Goal: Task Accomplishment & Management: Use online tool/utility

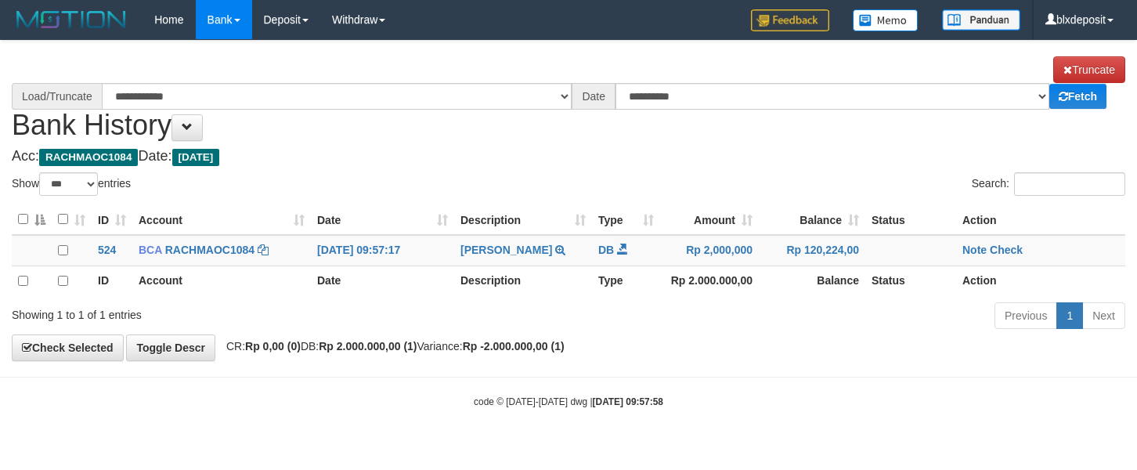
select select "***"
select select "****"
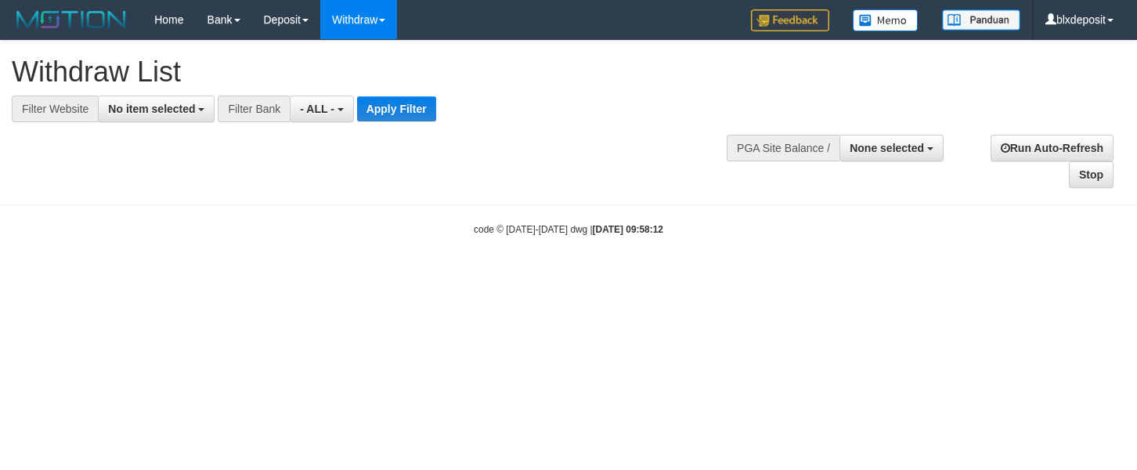
select select
click at [583, 182] on div "**********" at bounding box center [568, 115] width 1137 height 148
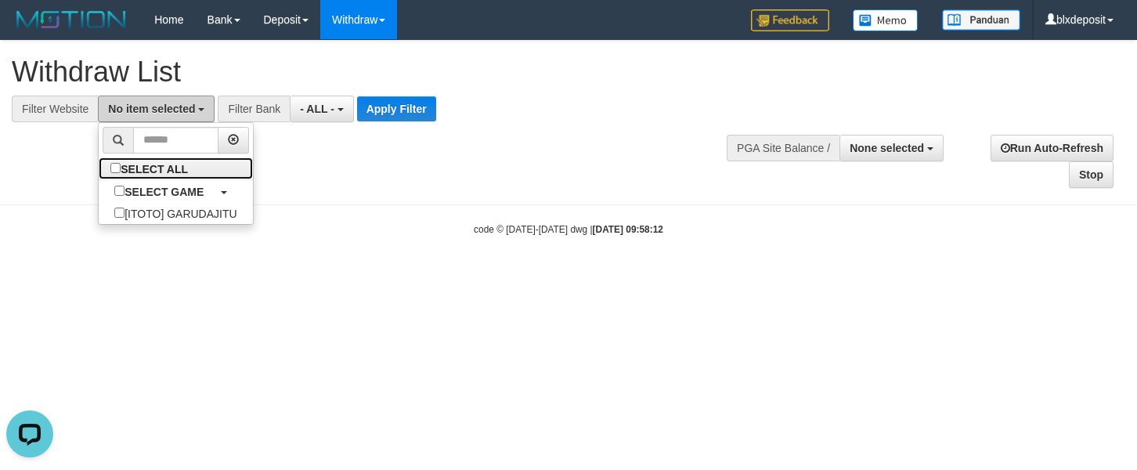
select select "****"
click at [162, 109] on span "No item selected" at bounding box center [151, 109] width 87 height 13
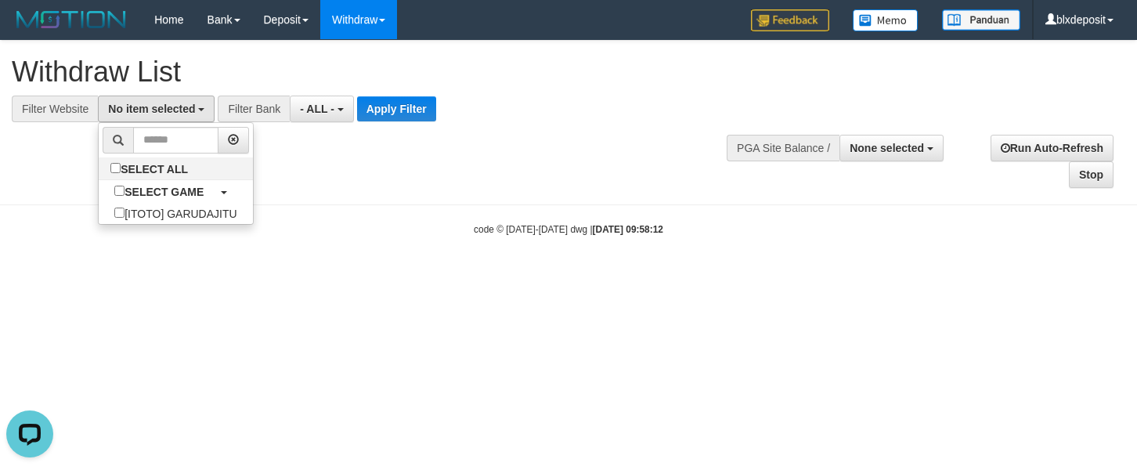
scroll to position [14, 0]
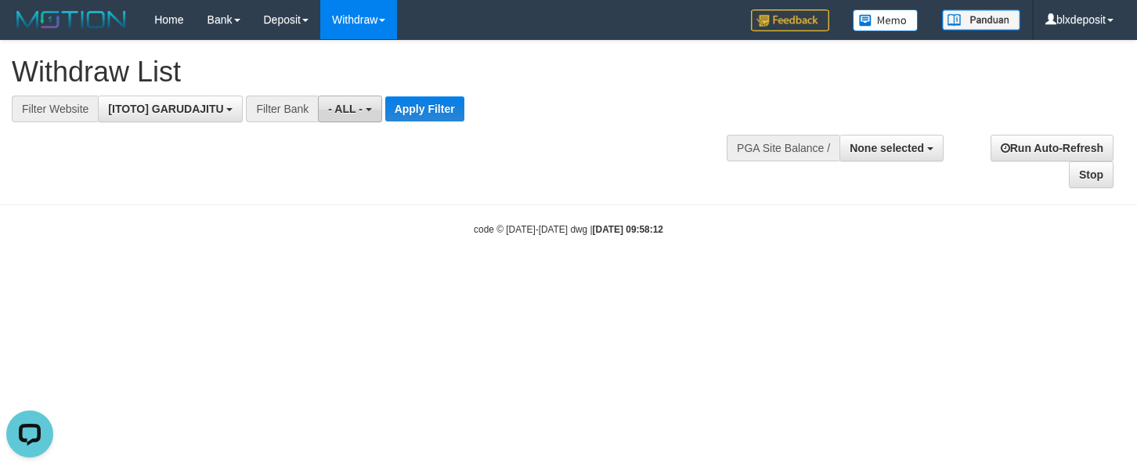
select select "***"
click at [345, 99] on button "- ALL -" at bounding box center [349, 109] width 63 height 27
select select
click at [503, 121] on div "**********" at bounding box center [568, 115] width 1137 height 148
click at [503, 121] on button "Apply Filter" at bounding box center [477, 108] width 79 height 25
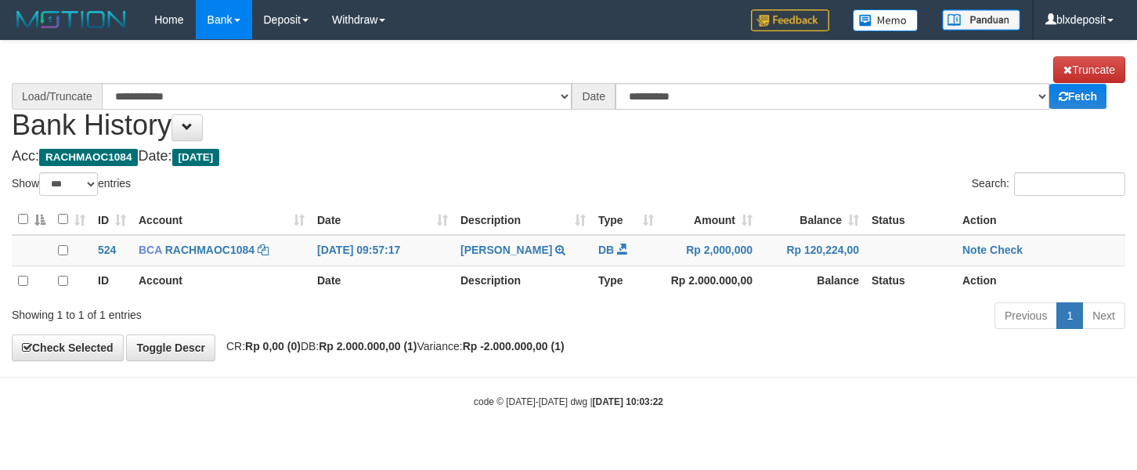
select select "***"
select select "****"
select select "***"
select select "****"
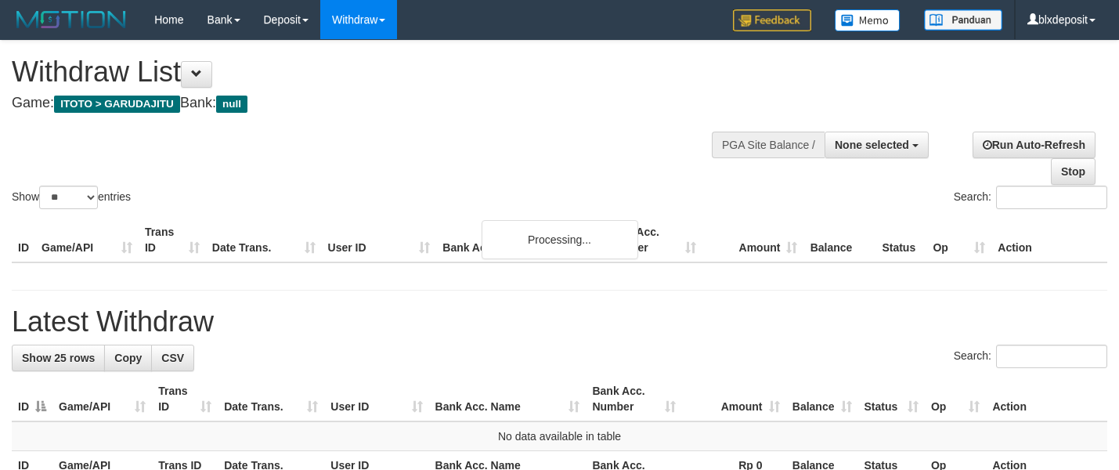
select select
select select "**"
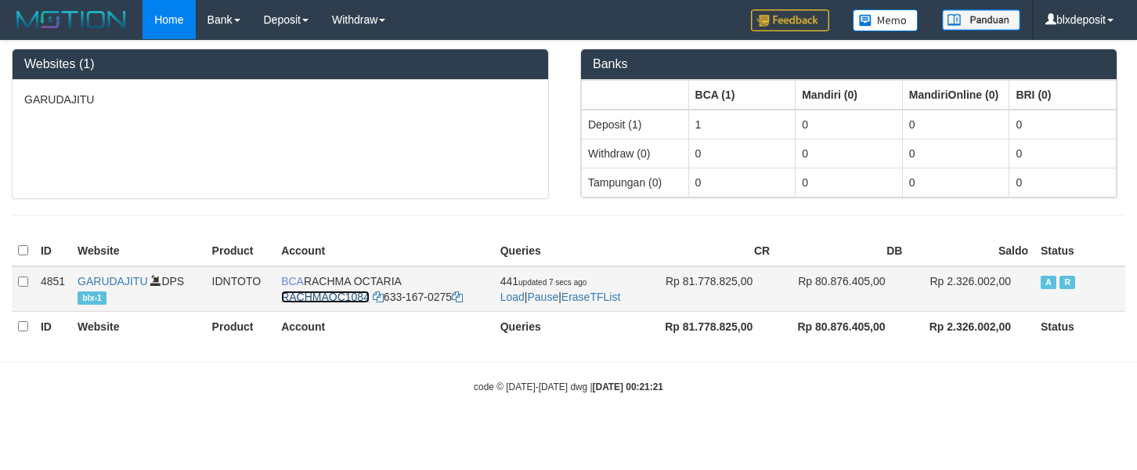
click at [305, 303] on link "RACHMAOC1084" at bounding box center [325, 297] width 88 height 13
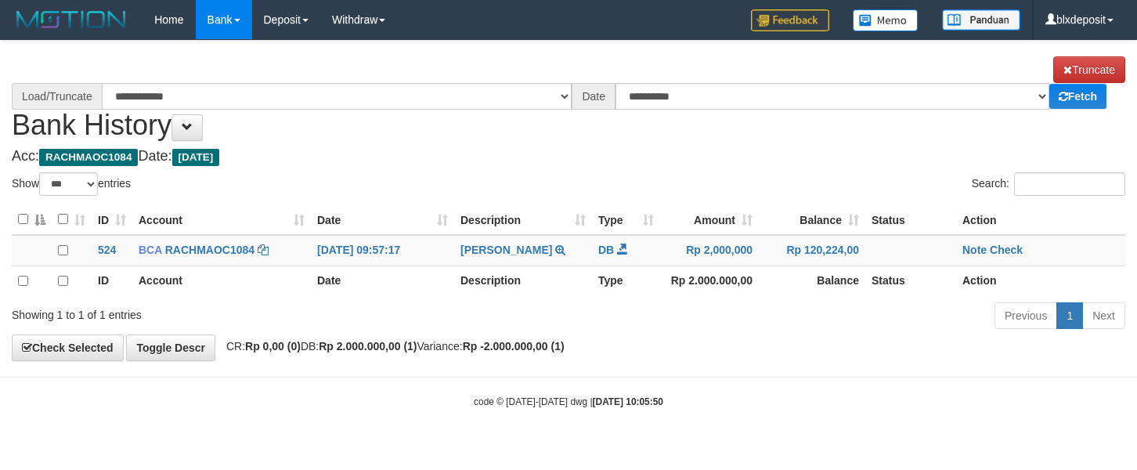
select select "***"
select select "****"
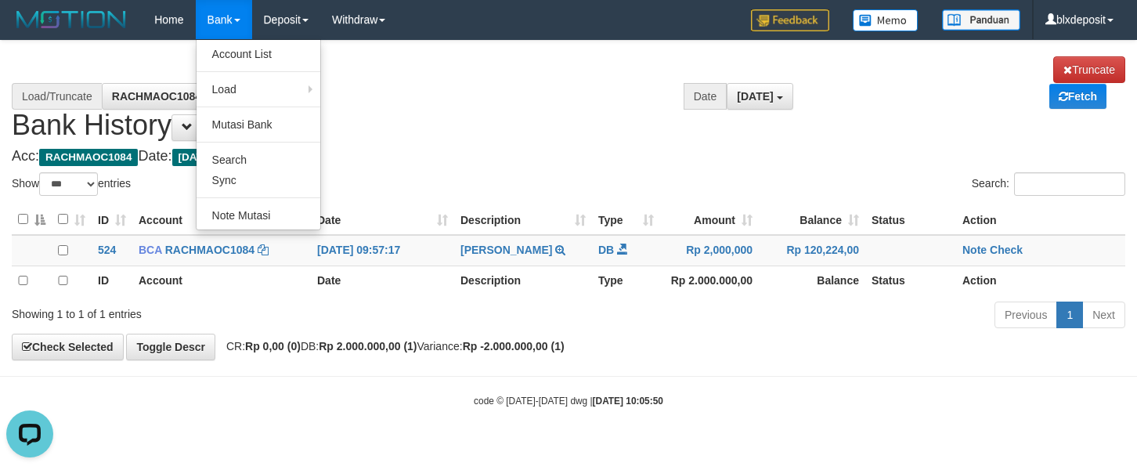
click at [207, 40] on ul "Account List Load By Website Group [ITOTO] GARUDAJITU By Load Group (DPS) Group…" at bounding box center [258, 134] width 125 height 191
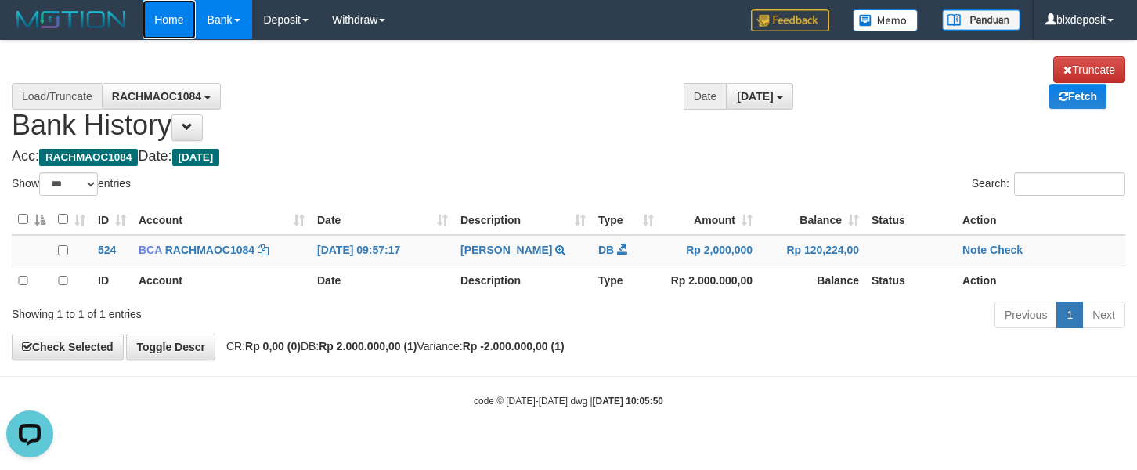
click at [186, 33] on link "Home" at bounding box center [169, 19] width 52 height 39
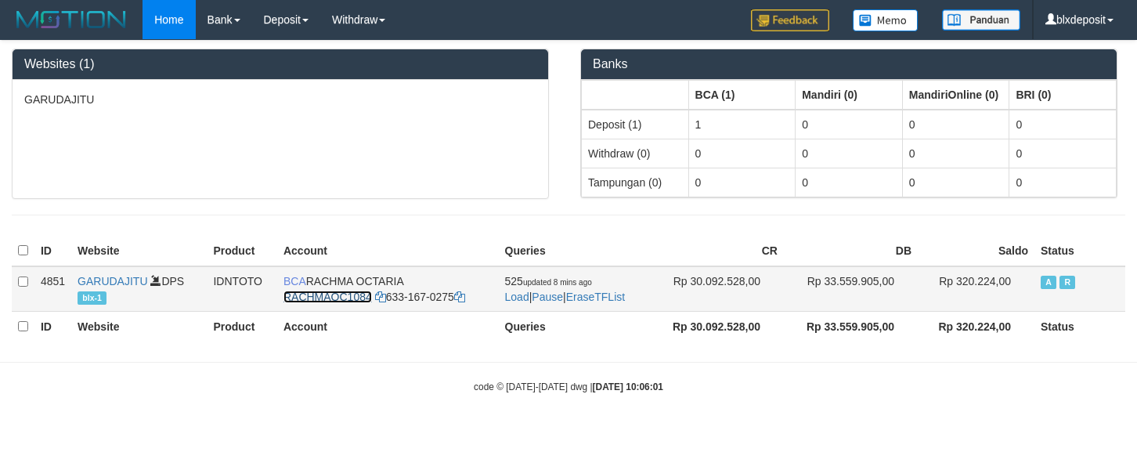
click at [336, 303] on link "RACHMAOC1084" at bounding box center [327, 297] width 88 height 13
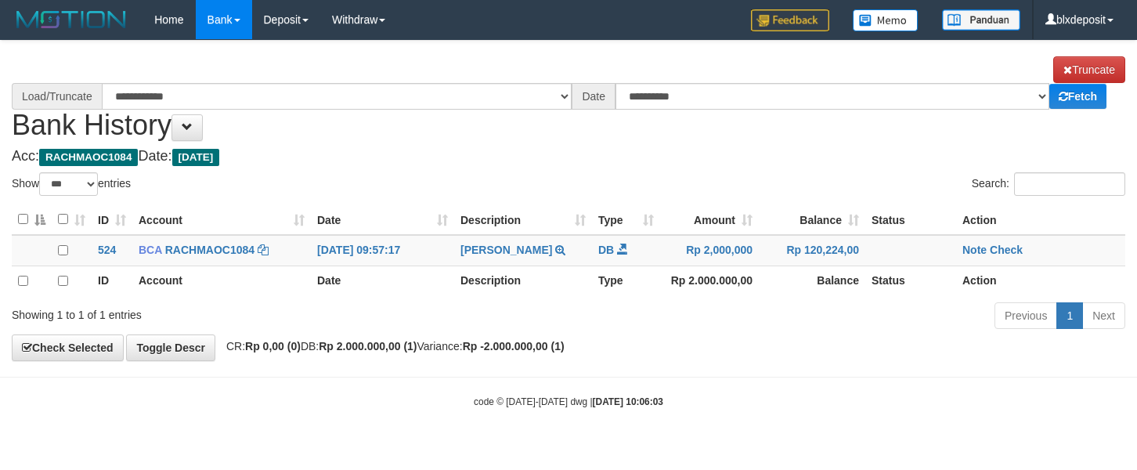
select select "***"
select select "****"
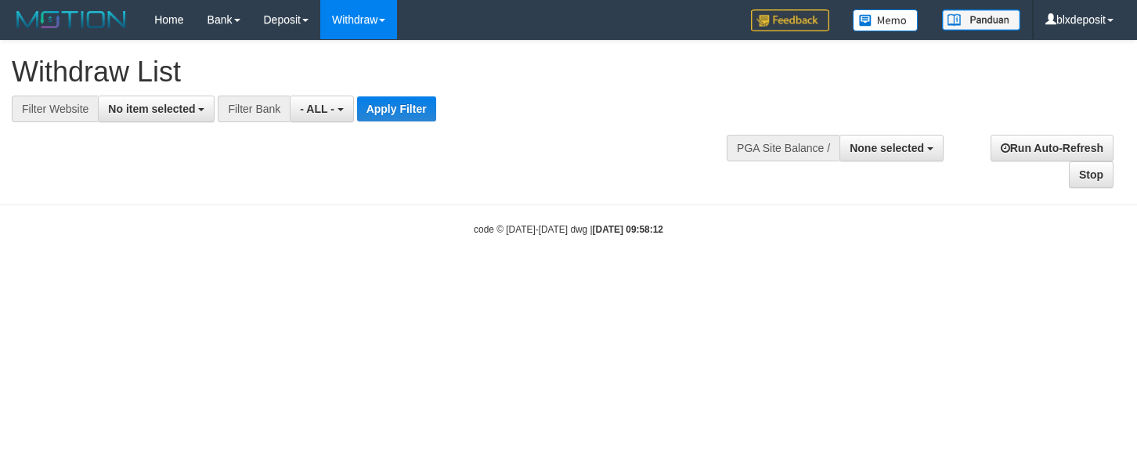
select select
click at [182, 115] on button "No item selected" at bounding box center [156, 109] width 117 height 27
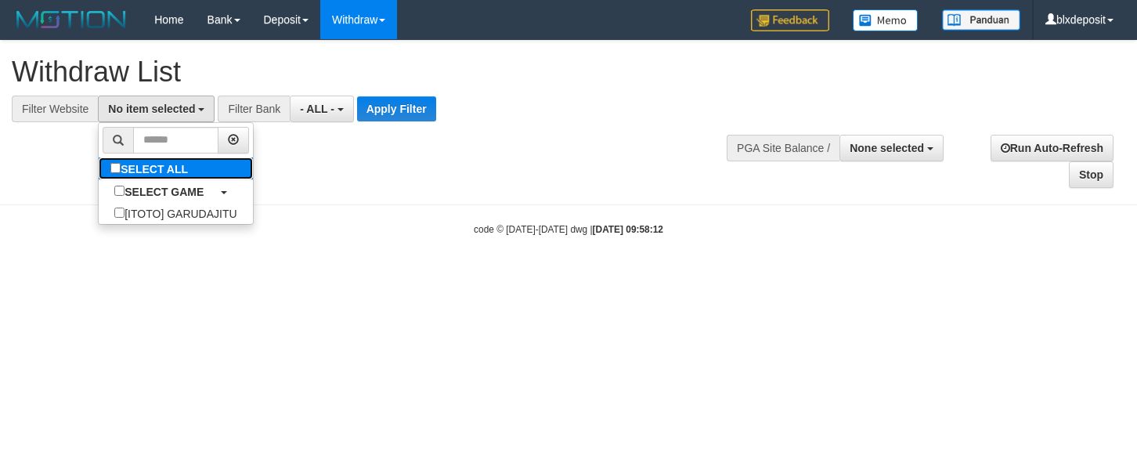
click at [179, 170] on label "SELECT ALL" at bounding box center [151, 168] width 105 height 22
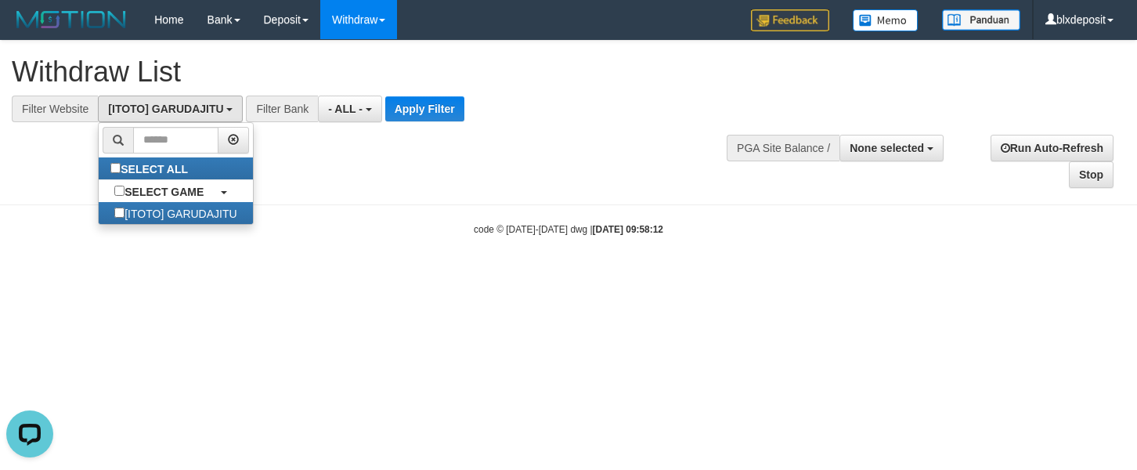
drag, startPoint x: 337, startPoint y: 163, endPoint x: 348, endPoint y: 160, distance: 12.2
click at [338, 163] on div "**********" at bounding box center [568, 115] width 1137 height 148
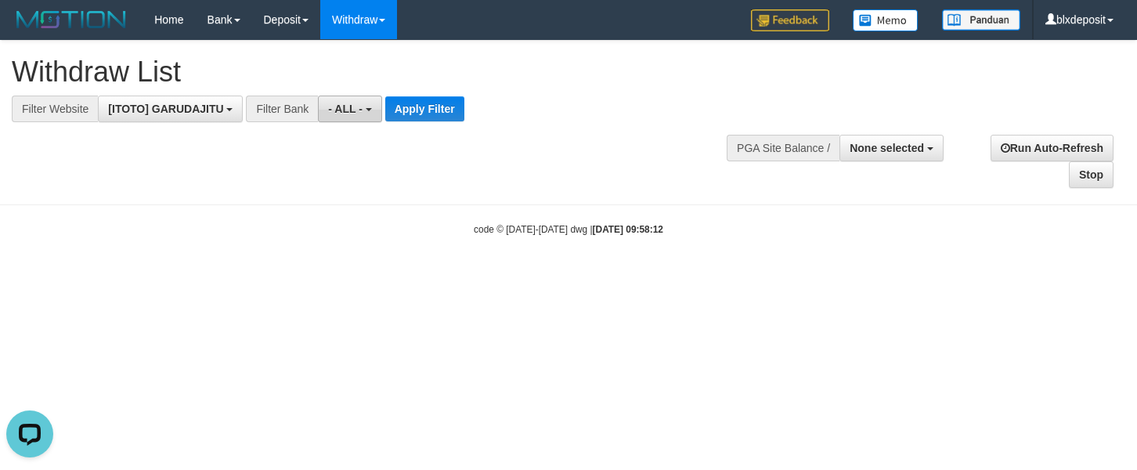
click at [358, 121] on button "- ALL -" at bounding box center [349, 109] width 63 height 27
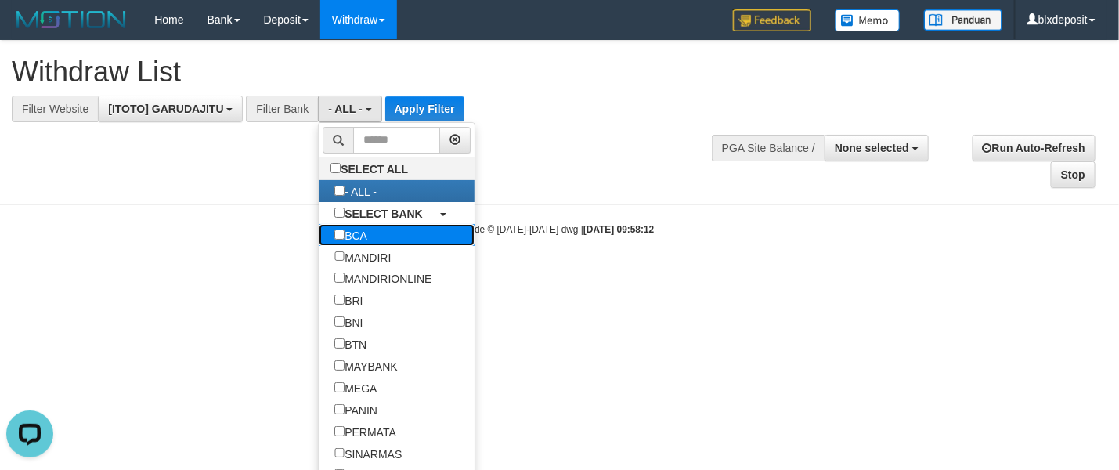
click at [358, 237] on label "BCA" at bounding box center [351, 235] width 64 height 22
select select "***"
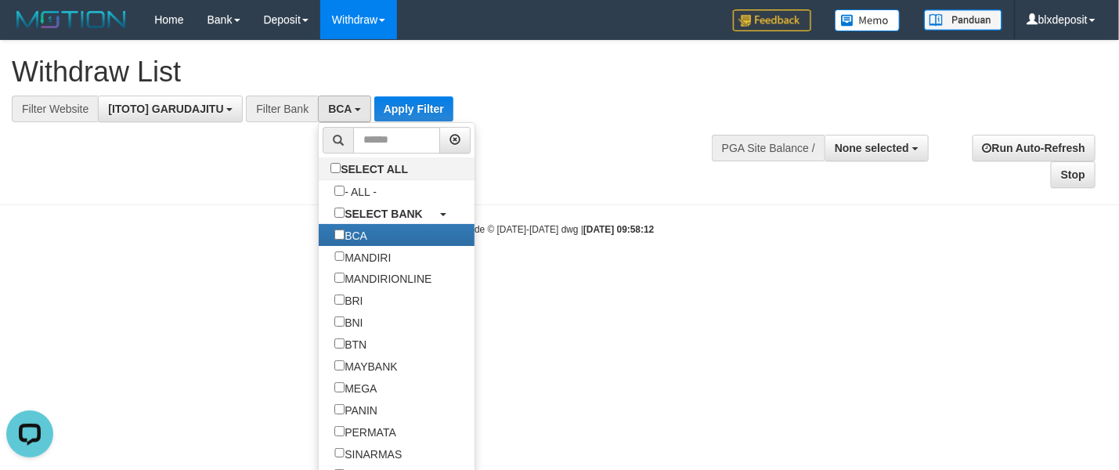
click at [585, 221] on body "Toggle navigation Home Bank Account List Load By Website Group [ITOTO] GARUDAJI…" at bounding box center [559, 138] width 1119 height 276
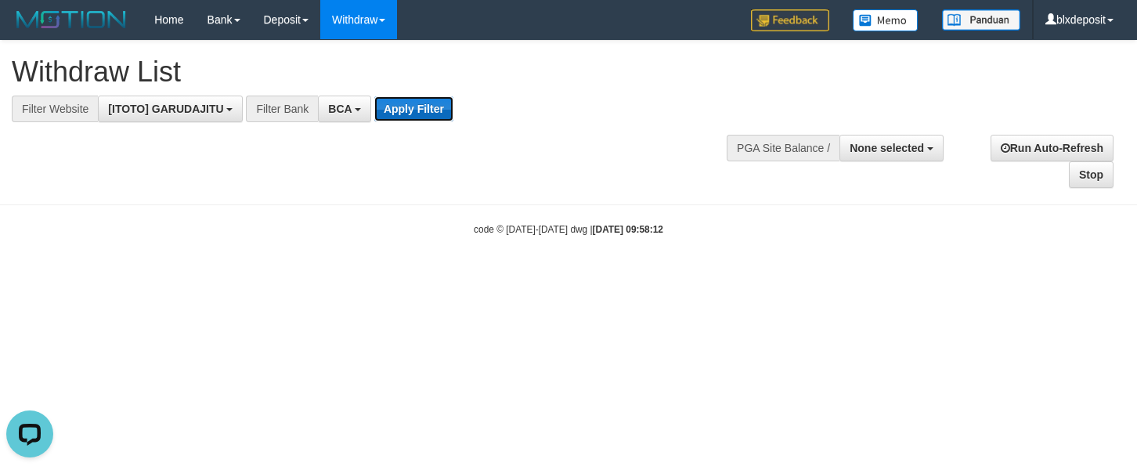
click at [431, 115] on button "Apply Filter" at bounding box center [413, 108] width 79 height 25
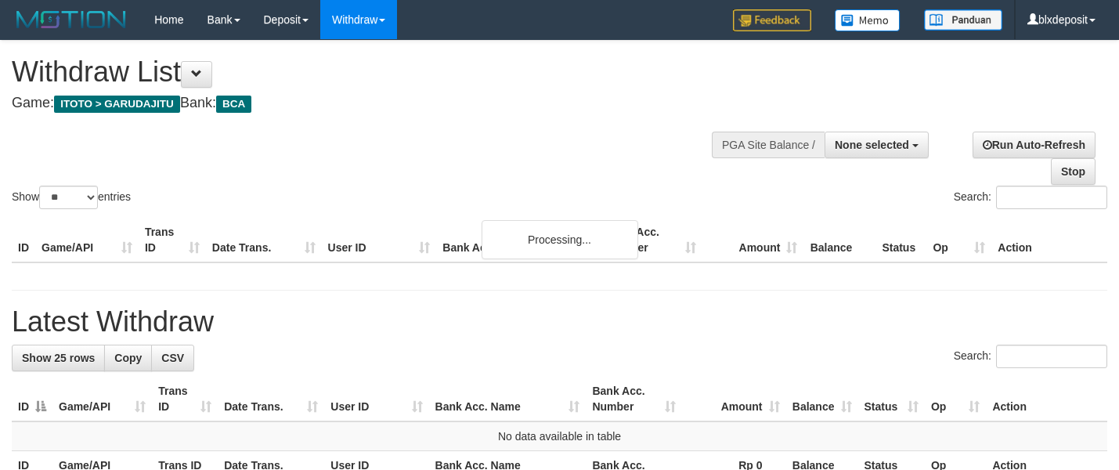
select select
select select "**"
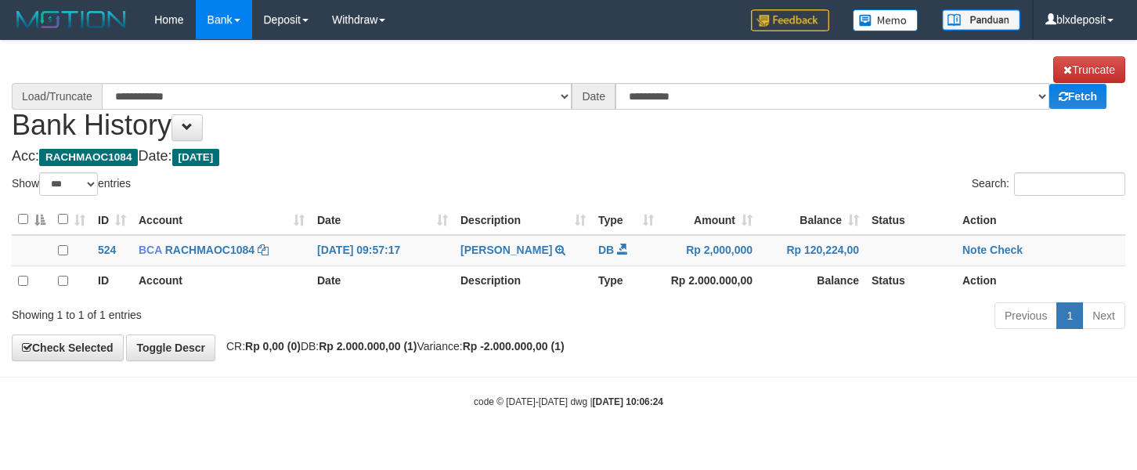
select select "***"
select select "****"
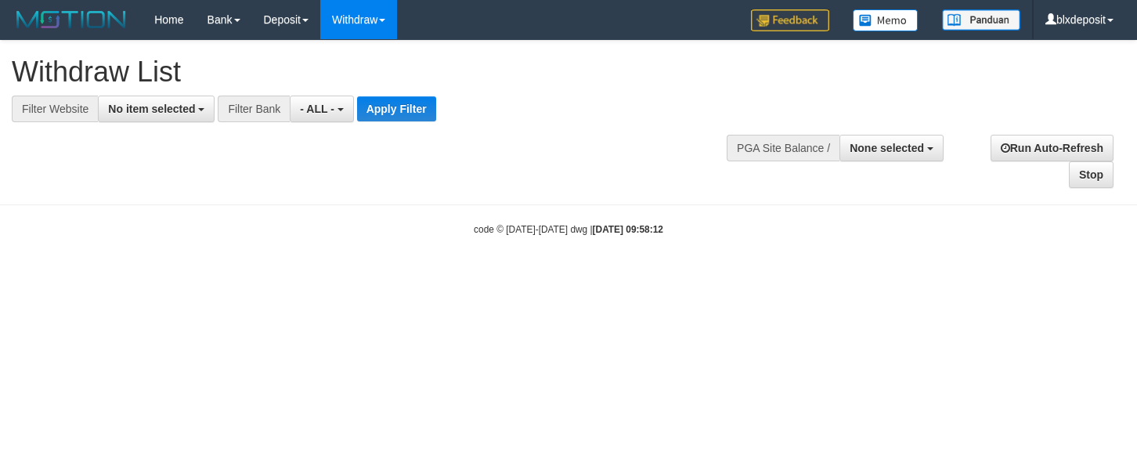
select select "***"
select select
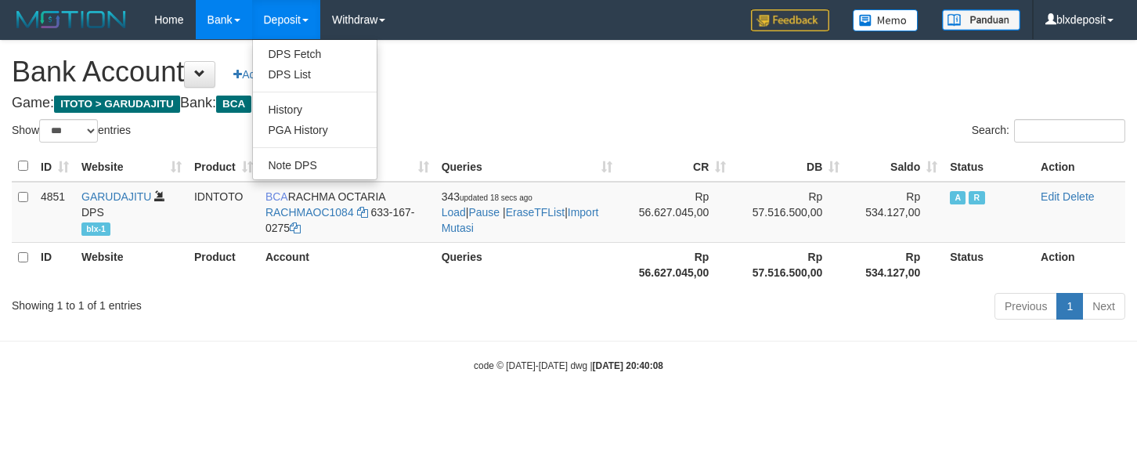
select select "***"
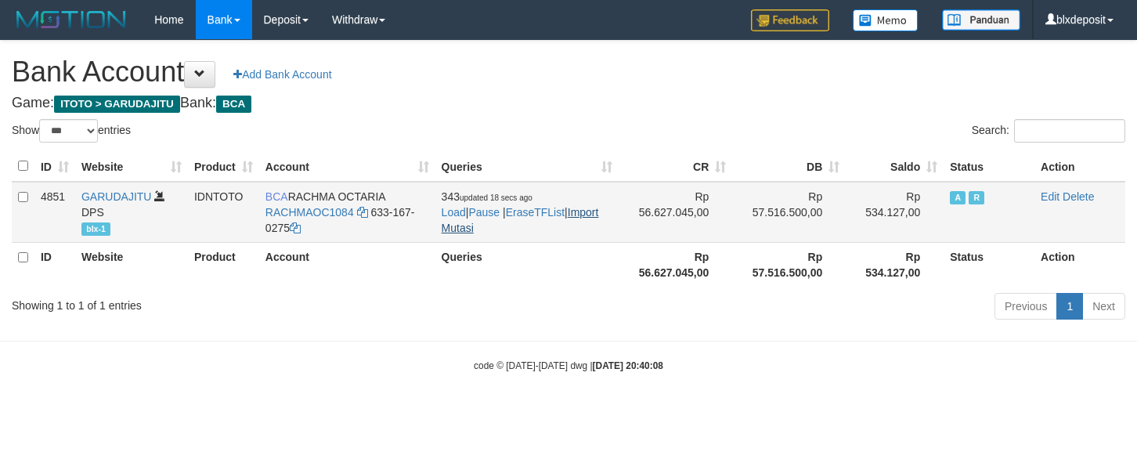
drag, startPoint x: 464, startPoint y: 240, endPoint x: 463, endPoint y: 228, distance: 12.6
click at [464, 238] on td "343 updated 18 secs ago Load | Pause | EraseTFList | Import Mutasi" at bounding box center [527, 212] width 184 height 61
click at [463, 228] on link "Import Mutasi" at bounding box center [520, 220] width 157 height 28
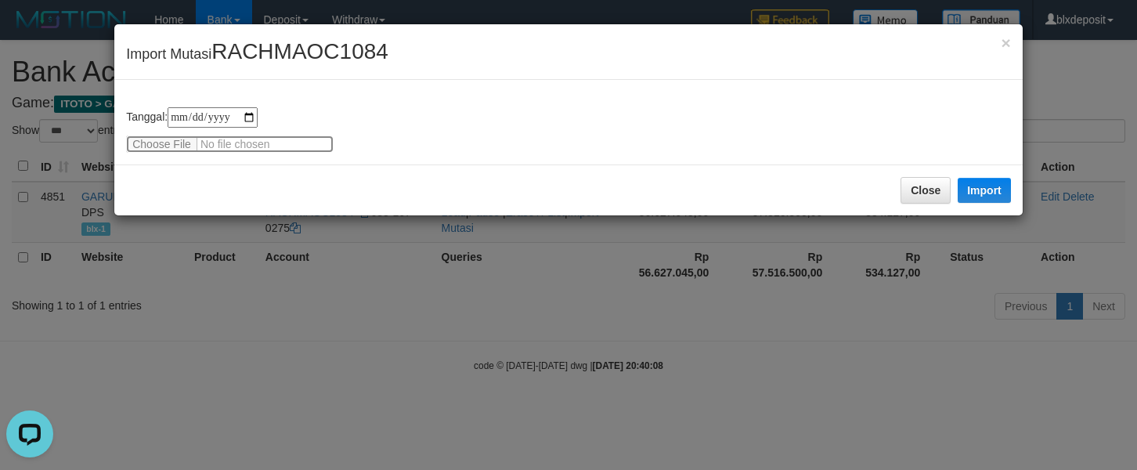
click at [189, 139] on input "file" at bounding box center [230, 143] width 208 height 17
type input "**********"
click at [1008, 200] on button "Import" at bounding box center [984, 190] width 53 height 25
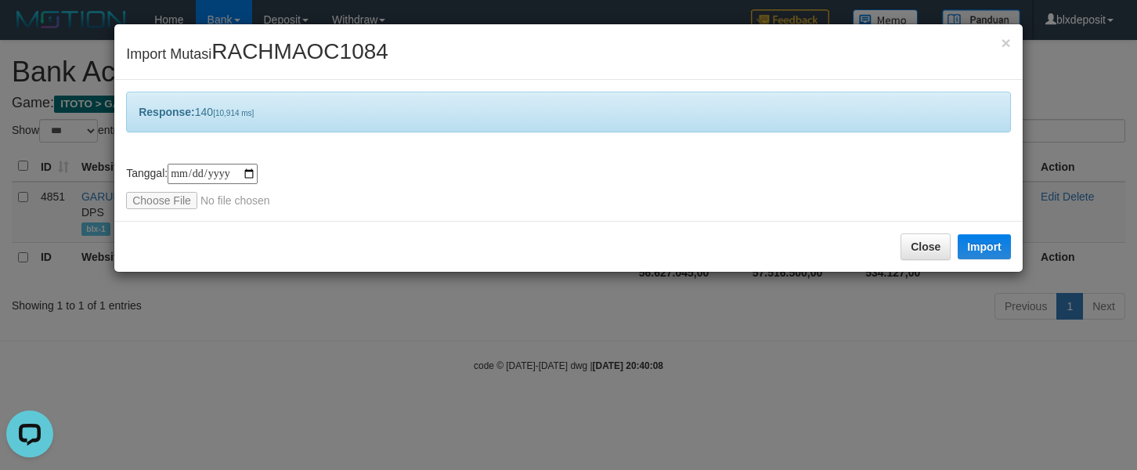
click at [926, 229] on div "Close Import" at bounding box center [568, 246] width 908 height 51
click at [924, 236] on button "Close" at bounding box center [925, 246] width 50 height 27
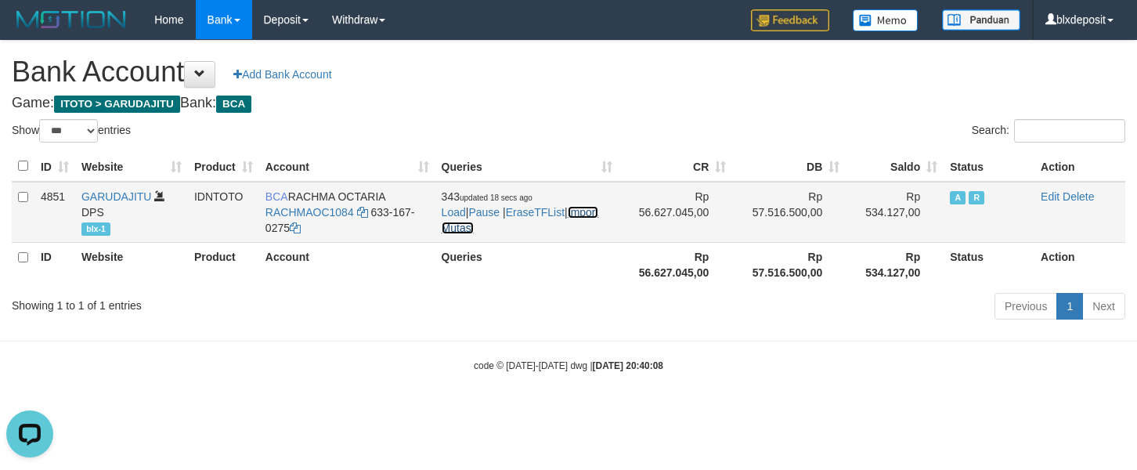
click at [485, 226] on link "Import Mutasi" at bounding box center [520, 220] width 157 height 28
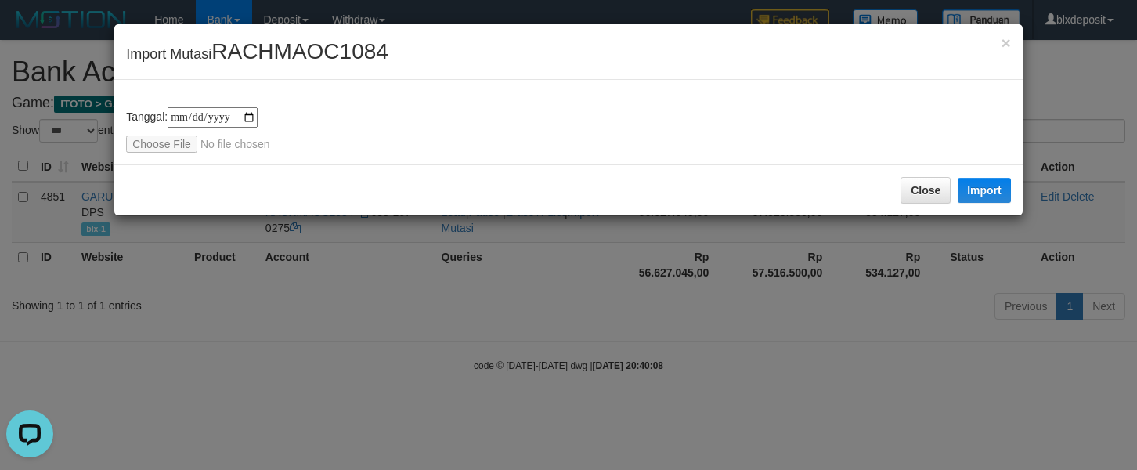
click at [222, 153] on div "**********" at bounding box center [568, 122] width 908 height 85
click at [209, 143] on input "file" at bounding box center [230, 143] width 208 height 17
type input "**********"
click at [1006, 191] on button "Import" at bounding box center [984, 190] width 53 height 25
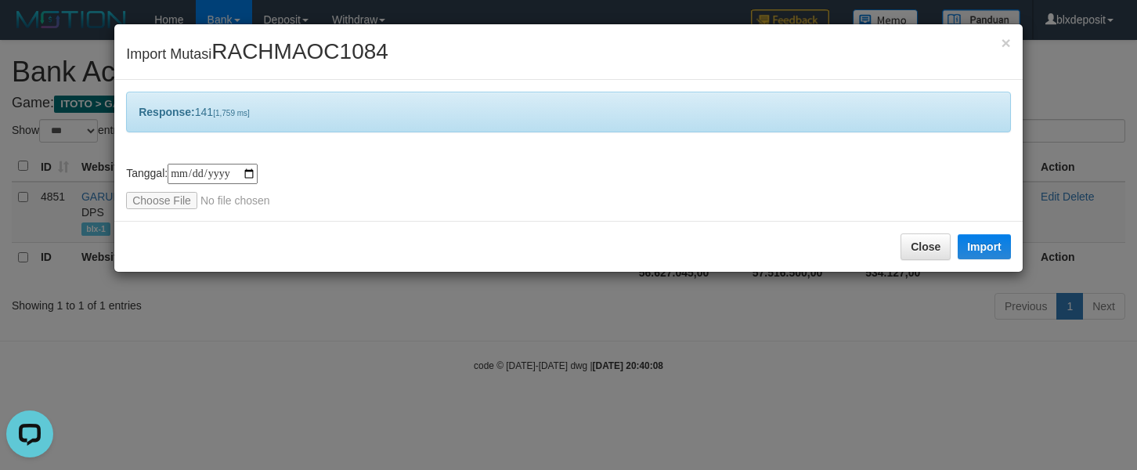
click at [921, 231] on div "Close Import" at bounding box center [568, 246] width 908 height 51
click at [912, 250] on button "Close" at bounding box center [925, 246] width 50 height 27
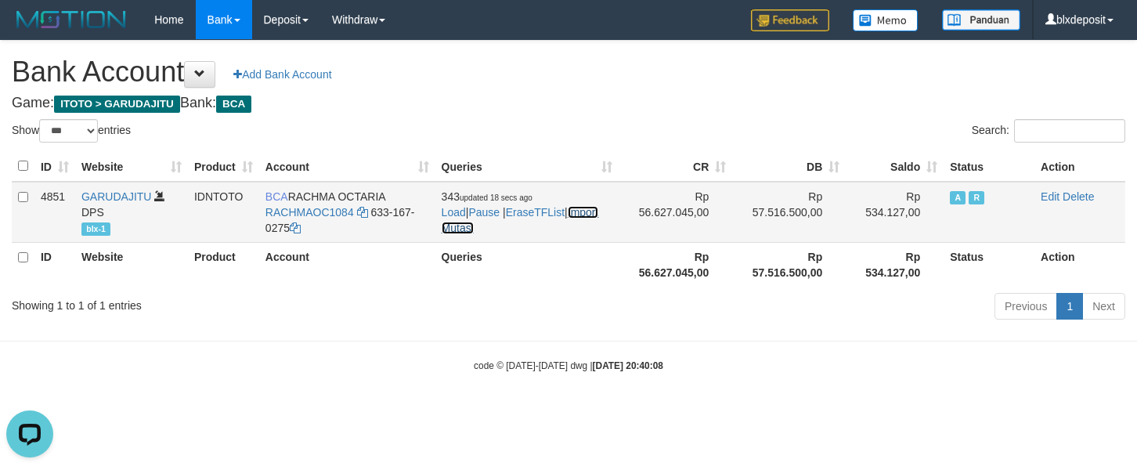
click at [484, 226] on link "Import Mutasi" at bounding box center [520, 220] width 157 height 28
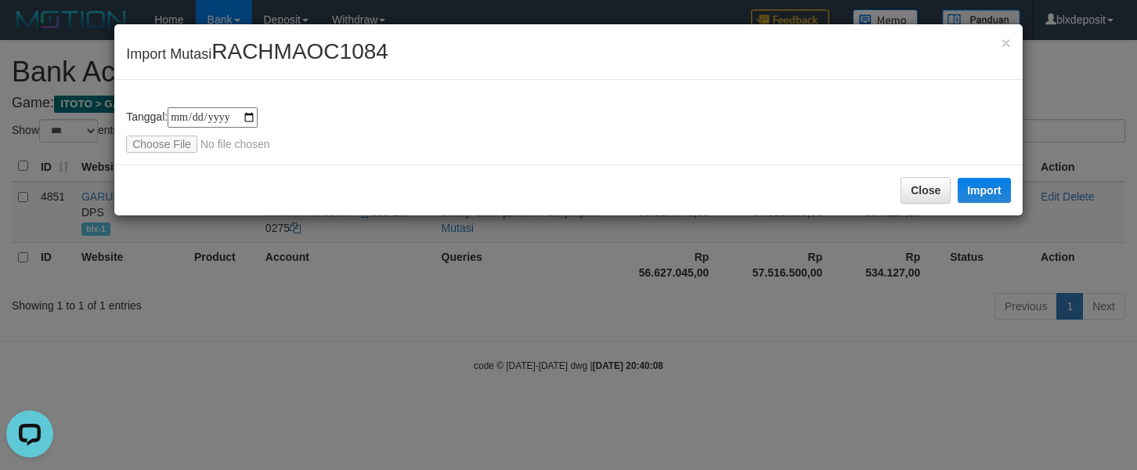
click at [110, 142] on div "**********" at bounding box center [568, 235] width 1137 height 470
click at [148, 136] on input "file" at bounding box center [230, 143] width 208 height 17
type input "**********"
click at [975, 186] on button "Import" at bounding box center [984, 190] width 53 height 25
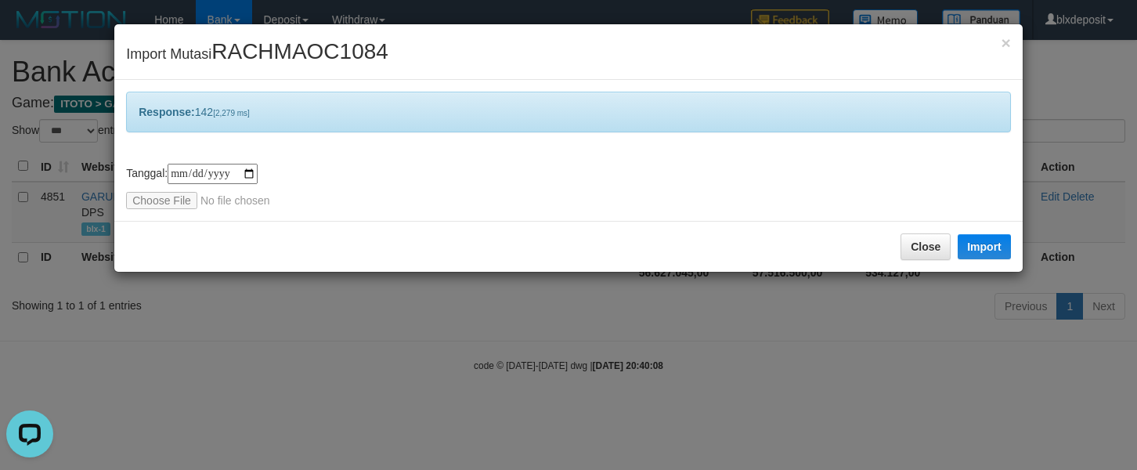
click at [703, 230] on div "Close Import" at bounding box center [568, 246] width 908 height 51
drag, startPoint x: 875, startPoint y: 251, endPoint x: 900, endPoint y: 243, distance: 27.2
click at [879, 251] on div "Close Import" at bounding box center [568, 246] width 908 height 51
click at [903, 242] on button "Close" at bounding box center [925, 246] width 50 height 27
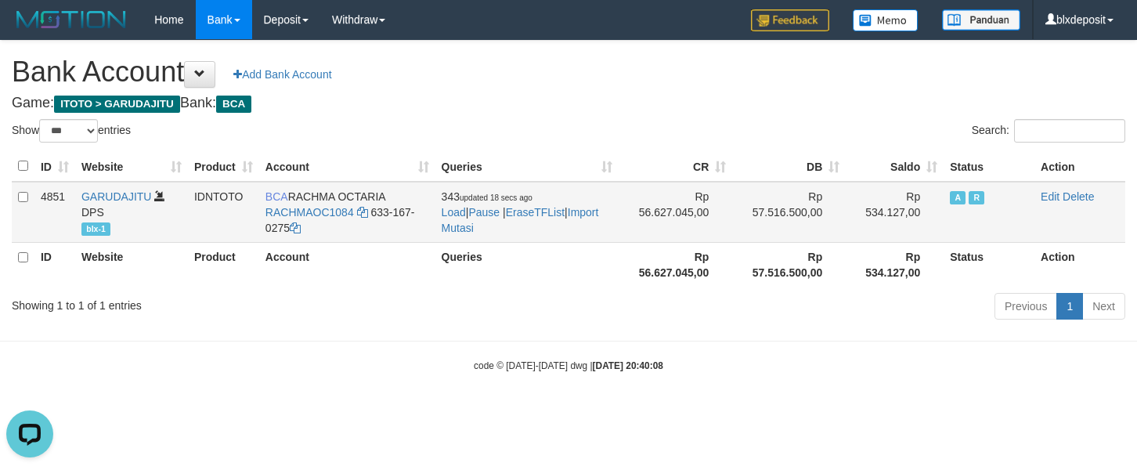
drag, startPoint x: 494, startPoint y: 240, endPoint x: 485, endPoint y: 235, distance: 10.9
click at [493, 240] on td "343 updated 18 secs ago Load | Pause | EraseTFList | Import Mutasi" at bounding box center [527, 212] width 184 height 61
click at [485, 235] on td "343 updated 18 secs ago Load | Pause | EraseTFList | Import Mutasi" at bounding box center [527, 212] width 184 height 61
click at [493, 231] on link "Import Mutasi" at bounding box center [520, 220] width 157 height 28
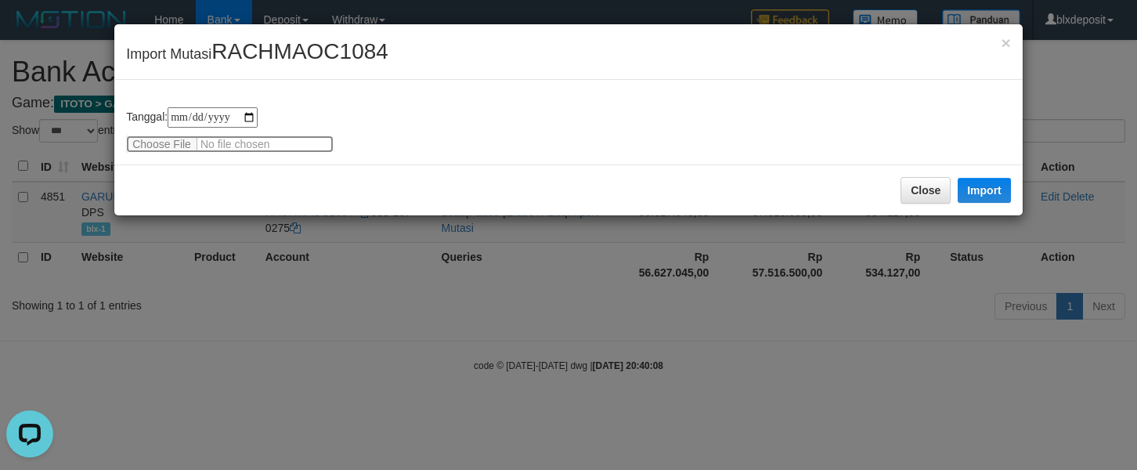
click at [128, 139] on input "file" at bounding box center [230, 143] width 208 height 17
type input "**********"
click at [992, 181] on button "Import" at bounding box center [984, 190] width 53 height 25
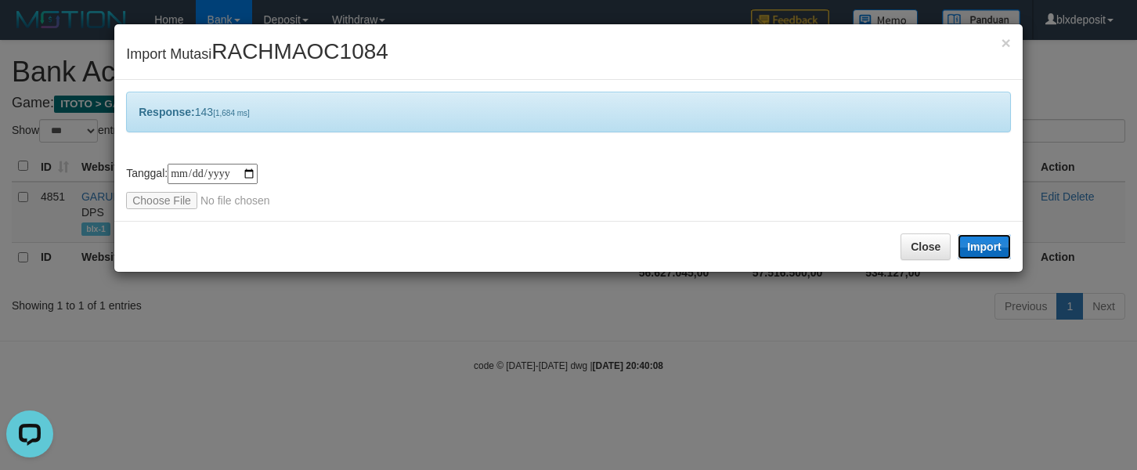
click at [958, 240] on button "Import" at bounding box center [984, 246] width 53 height 25
click at [918, 240] on button "Close" at bounding box center [925, 246] width 50 height 27
click at [914, 250] on button "Close" at bounding box center [925, 246] width 50 height 27
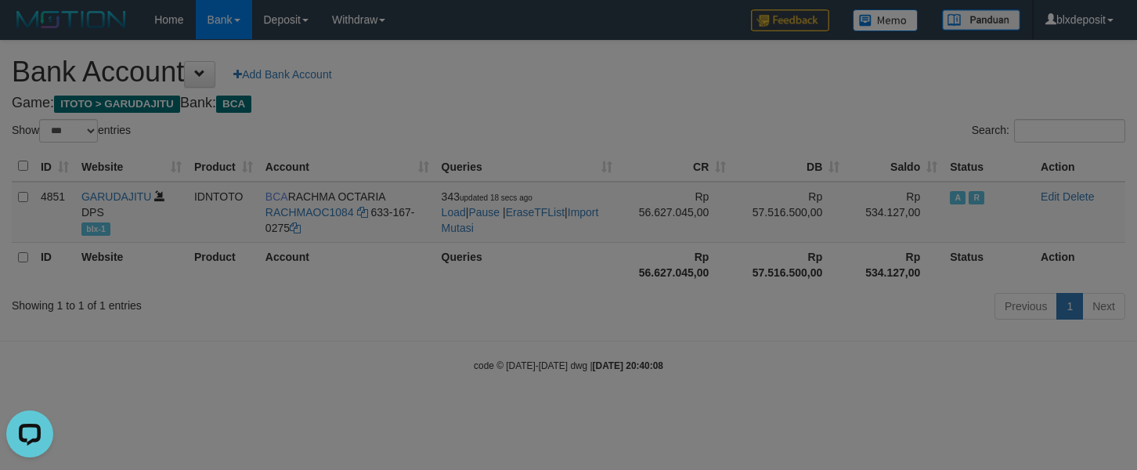
click at [947, 240] on div at bounding box center [568, 235] width 1137 height 470
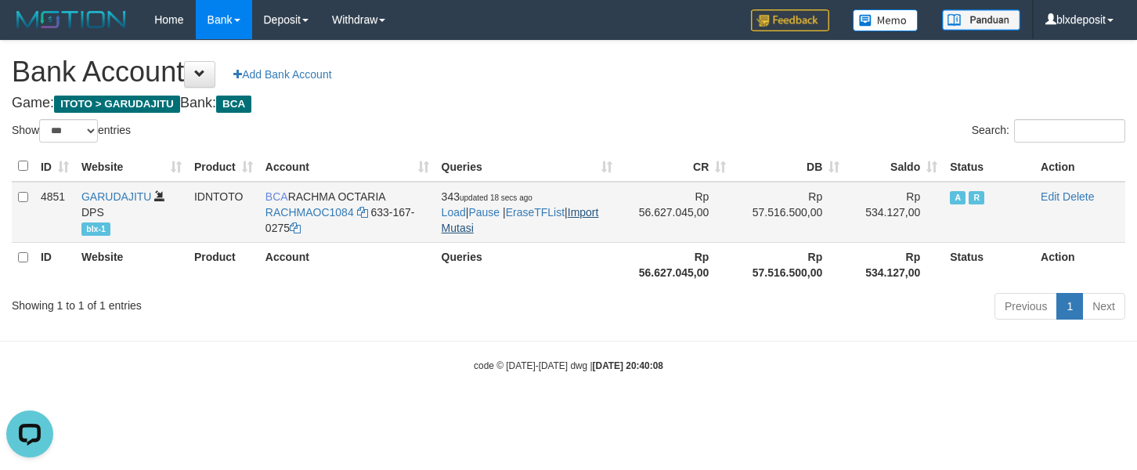
drag, startPoint x: 505, startPoint y: 236, endPoint x: 494, endPoint y: 231, distance: 11.9
click at [503, 235] on td "343 updated 18 secs ago Load | Pause | EraseTFList | Import Mutasi" at bounding box center [527, 212] width 184 height 61
click at [494, 231] on link "Import Mutasi" at bounding box center [520, 220] width 157 height 28
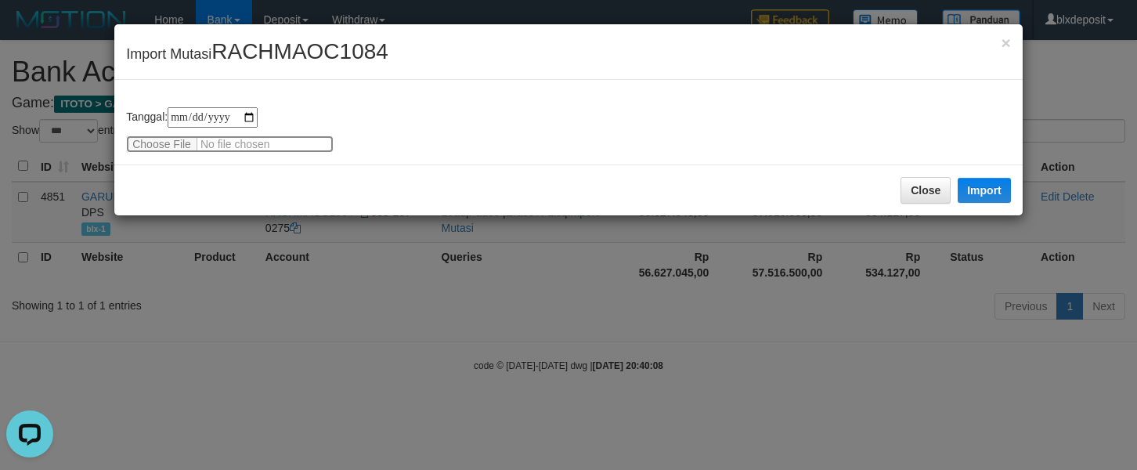
click at [186, 150] on input "file" at bounding box center [230, 143] width 208 height 17
type input "**********"
click at [984, 171] on div "Close Import" at bounding box center [568, 189] width 908 height 51
click at [982, 188] on button "Import" at bounding box center [984, 190] width 53 height 25
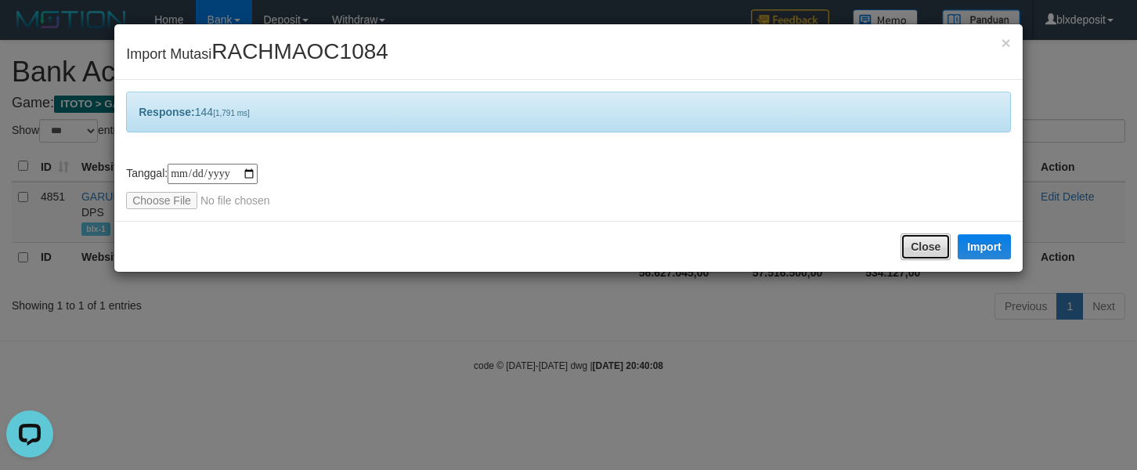
click at [910, 240] on button "Close" at bounding box center [925, 246] width 50 height 27
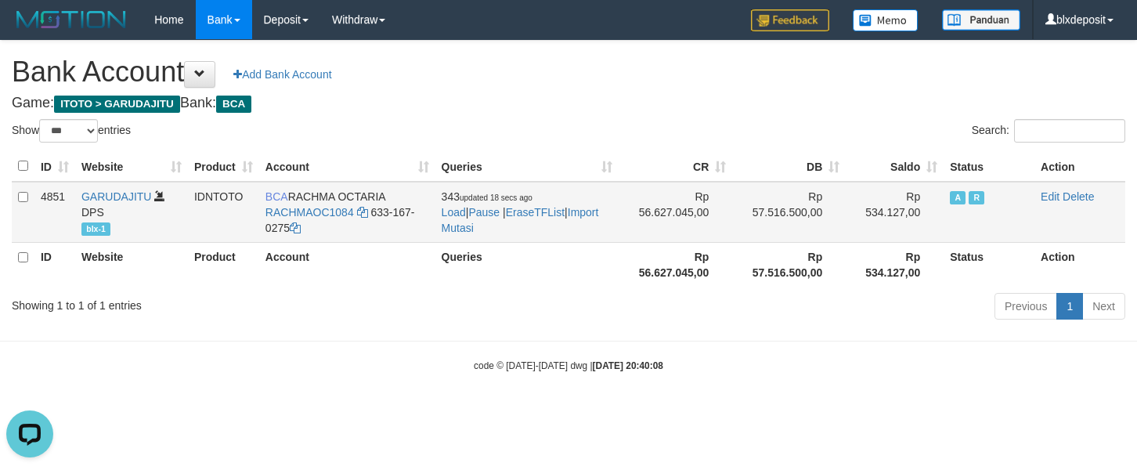
click at [466, 237] on td "343 updated 18 secs ago Load | Pause | EraseTFList | Import Mutasi" at bounding box center [527, 212] width 184 height 61
click at [464, 233] on link "Import Mutasi" at bounding box center [520, 220] width 157 height 28
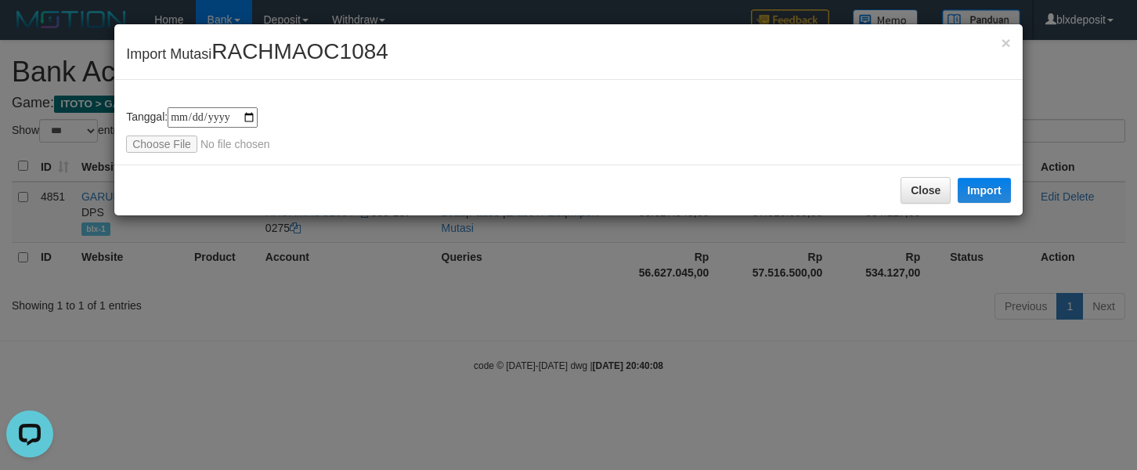
click at [182, 123] on input "**********" at bounding box center [213, 117] width 90 height 20
click at [175, 144] on input "file" at bounding box center [230, 143] width 208 height 17
type input "**********"
click at [969, 179] on button "Import" at bounding box center [984, 190] width 53 height 25
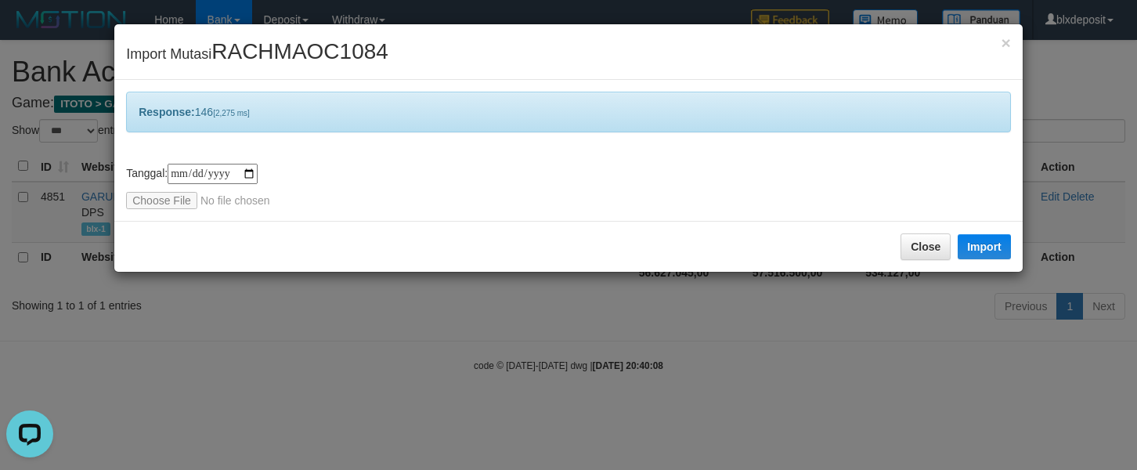
drag, startPoint x: 684, startPoint y: 216, endPoint x: 703, endPoint y: 211, distance: 20.1
click at [703, 211] on div "**********" at bounding box center [568, 150] width 908 height 141
click at [921, 237] on button "Close" at bounding box center [925, 246] width 50 height 27
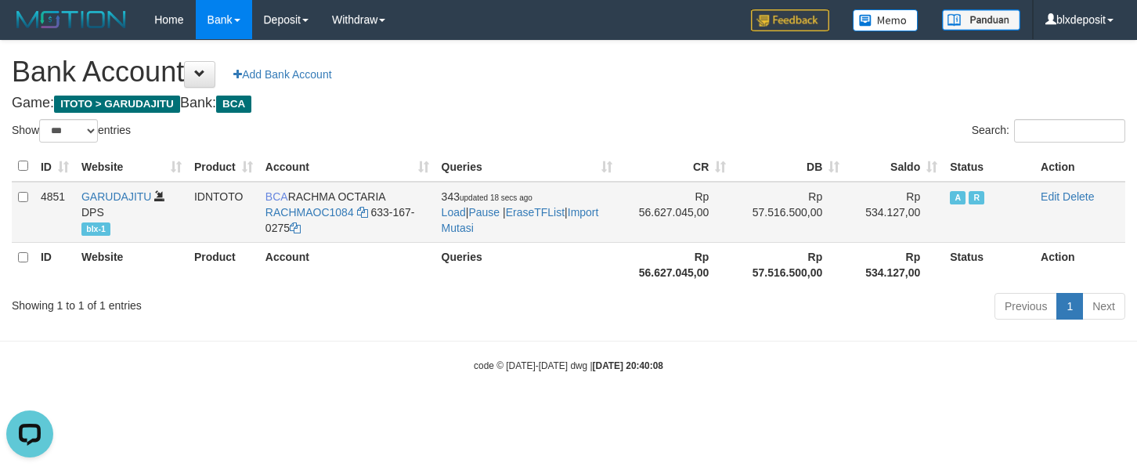
click at [460, 236] on td "343 updated 18 secs ago Load | Pause | EraseTFList | Import Mutasi" at bounding box center [527, 212] width 184 height 61
click at [459, 226] on link "Import Mutasi" at bounding box center [520, 220] width 157 height 28
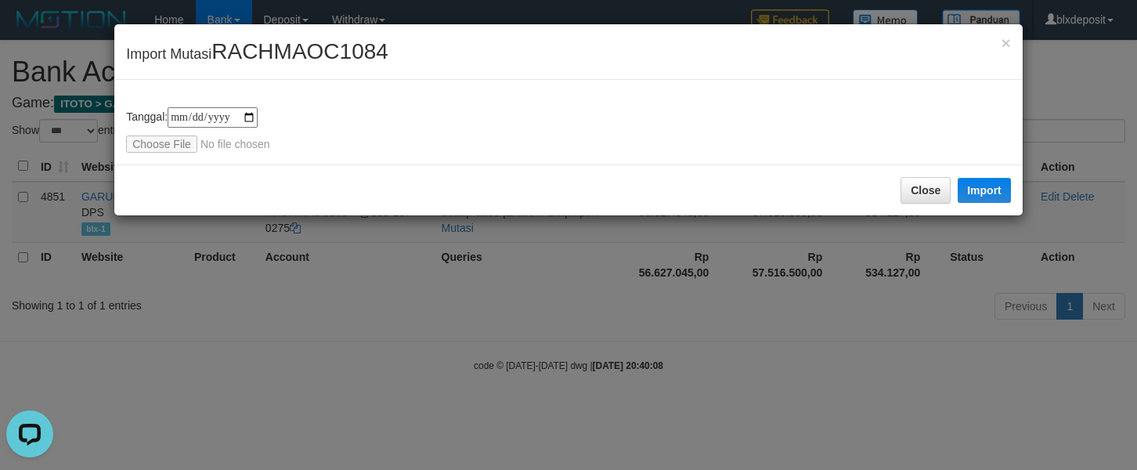
click at [177, 135] on input "file" at bounding box center [230, 143] width 208 height 17
type input "**********"
click at [994, 188] on button "Import" at bounding box center [984, 190] width 53 height 25
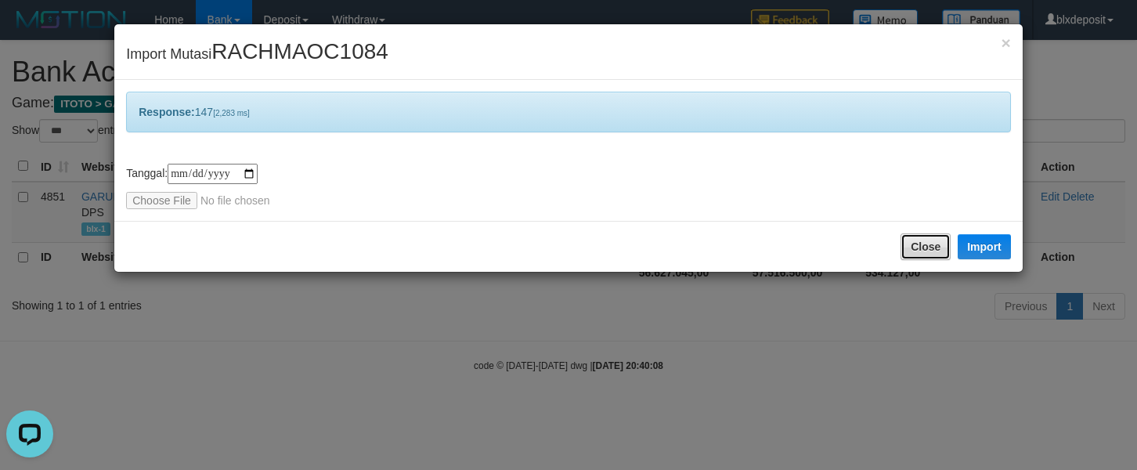
click at [902, 233] on button "Close" at bounding box center [925, 246] width 50 height 27
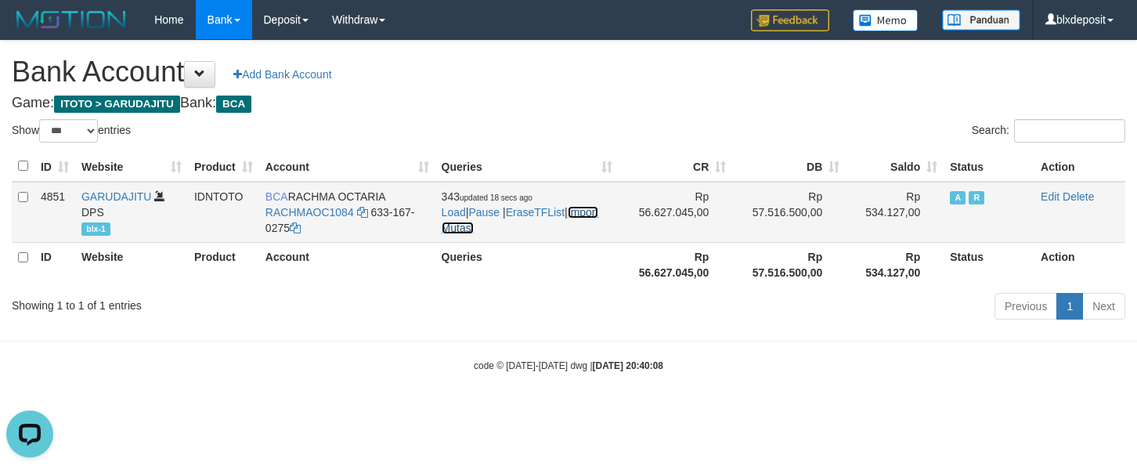
click at [499, 231] on link "Import Mutasi" at bounding box center [520, 220] width 157 height 28
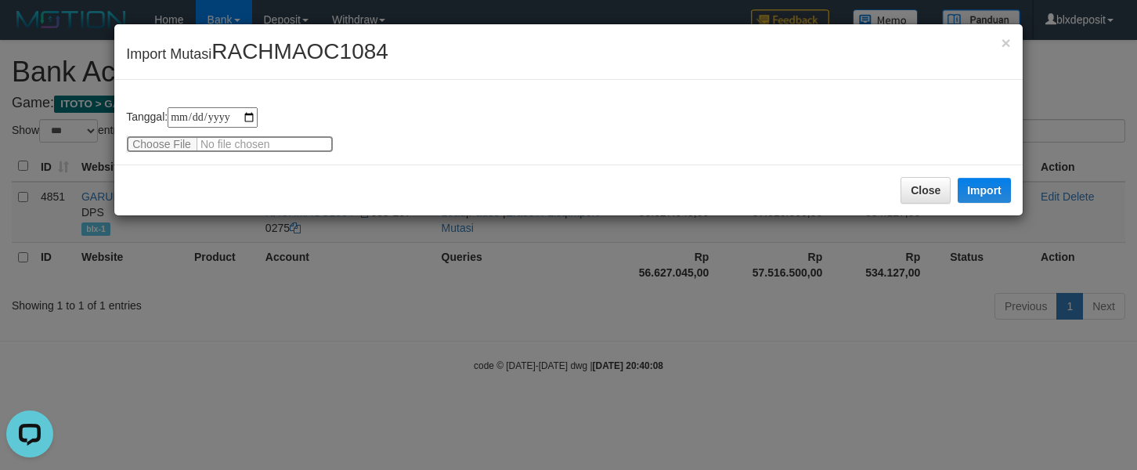
click at [167, 137] on input "file" at bounding box center [230, 143] width 208 height 17
type input "**********"
click at [970, 203] on div "Close Import" at bounding box center [568, 189] width 908 height 51
click at [973, 189] on button "Import" at bounding box center [984, 190] width 53 height 25
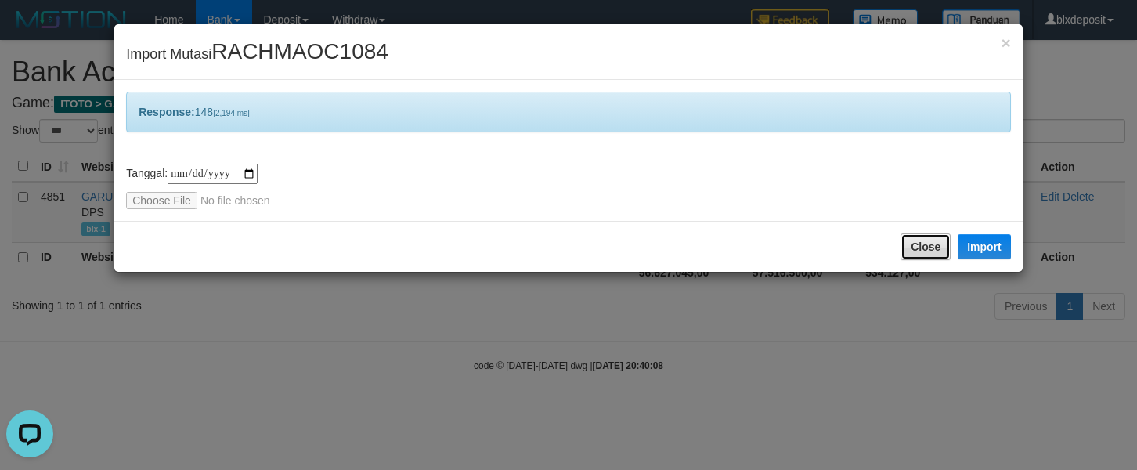
click at [930, 254] on button "Close" at bounding box center [925, 246] width 50 height 27
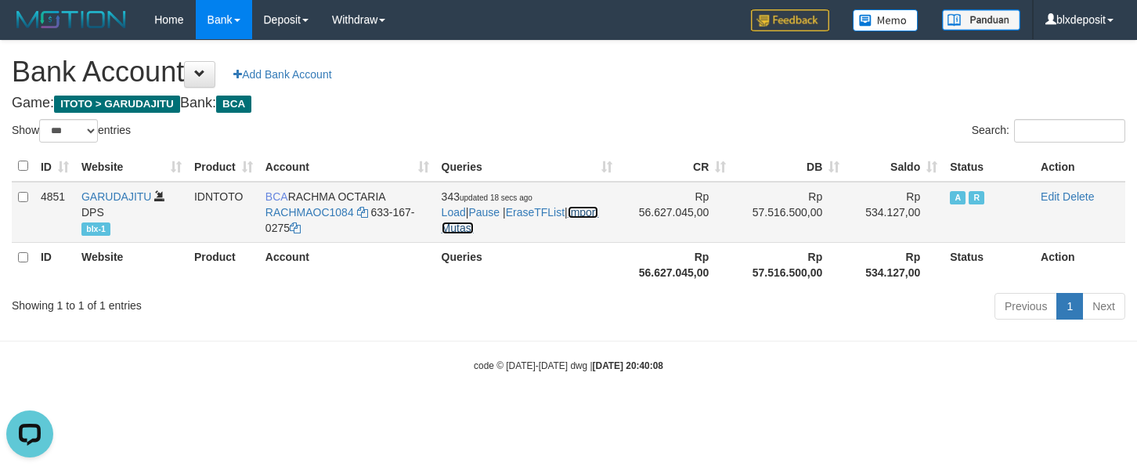
click at [498, 230] on link "Import Mutasi" at bounding box center [520, 220] width 157 height 28
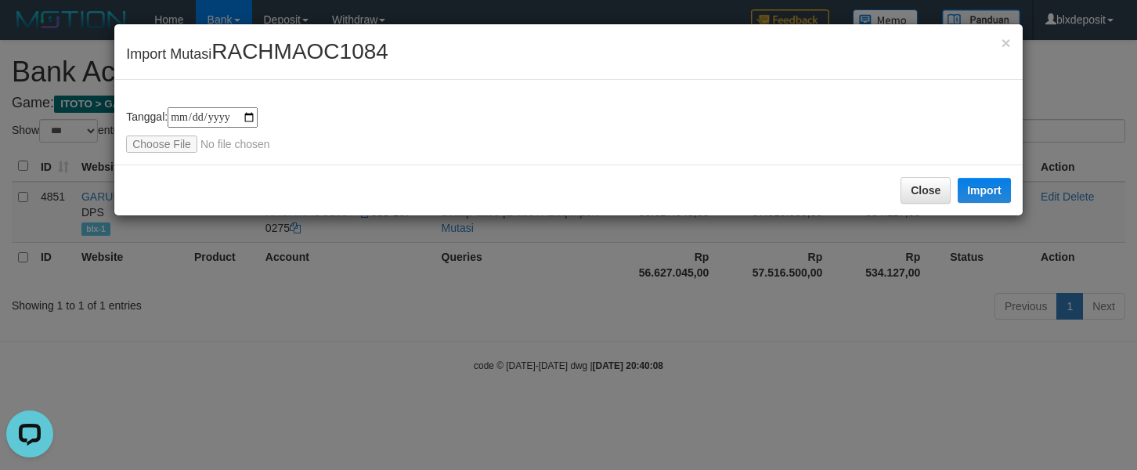
click at [122, 142] on div "**********" at bounding box center [568, 122] width 908 height 85
click at [151, 139] on input "file" at bounding box center [230, 143] width 208 height 17
type input "**********"
click at [987, 176] on div "Close Import" at bounding box center [568, 189] width 908 height 51
click at [983, 179] on button "Import" at bounding box center [984, 190] width 53 height 25
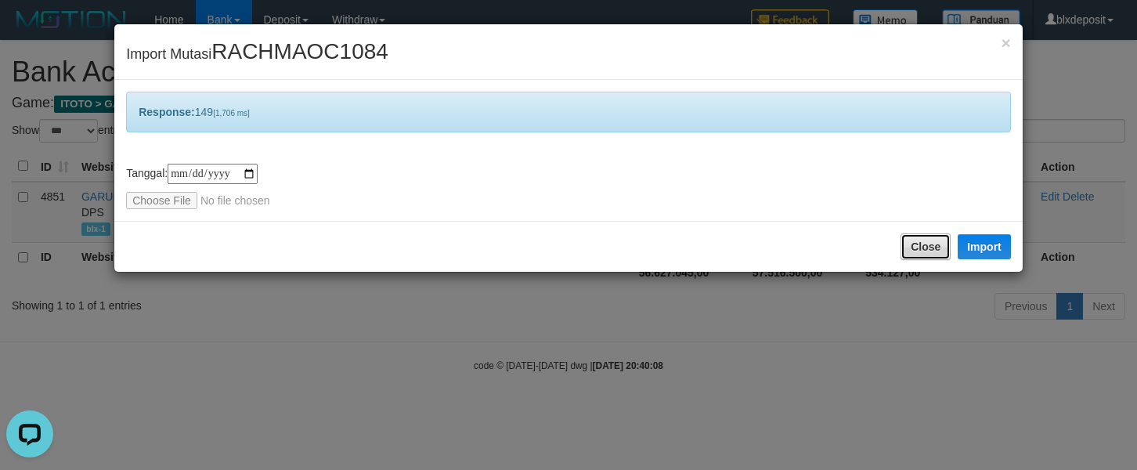
click at [933, 240] on button "Close" at bounding box center [925, 246] width 50 height 27
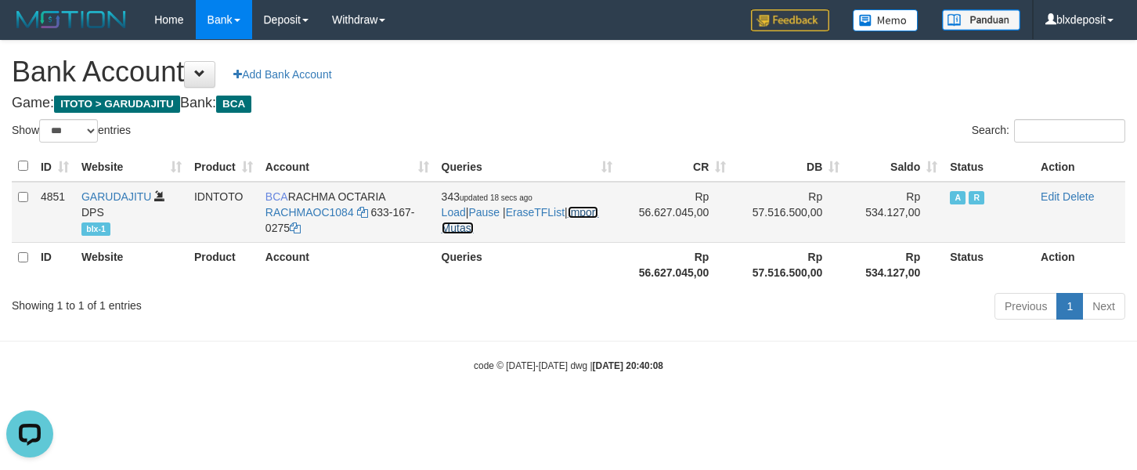
click at [467, 224] on link "Import Mutasi" at bounding box center [520, 220] width 157 height 28
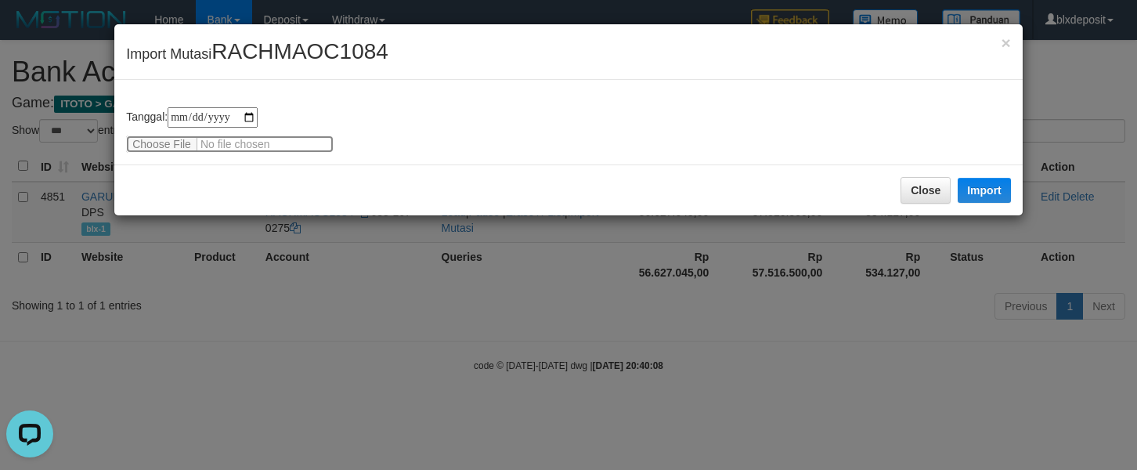
click at [143, 141] on input "file" at bounding box center [230, 143] width 208 height 17
type input "**********"
drag, startPoint x: 1008, startPoint y: 184, endPoint x: 576, endPoint y: 9, distance: 465.4
click at [1006, 186] on button "Import" at bounding box center [984, 190] width 53 height 25
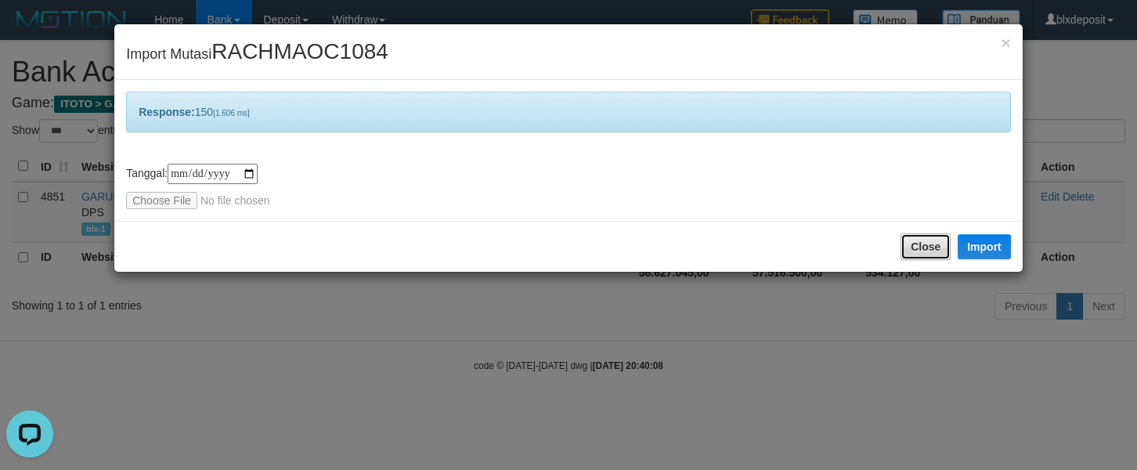
click at [922, 254] on button "Close" at bounding box center [925, 246] width 50 height 27
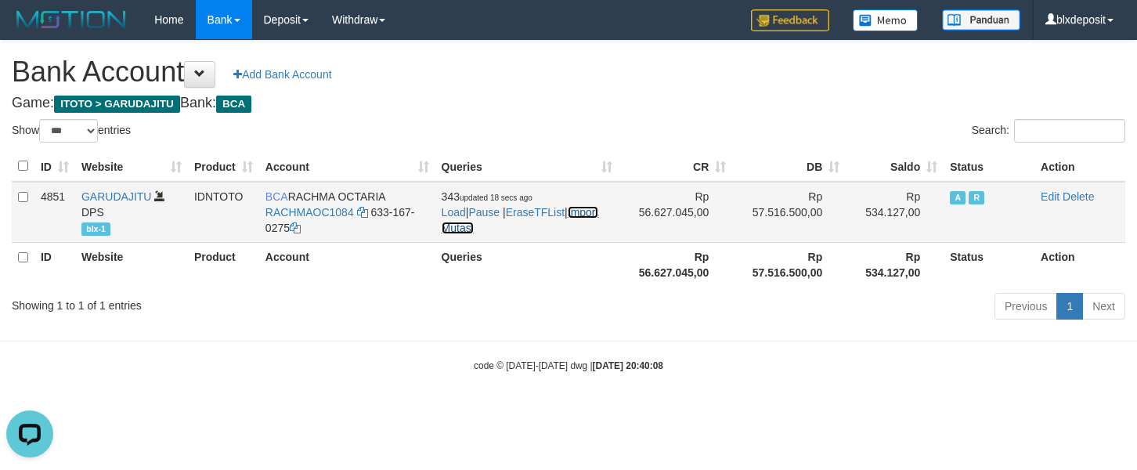
click at [494, 229] on link "Import Mutasi" at bounding box center [520, 220] width 157 height 28
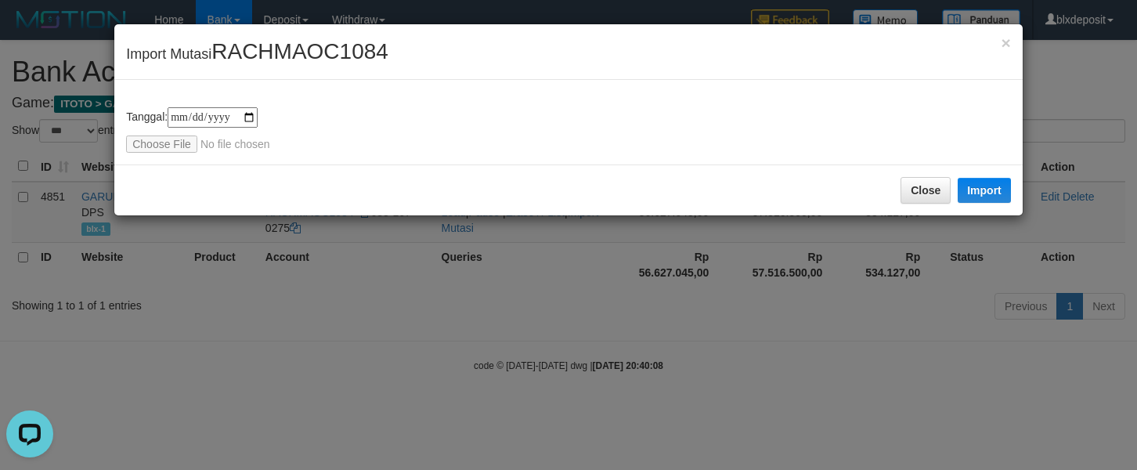
click at [141, 153] on div "**********" at bounding box center [568, 122] width 908 height 85
click at [141, 149] on input "file" at bounding box center [230, 143] width 208 height 17
type input "**********"
click at [999, 183] on button "Import" at bounding box center [984, 190] width 53 height 25
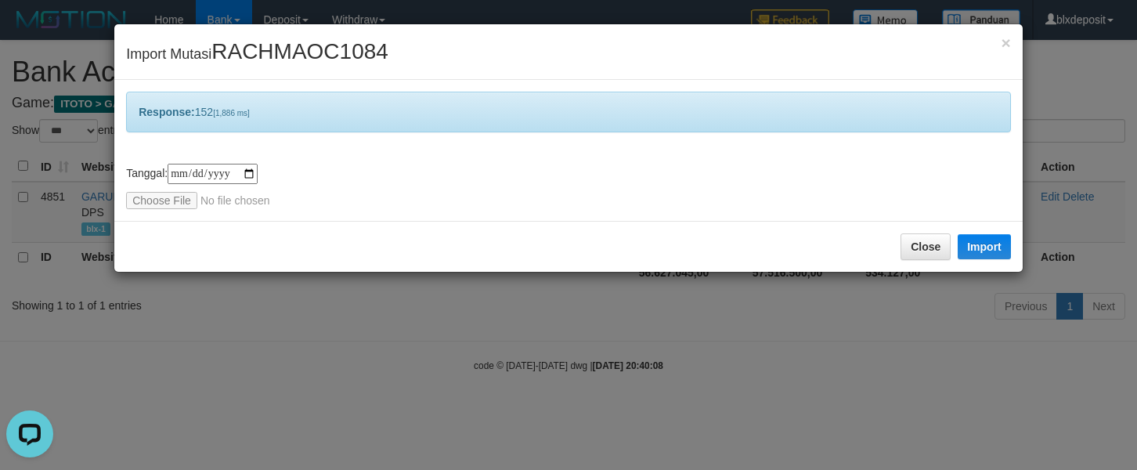
drag, startPoint x: 527, startPoint y: 211, endPoint x: 660, endPoint y: 229, distance: 134.2
click at [527, 211] on div "**********" at bounding box center [568, 150] width 908 height 141
click at [928, 245] on button "Close" at bounding box center [925, 246] width 50 height 27
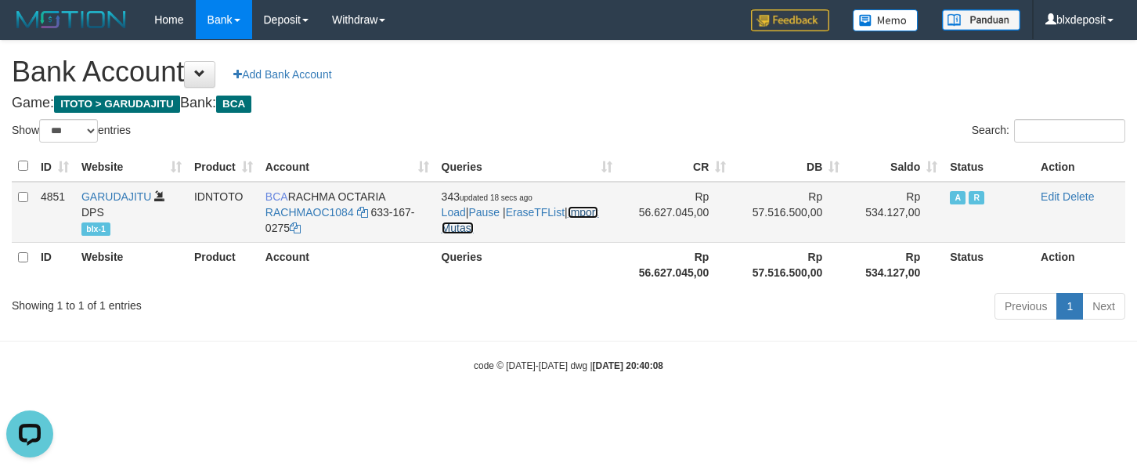
click at [479, 226] on link "Import Mutasi" at bounding box center [520, 220] width 157 height 28
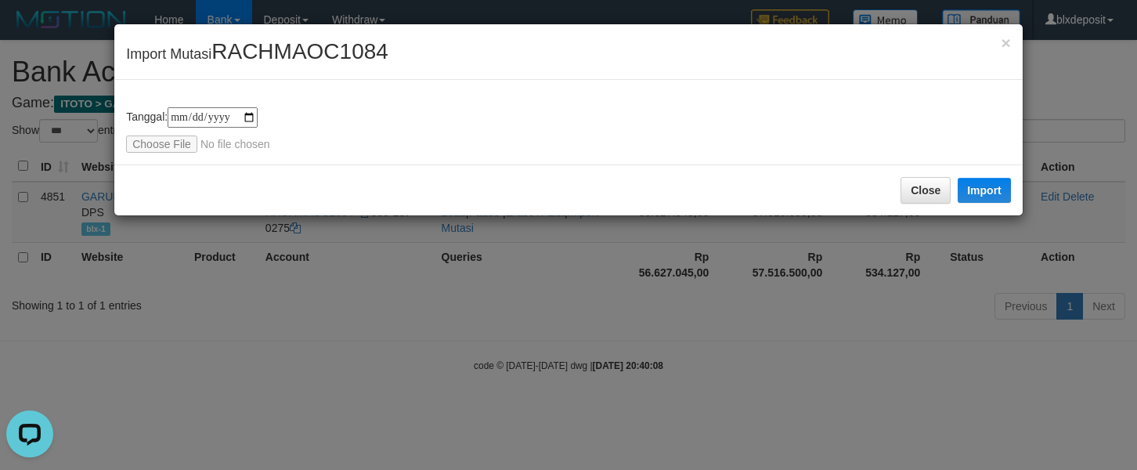
click at [174, 153] on div "**********" at bounding box center [568, 122] width 908 height 85
click at [174, 151] on input "file" at bounding box center [230, 143] width 208 height 17
type input "**********"
click at [975, 196] on button "Import" at bounding box center [984, 190] width 53 height 25
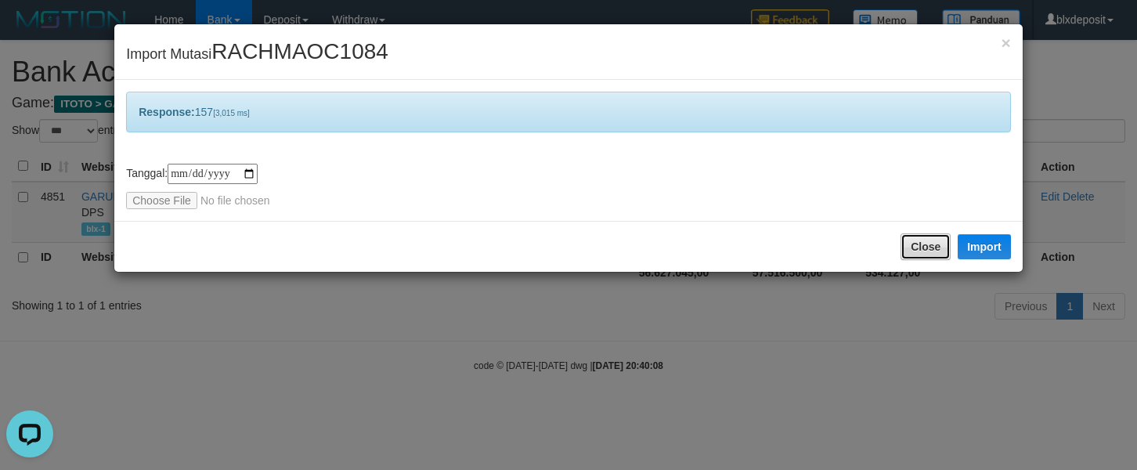
click at [938, 251] on button "Close" at bounding box center [925, 246] width 50 height 27
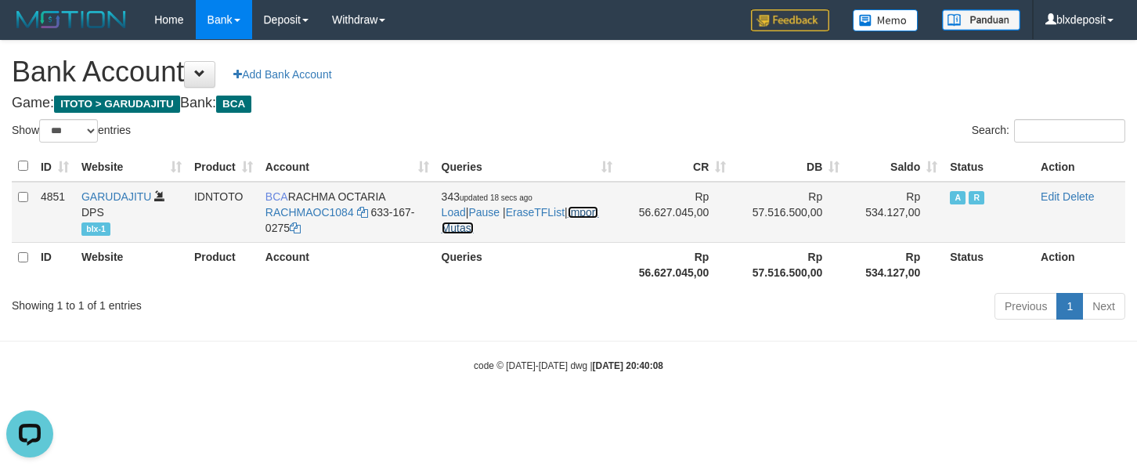
click at [482, 229] on link "Import Mutasi" at bounding box center [520, 220] width 157 height 28
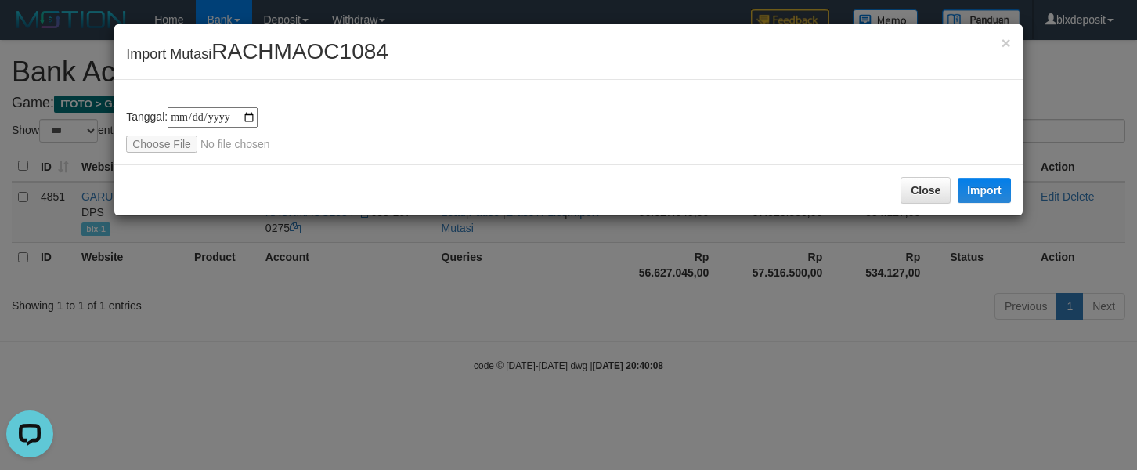
click at [181, 139] on input "file" at bounding box center [230, 143] width 208 height 17
type input "**********"
click at [1006, 183] on button "Import" at bounding box center [984, 190] width 53 height 25
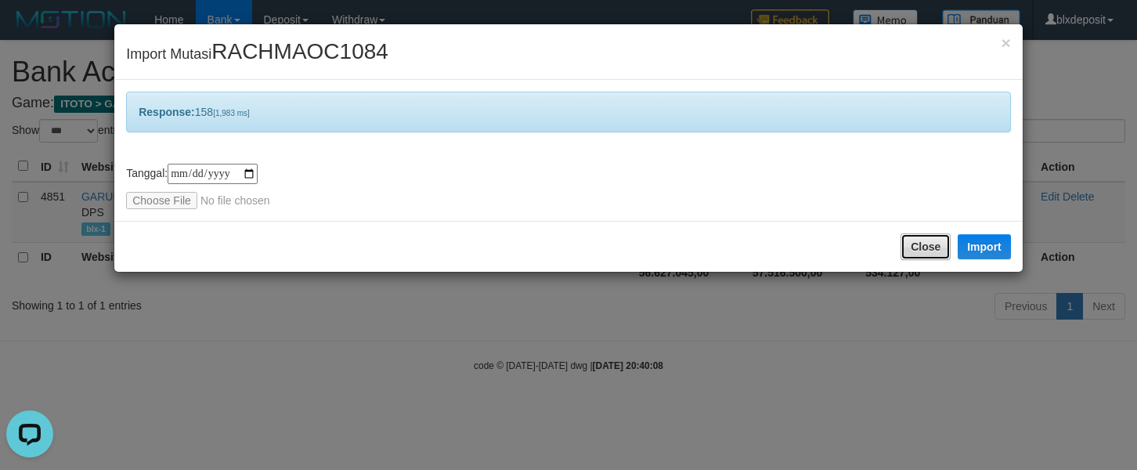
click at [926, 243] on button "Close" at bounding box center [925, 246] width 50 height 27
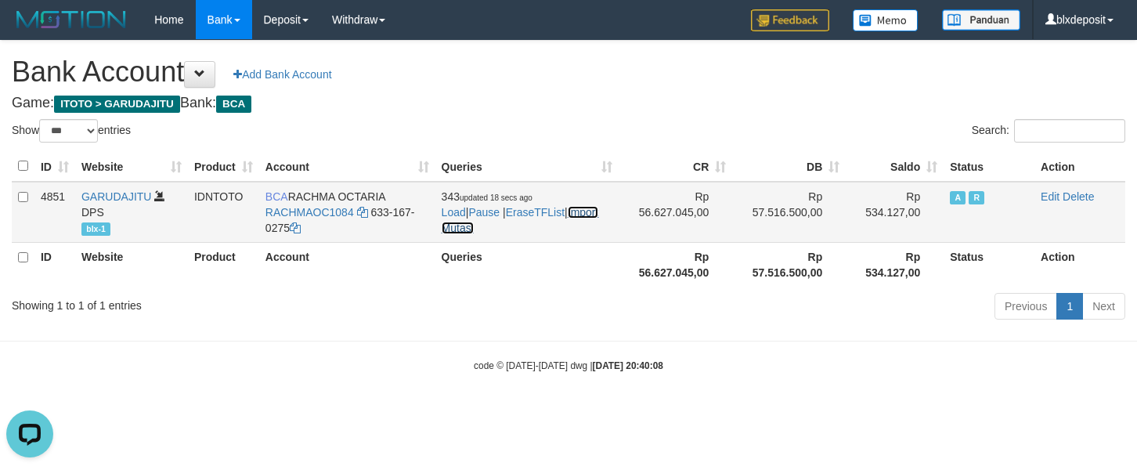
click at [482, 226] on link "Import Mutasi" at bounding box center [520, 220] width 157 height 28
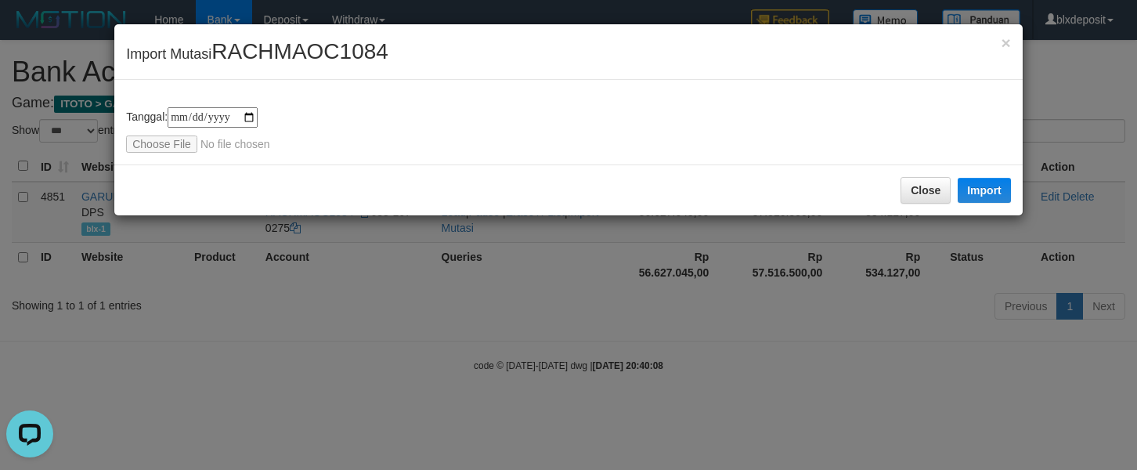
click at [150, 134] on div "**********" at bounding box center [568, 129] width 885 height 45
click at [155, 139] on input "file" at bounding box center [230, 143] width 208 height 17
type input "**********"
drag, startPoint x: 992, startPoint y: 182, endPoint x: 601, endPoint y: 2, distance: 429.9
click at [994, 182] on button "Import" at bounding box center [984, 190] width 53 height 25
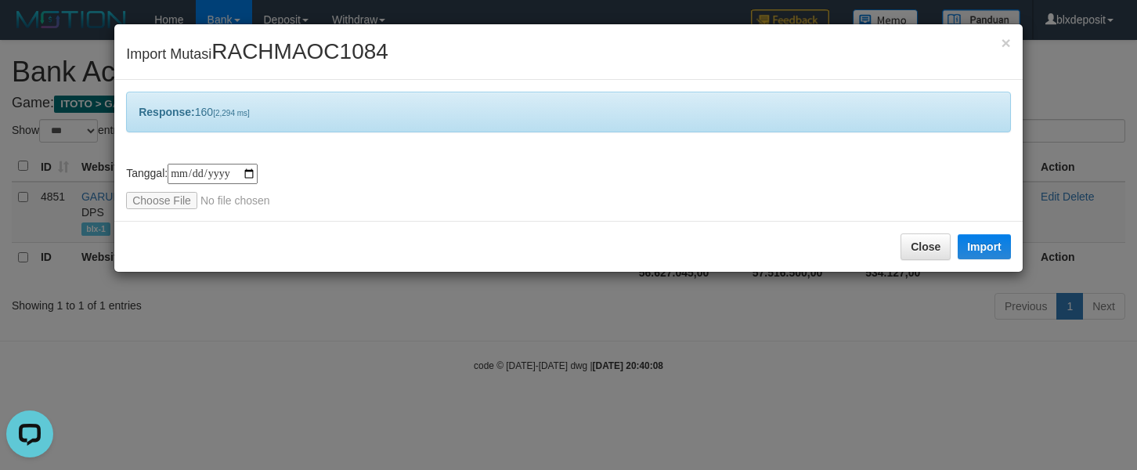
drag, startPoint x: 893, startPoint y: 228, endPoint x: 910, endPoint y: 245, distance: 23.8
click at [896, 230] on div "Close Import" at bounding box center [568, 246] width 908 height 51
click at [910, 245] on button "Close" at bounding box center [925, 246] width 50 height 27
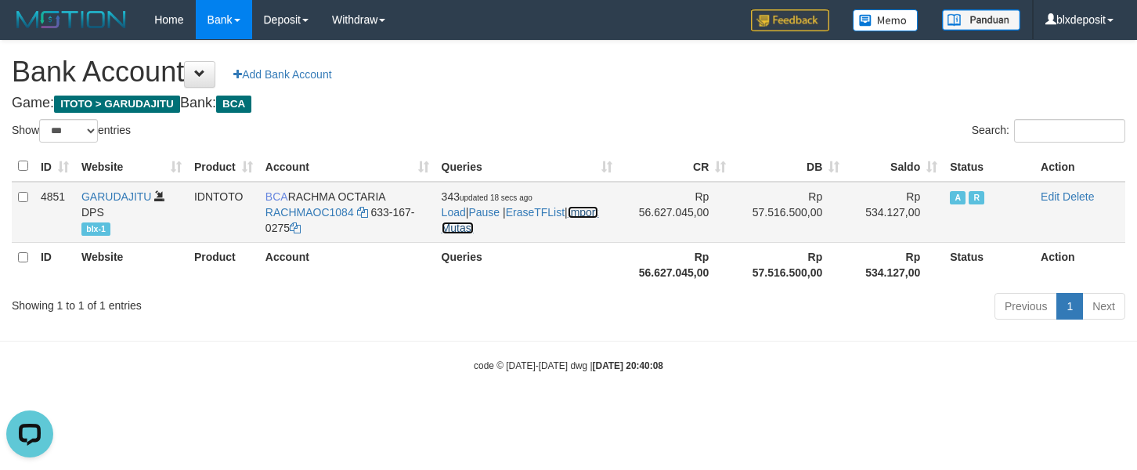
click at [466, 229] on link "Import Mutasi" at bounding box center [520, 220] width 157 height 28
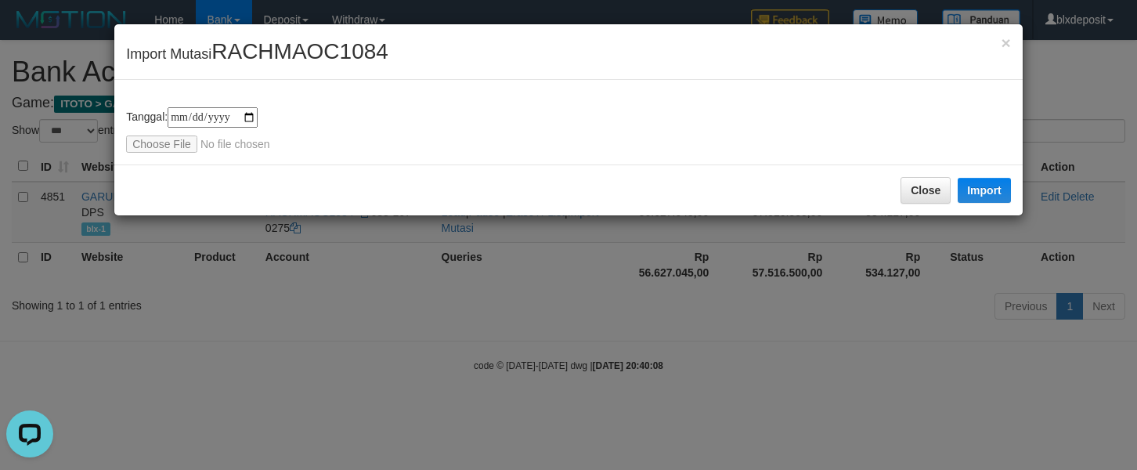
drag, startPoint x: 218, startPoint y: 161, endPoint x: 210, endPoint y: 157, distance: 9.2
click at [211, 160] on div "**********" at bounding box center [568, 122] width 908 height 85
click at [203, 153] on div "**********" at bounding box center [568, 122] width 908 height 85
click at [200, 146] on input "file" at bounding box center [230, 143] width 208 height 17
type input "**********"
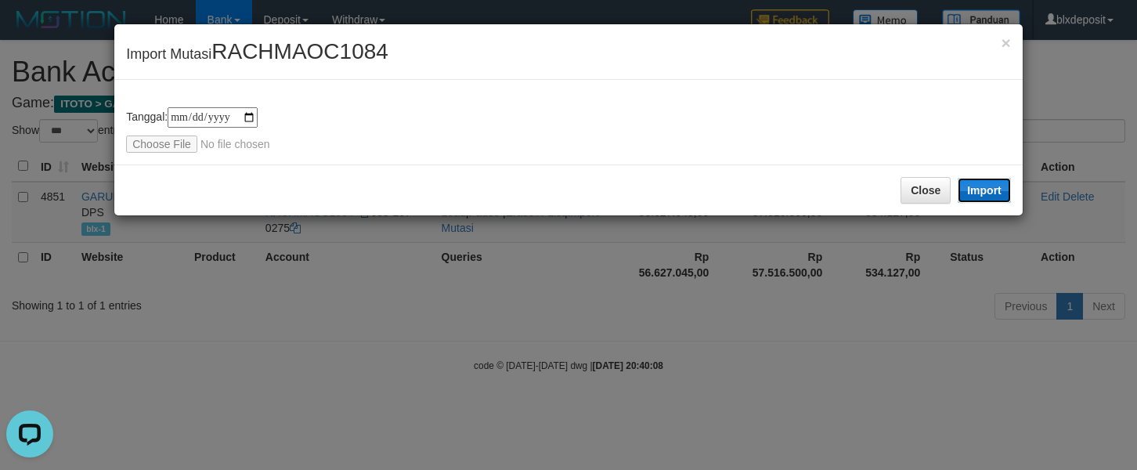
click at [971, 189] on button "Import" at bounding box center [984, 190] width 53 height 25
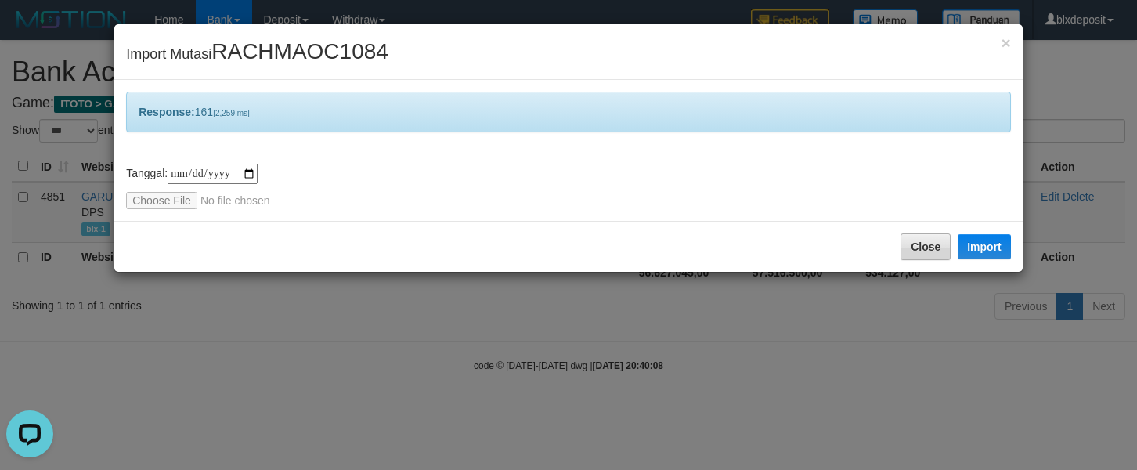
drag, startPoint x: 888, startPoint y: 237, endPoint x: 900, endPoint y: 240, distance: 12.9
click at [891, 238] on div "Close Import" at bounding box center [568, 246] width 908 height 51
click at [902, 240] on button "Close" at bounding box center [925, 246] width 50 height 27
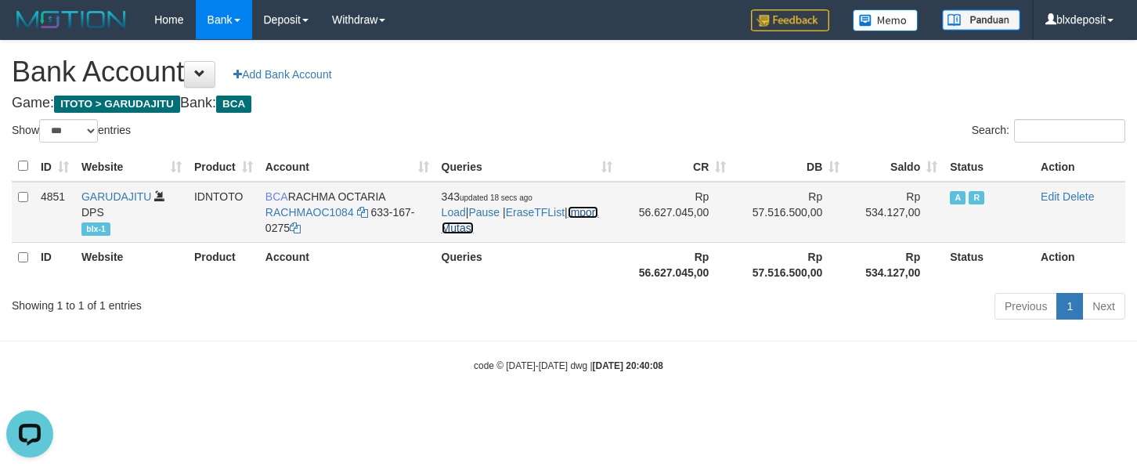
click at [459, 230] on link "Import Mutasi" at bounding box center [520, 220] width 157 height 28
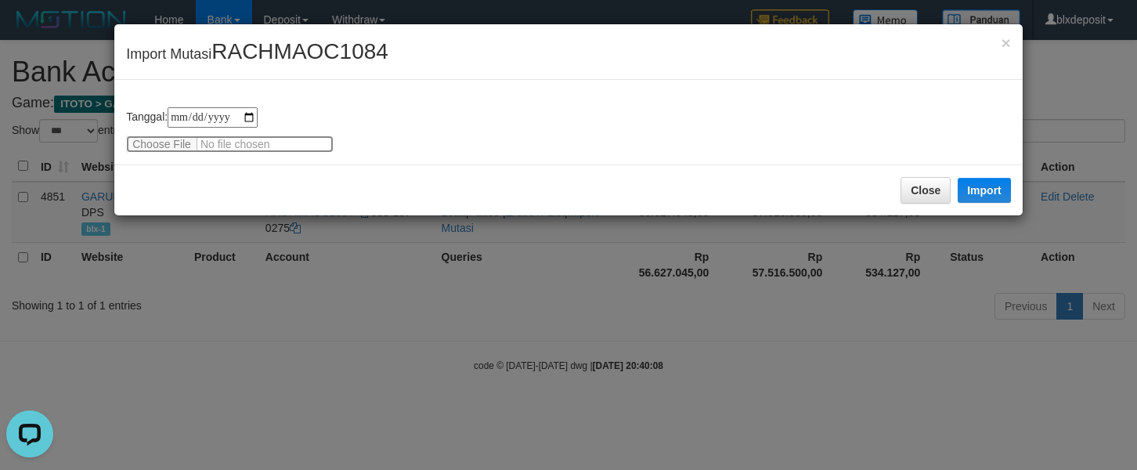
click at [174, 148] on input "file" at bounding box center [230, 143] width 208 height 17
type input "**********"
click at [970, 193] on button "Import" at bounding box center [984, 190] width 53 height 25
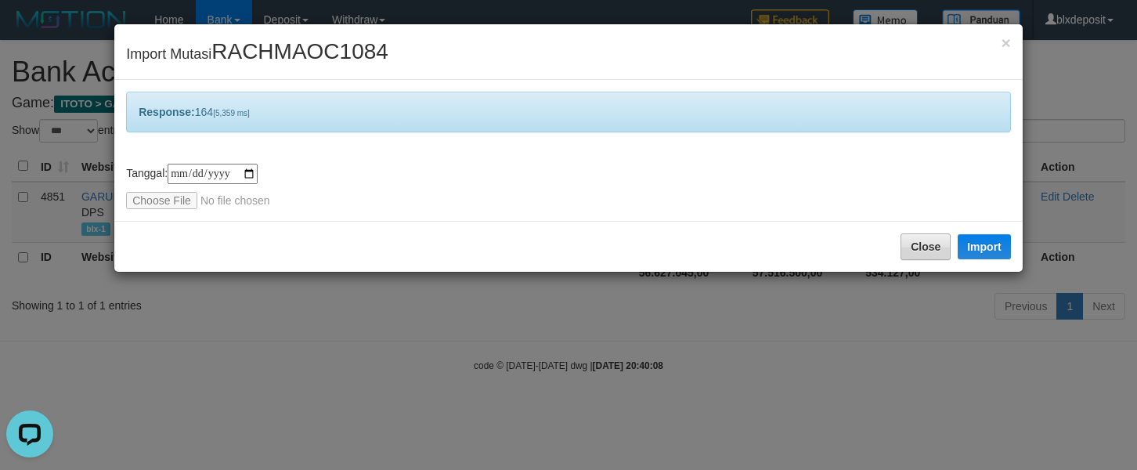
drag, startPoint x: 904, startPoint y: 230, endPoint x: 917, endPoint y: 244, distance: 18.9
click at [911, 238] on div "Close Import" at bounding box center [568, 246] width 908 height 51
click at [917, 245] on button "Close" at bounding box center [925, 246] width 50 height 27
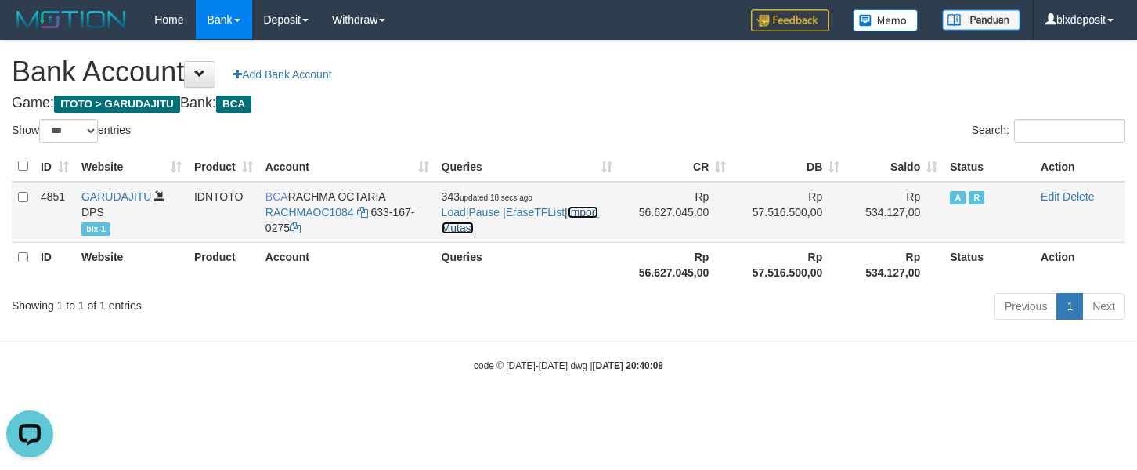
click at [492, 231] on link "Import Mutasi" at bounding box center [520, 220] width 157 height 28
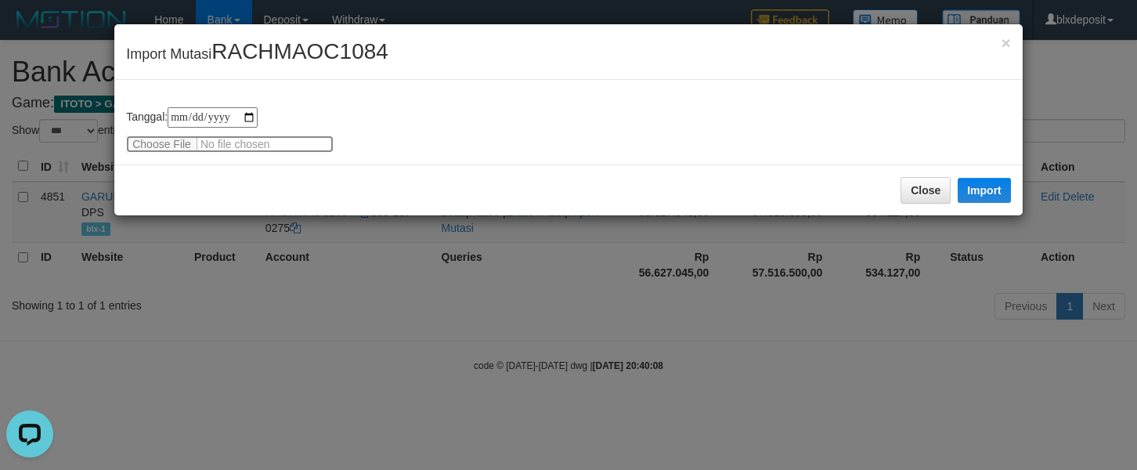
click at [150, 143] on input "file" at bounding box center [230, 143] width 208 height 17
type input "**********"
click at [987, 179] on button "Import" at bounding box center [984, 190] width 53 height 25
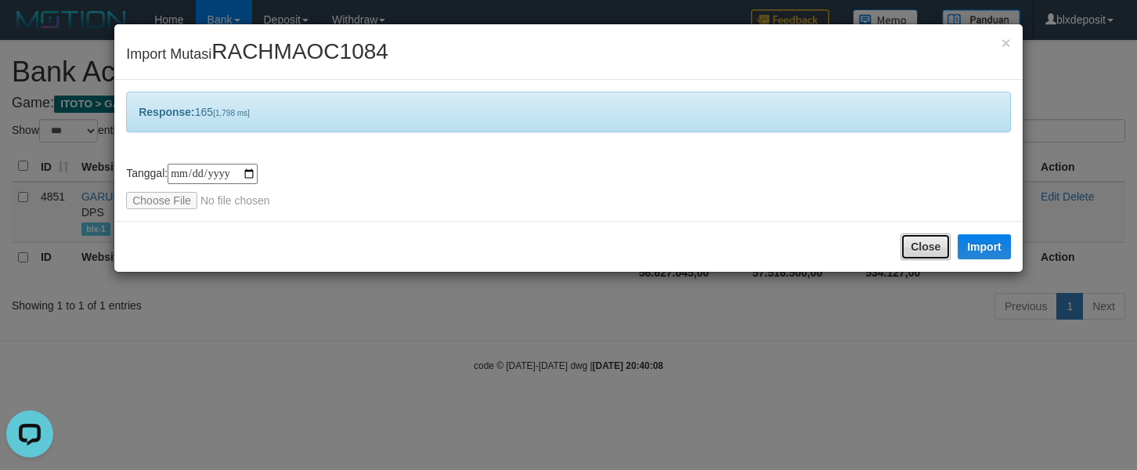
click at [940, 247] on button "Close" at bounding box center [925, 246] width 50 height 27
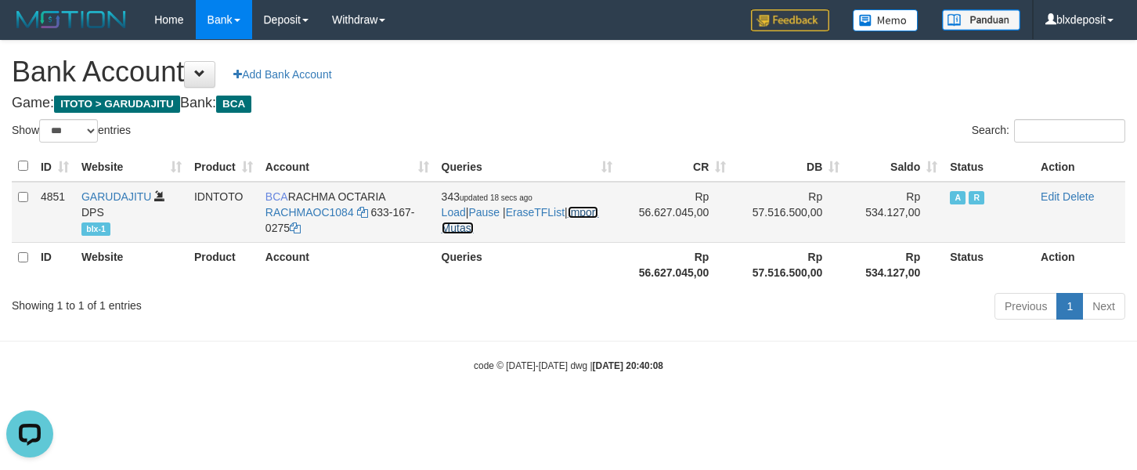
click at [444, 230] on link "Import Mutasi" at bounding box center [520, 220] width 157 height 28
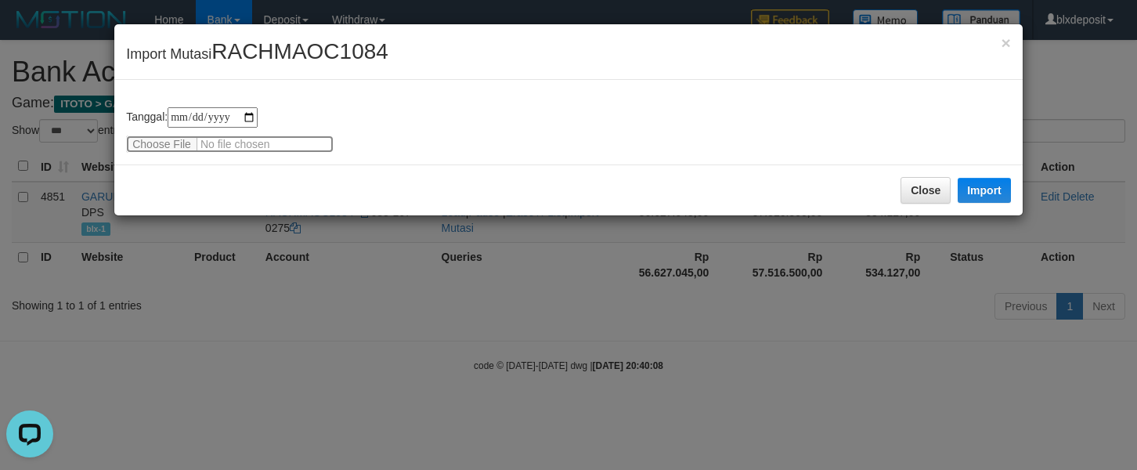
click at [165, 139] on input "file" at bounding box center [230, 143] width 208 height 17
type input "**********"
click at [966, 176] on div "Close Import" at bounding box center [568, 189] width 908 height 51
click at [966, 178] on button "Import" at bounding box center [984, 190] width 53 height 25
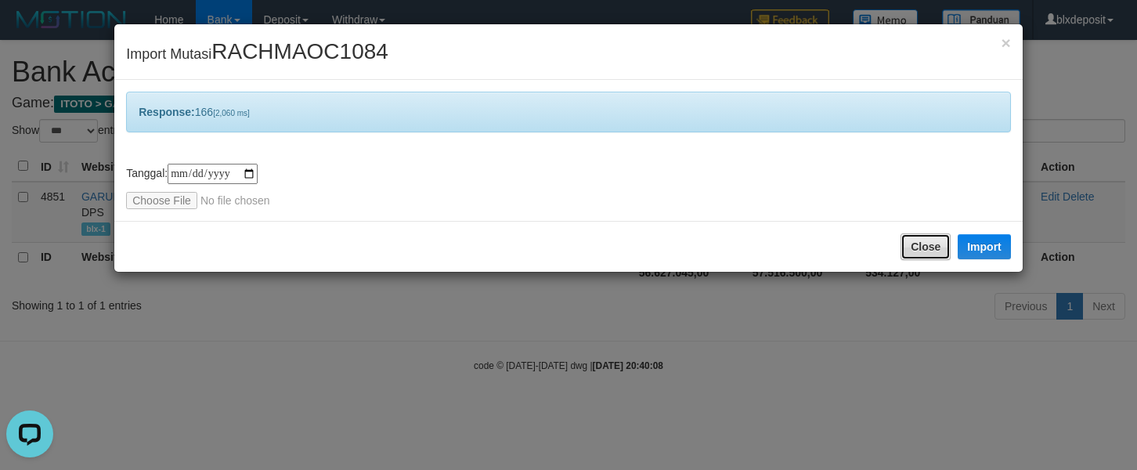
click at [900, 247] on button "Close" at bounding box center [925, 246] width 50 height 27
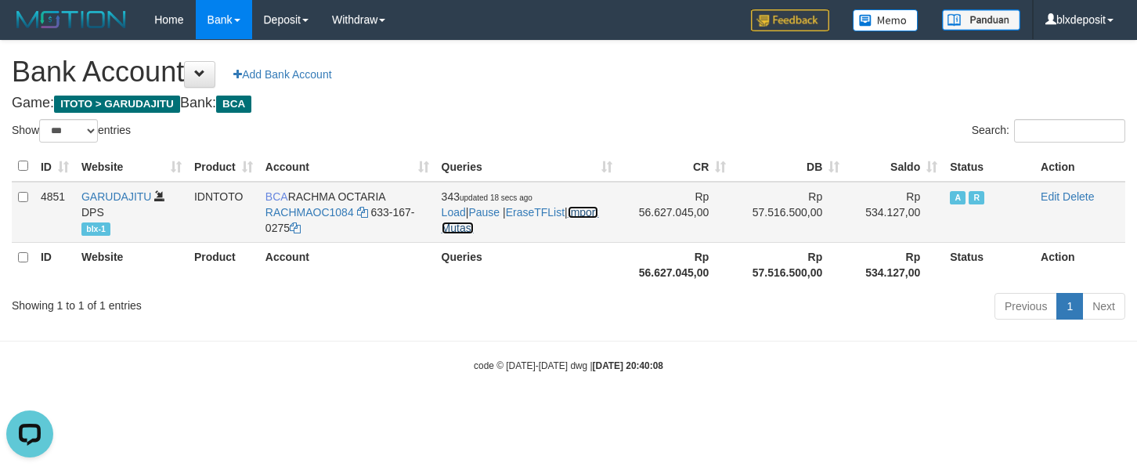
click at [500, 231] on link "Import Mutasi" at bounding box center [520, 220] width 157 height 28
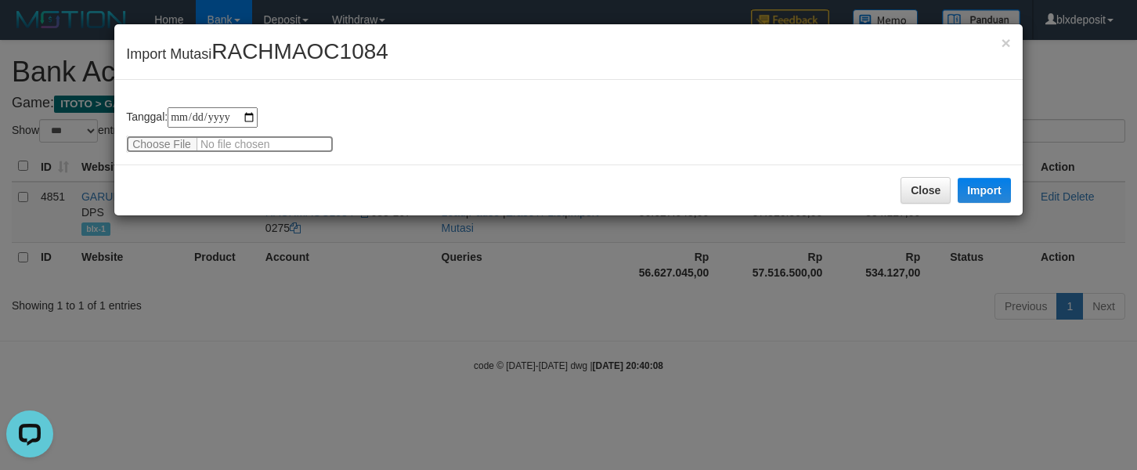
click at [137, 141] on input "file" at bounding box center [230, 143] width 208 height 17
type input "**********"
click at [975, 193] on button "Import" at bounding box center [984, 190] width 53 height 25
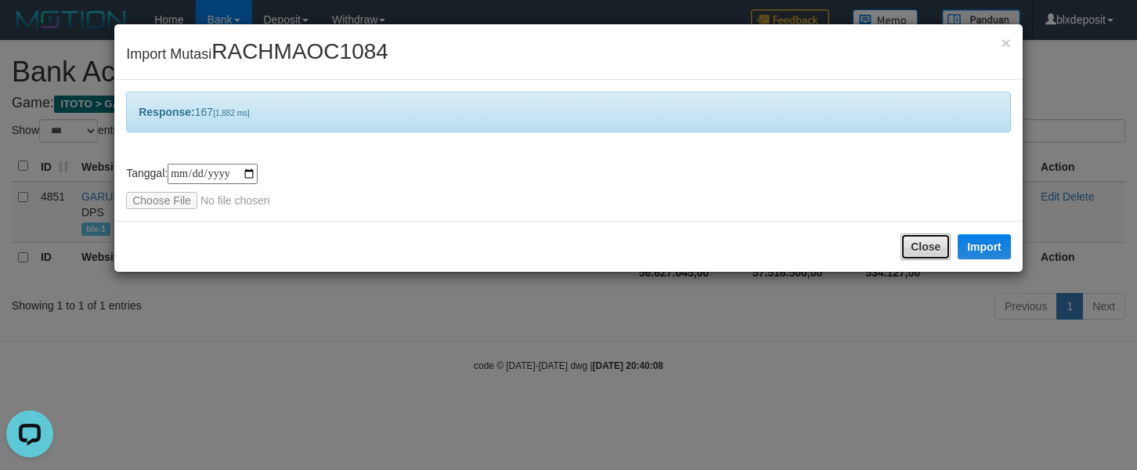
click at [902, 249] on button "Close" at bounding box center [925, 246] width 50 height 27
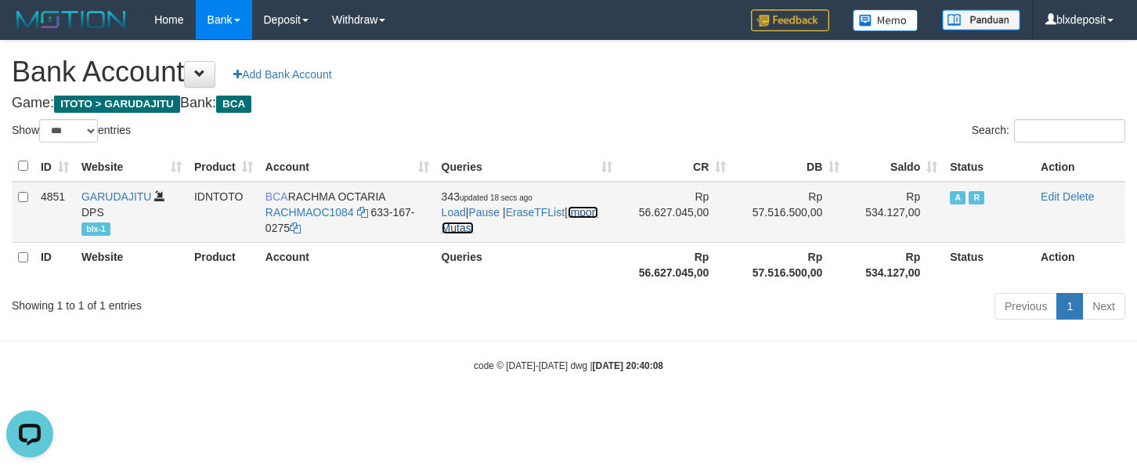
click at [500, 233] on link "Import Mutasi" at bounding box center [520, 220] width 157 height 28
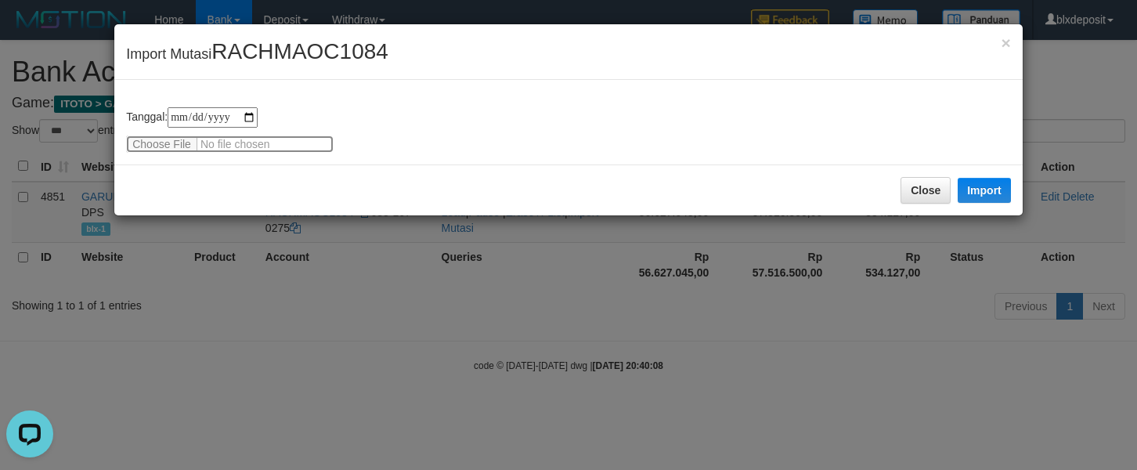
click at [170, 141] on input "file" at bounding box center [230, 143] width 208 height 17
click at [987, 183] on button "Import" at bounding box center [984, 190] width 53 height 25
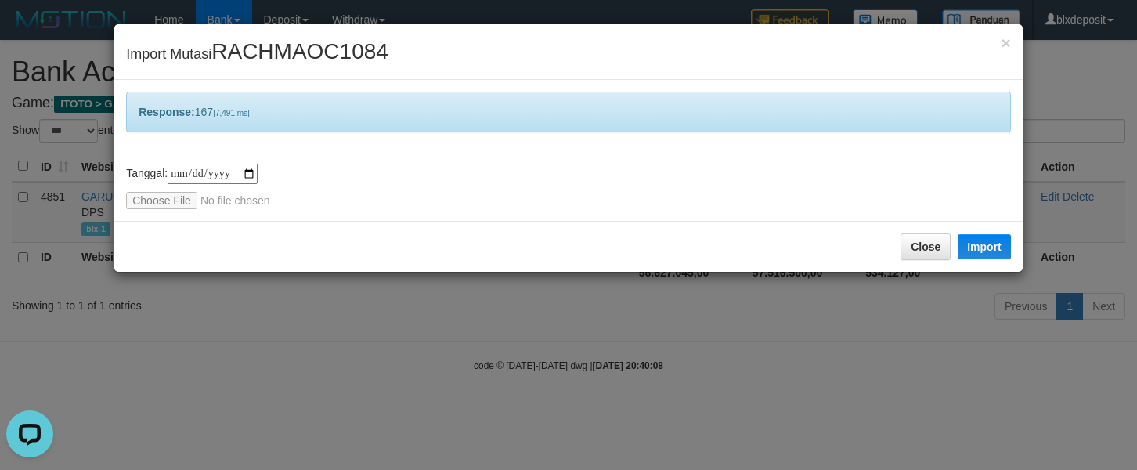
drag, startPoint x: 962, startPoint y: 438, endPoint x: 996, endPoint y: 417, distance: 40.4
click at [962, 437] on div "**********" at bounding box center [568, 235] width 1137 height 470
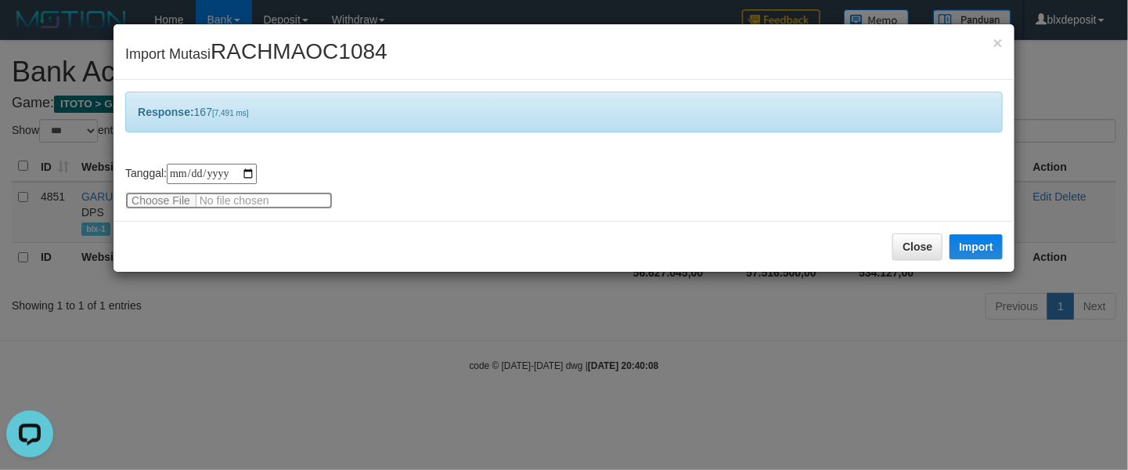
click at [156, 207] on input "file" at bounding box center [229, 200] width 208 height 17
click at [978, 251] on button "Import" at bounding box center [976, 246] width 53 height 25
click at [155, 207] on input "file" at bounding box center [229, 200] width 208 height 17
click at [978, 254] on button "Import" at bounding box center [976, 246] width 53 height 25
click at [176, 210] on div "**********" at bounding box center [564, 150] width 901 height 141
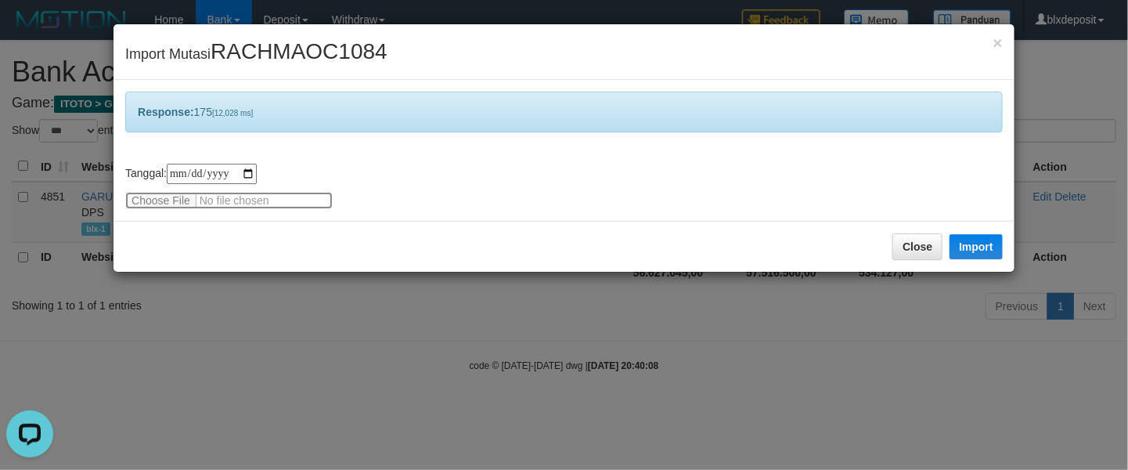
click at [179, 203] on input "file" at bounding box center [229, 200] width 208 height 17
click at [990, 247] on button "Import" at bounding box center [976, 246] width 53 height 25
click at [153, 196] on input "file" at bounding box center [229, 200] width 208 height 17
click at [970, 250] on button "Import" at bounding box center [976, 246] width 53 height 25
click at [171, 195] on input "file" at bounding box center [229, 200] width 208 height 17
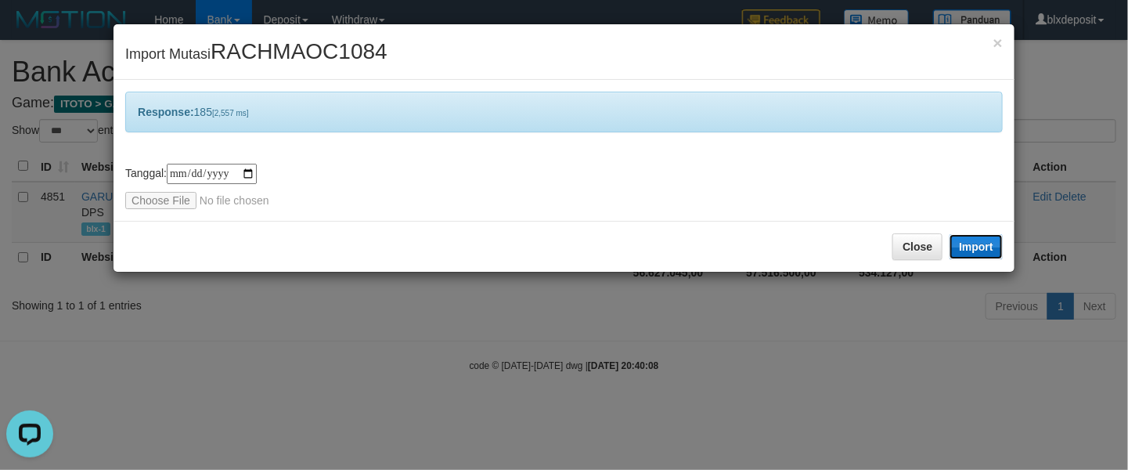
click at [984, 258] on button "Import" at bounding box center [976, 246] width 53 height 25
click at [179, 200] on input "file" at bounding box center [229, 200] width 208 height 17
click at [984, 249] on button "Import" at bounding box center [976, 246] width 53 height 25
click at [183, 208] on input "file" at bounding box center [229, 200] width 208 height 17
click at [959, 254] on button "Import" at bounding box center [976, 246] width 53 height 25
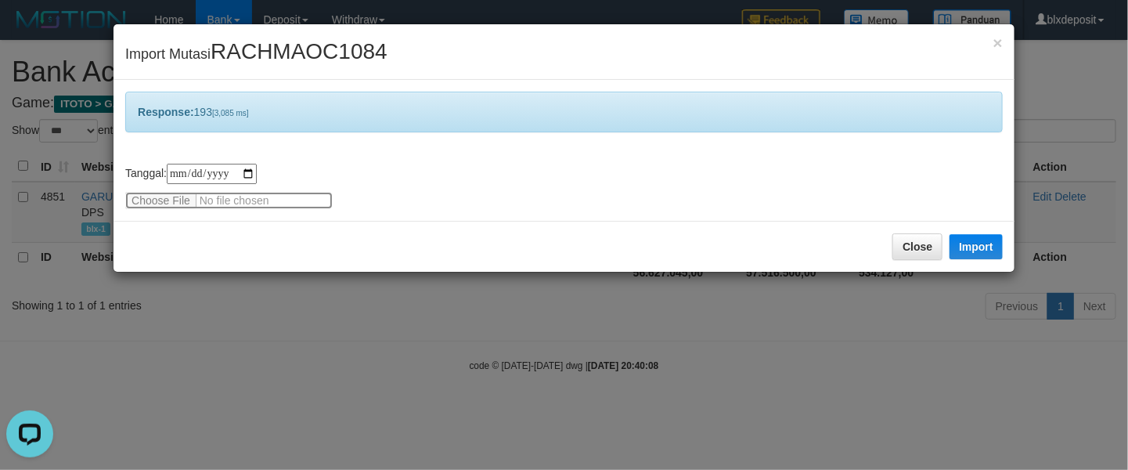
click at [163, 205] on input "file" at bounding box center [229, 200] width 208 height 17
click at [969, 247] on button "Import" at bounding box center [976, 246] width 53 height 25
click at [160, 200] on input "file" at bounding box center [229, 200] width 208 height 17
click at [978, 254] on button "Import" at bounding box center [976, 246] width 53 height 25
click at [150, 207] on input "file" at bounding box center [229, 200] width 208 height 17
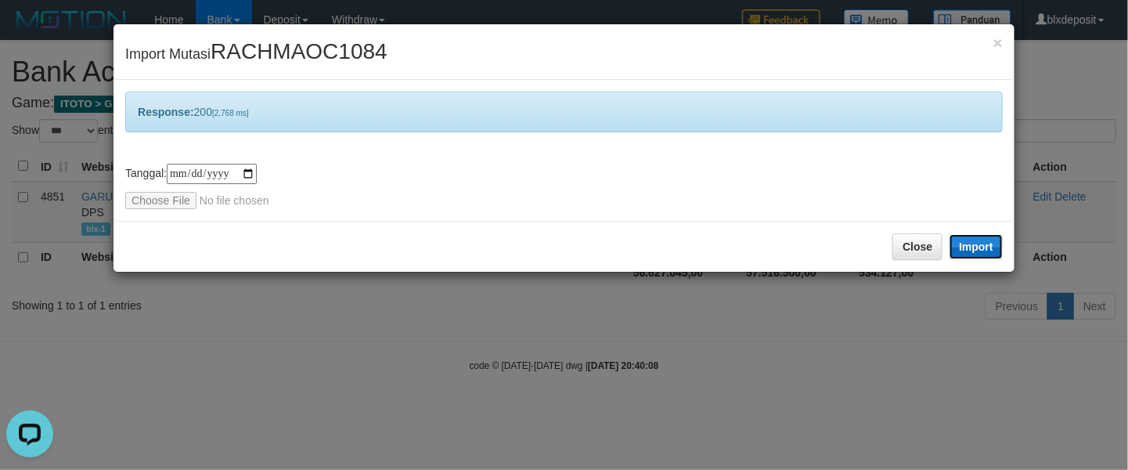
click at [977, 254] on button "Import" at bounding box center [976, 246] width 53 height 25
click at [167, 203] on input "file" at bounding box center [229, 200] width 208 height 17
click at [980, 247] on button "Import" at bounding box center [976, 246] width 53 height 25
click at [181, 197] on input "file" at bounding box center [229, 200] width 208 height 17
click at [976, 237] on button "Import" at bounding box center [976, 246] width 53 height 25
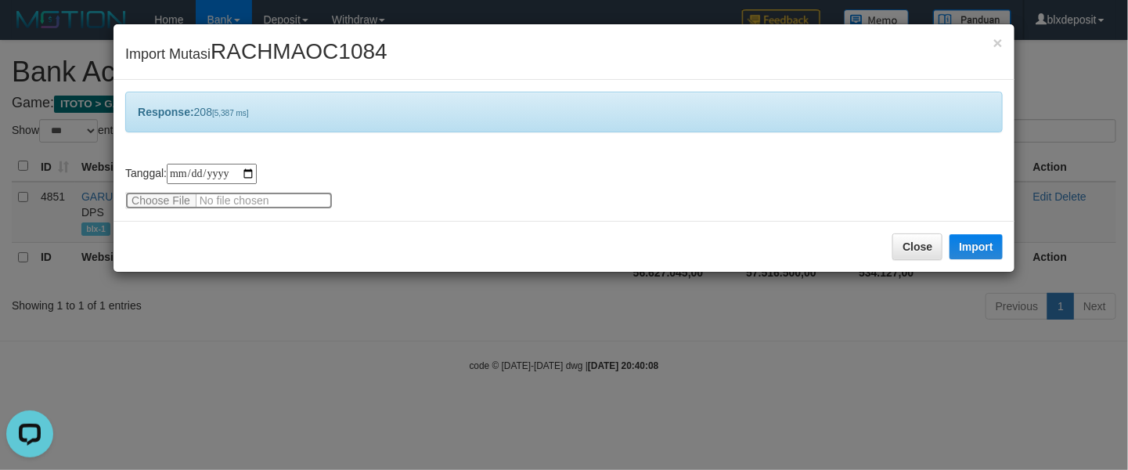
click at [175, 198] on input "file" at bounding box center [229, 200] width 208 height 17
click at [984, 256] on button "Import" at bounding box center [976, 246] width 53 height 25
click at [153, 196] on input "file" at bounding box center [229, 200] width 208 height 17
click at [969, 240] on button "Import" at bounding box center [976, 246] width 53 height 25
click at [160, 200] on input "file" at bounding box center [229, 200] width 208 height 17
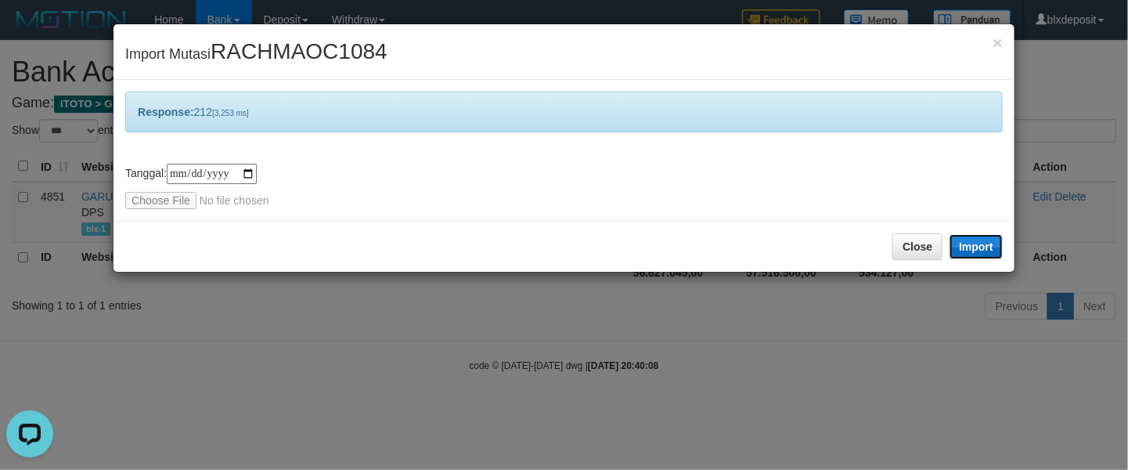
click at [987, 247] on button "Import" at bounding box center [976, 246] width 53 height 25
click at [167, 200] on input "file" at bounding box center [229, 200] width 208 height 17
click at [982, 247] on button "Import" at bounding box center [976, 246] width 53 height 25
click at [160, 202] on input "file" at bounding box center [229, 200] width 208 height 17
click at [987, 242] on button "Import" at bounding box center [976, 246] width 53 height 25
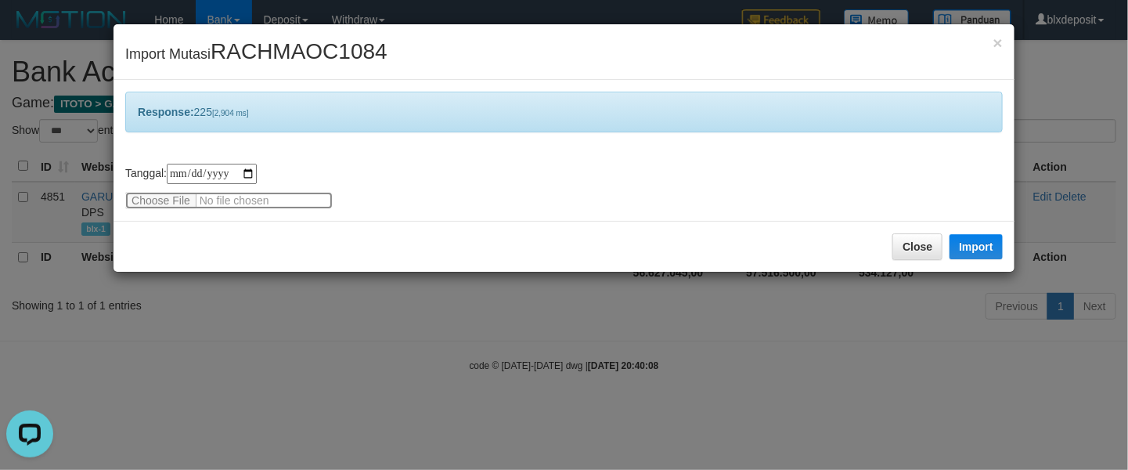
click at [157, 197] on input "file" at bounding box center [229, 200] width 208 height 17
click at [973, 254] on button "Import" at bounding box center [976, 246] width 53 height 25
click at [160, 203] on input "file" at bounding box center [229, 200] width 208 height 17
click at [977, 262] on div "Close Import" at bounding box center [564, 246] width 901 height 51
click at [982, 252] on button "Import" at bounding box center [976, 246] width 53 height 25
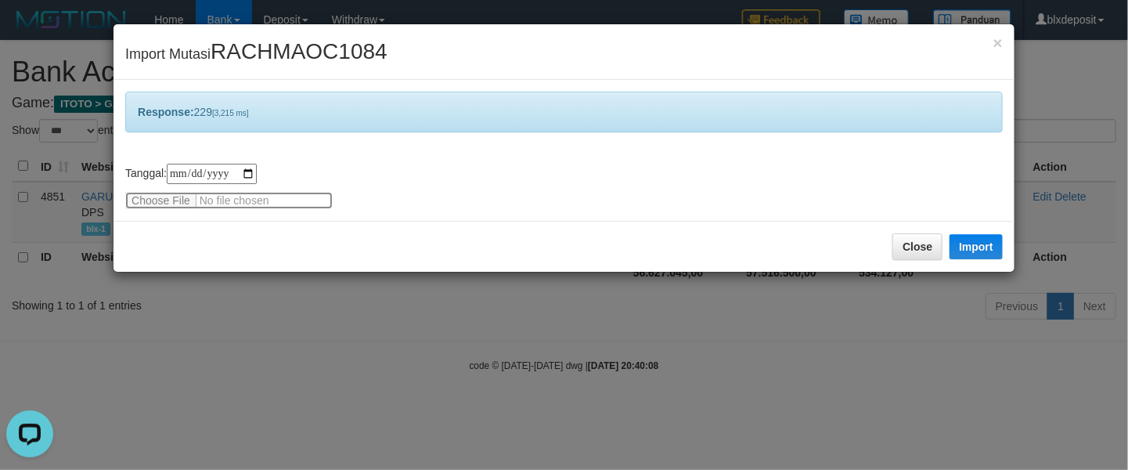
click at [179, 205] on input "file" at bounding box center [229, 200] width 208 height 17
click at [973, 251] on button "Import" at bounding box center [976, 246] width 53 height 25
click at [179, 193] on input "file" at bounding box center [229, 200] width 208 height 17
click at [984, 240] on button "Import" at bounding box center [976, 246] width 53 height 25
click at [174, 200] on input "file" at bounding box center [229, 200] width 208 height 17
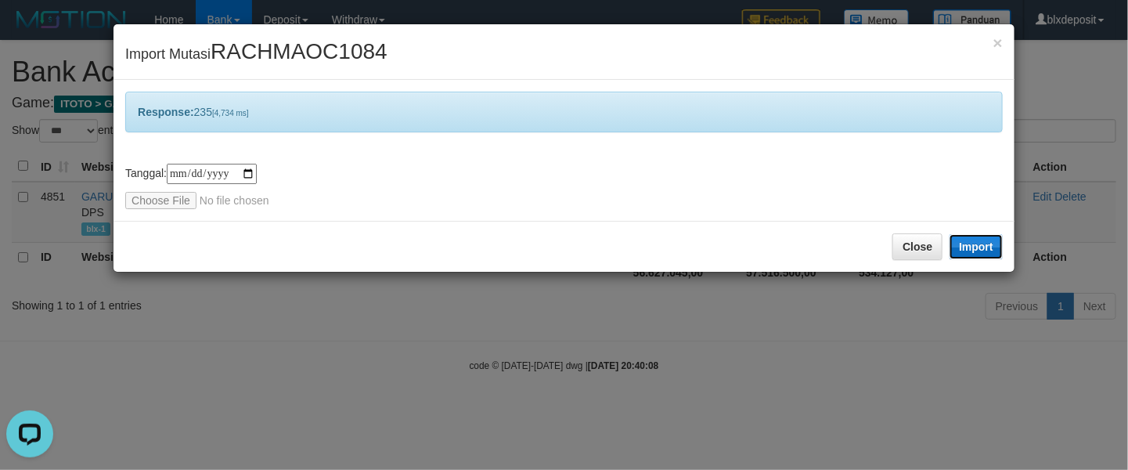
click at [950, 250] on button "Import" at bounding box center [976, 246] width 53 height 25
drag, startPoint x: 177, startPoint y: 190, endPoint x: 179, endPoint y: 204, distance: 14.2
click at [177, 191] on div "**********" at bounding box center [564, 186] width 878 height 45
click at [179, 205] on input "file" at bounding box center [229, 200] width 208 height 17
click at [991, 249] on button "Import" at bounding box center [976, 246] width 53 height 25
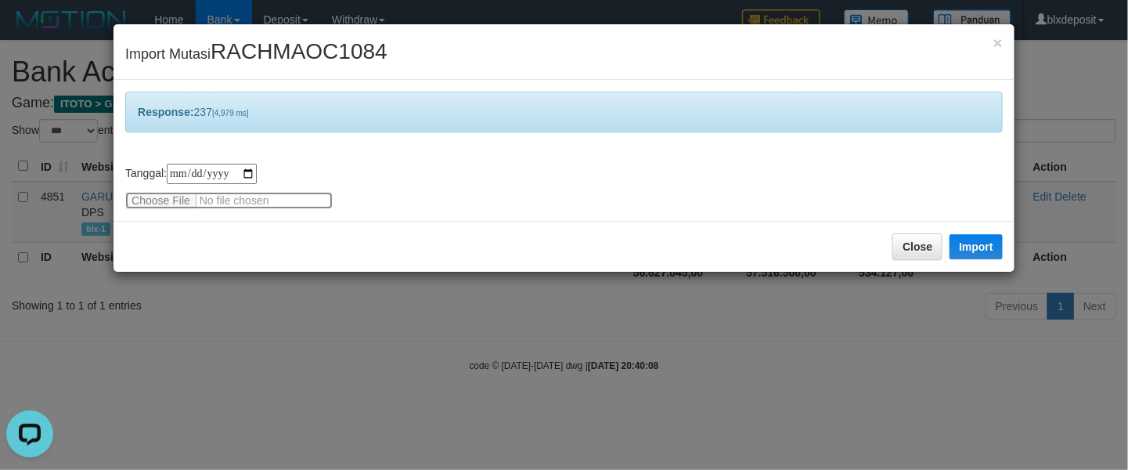
click at [167, 204] on input "file" at bounding box center [229, 200] width 208 height 17
click at [971, 244] on button "Import" at bounding box center [976, 246] width 53 height 25
click at [163, 202] on input "file" at bounding box center [229, 200] width 208 height 17
click at [987, 247] on button "Import" at bounding box center [976, 246] width 53 height 25
drag, startPoint x: 156, startPoint y: 209, endPoint x: 161, endPoint y: 198, distance: 11.9
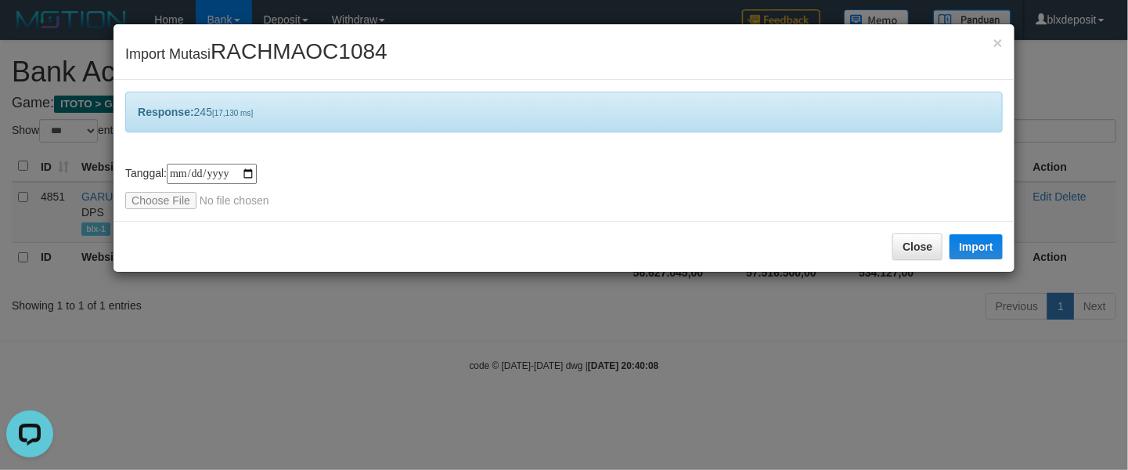
click at [157, 205] on div "**********" at bounding box center [564, 150] width 901 height 141
click at [162, 197] on input "file" at bounding box center [229, 200] width 208 height 17
click at [982, 236] on button "Import" at bounding box center [976, 246] width 53 height 25
click at [136, 193] on input "file" at bounding box center [229, 200] width 208 height 17
click at [978, 251] on button "Import" at bounding box center [976, 246] width 53 height 25
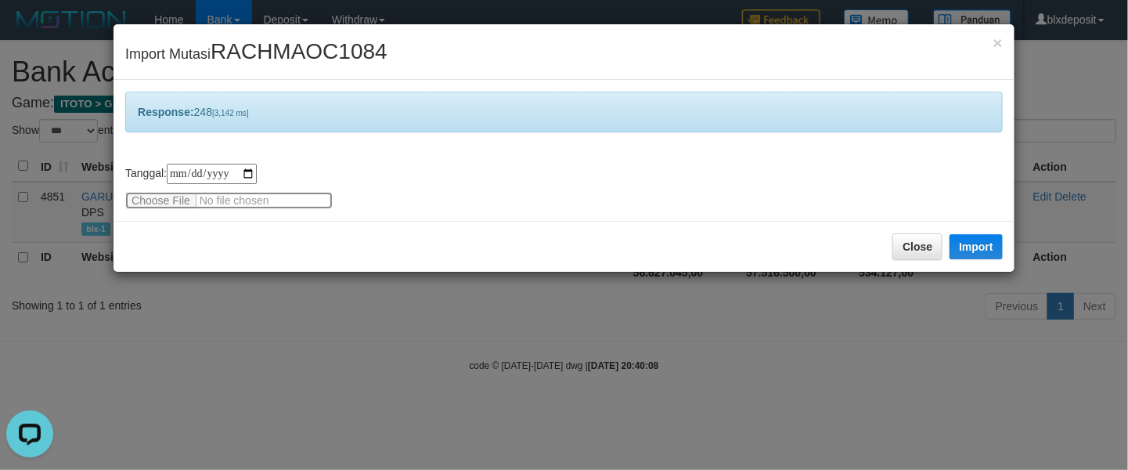
click at [160, 193] on input "file" at bounding box center [229, 200] width 208 height 17
click at [991, 254] on button "Import" at bounding box center [976, 246] width 53 height 25
click at [137, 195] on input "file" at bounding box center [229, 200] width 208 height 17
click at [989, 242] on button "Import" at bounding box center [976, 246] width 53 height 25
click at [171, 204] on input "file" at bounding box center [229, 200] width 208 height 17
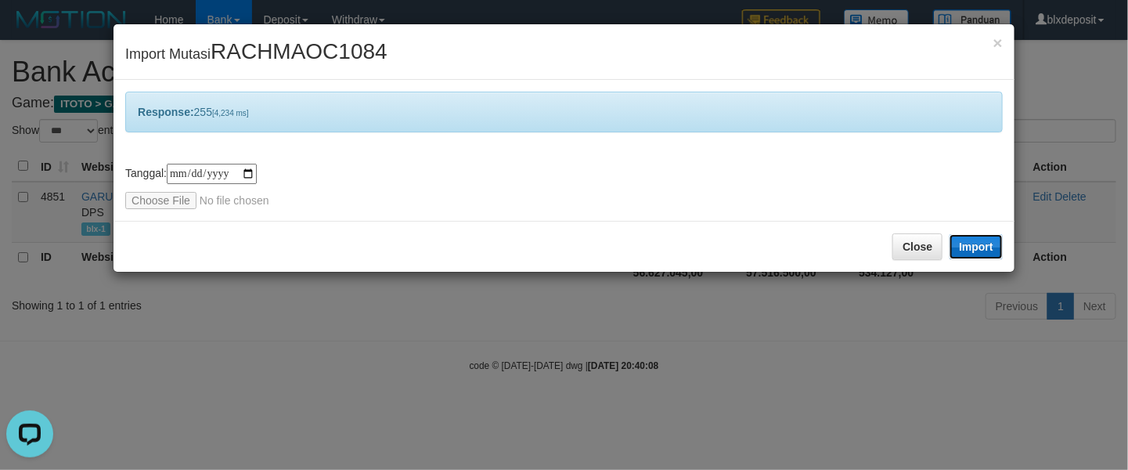
click at [987, 251] on button "Import" at bounding box center [976, 246] width 53 height 25
click at [167, 202] on input "file" at bounding box center [229, 200] width 208 height 17
click at [984, 257] on button "Import" at bounding box center [976, 246] width 53 height 25
click at [150, 196] on input "file" at bounding box center [229, 200] width 208 height 17
click at [983, 247] on button "Import" at bounding box center [976, 246] width 53 height 25
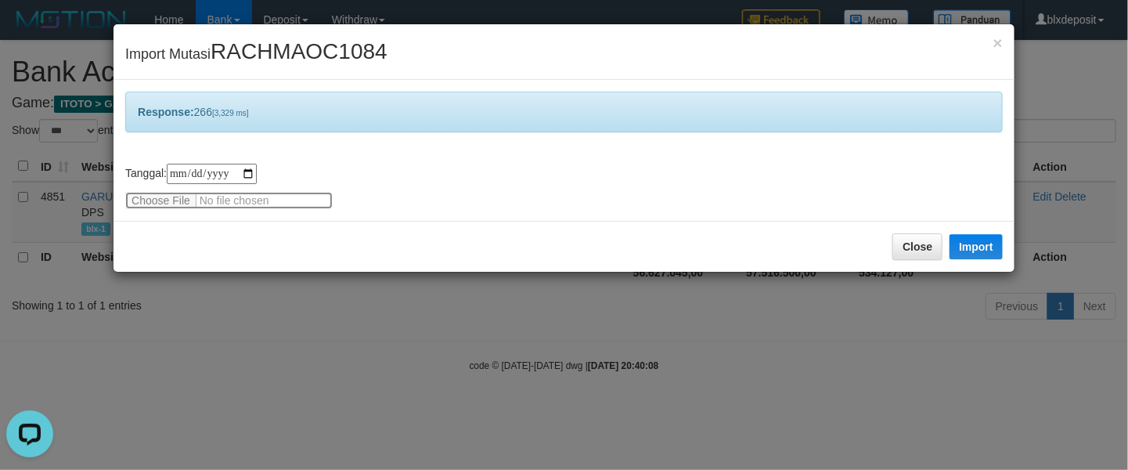
click at [179, 195] on input "file" at bounding box center [229, 200] width 208 height 17
click at [965, 244] on button "Import" at bounding box center [976, 246] width 53 height 25
click at [134, 193] on input "file" at bounding box center [229, 200] width 208 height 17
click at [983, 236] on button "Import" at bounding box center [976, 246] width 53 height 25
click at [184, 203] on input "file" at bounding box center [229, 200] width 208 height 17
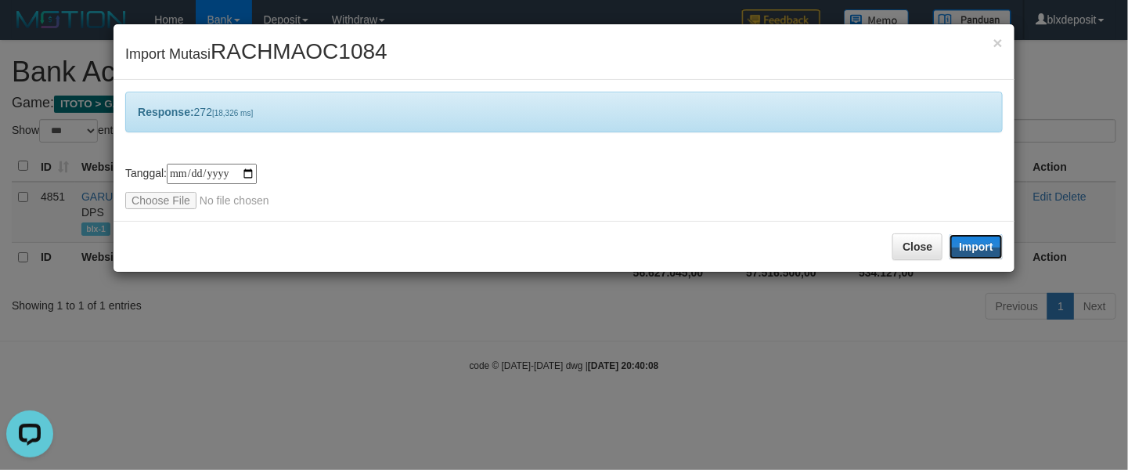
drag, startPoint x: 1001, startPoint y: 238, endPoint x: 658, endPoint y: 467, distance: 413.3
click at [1001, 238] on button "Import" at bounding box center [976, 246] width 53 height 25
click at [153, 196] on input "file" at bounding box center [229, 200] width 208 height 17
click at [980, 236] on button "Import" at bounding box center [976, 246] width 53 height 25
click at [169, 197] on input "file" at bounding box center [229, 200] width 208 height 17
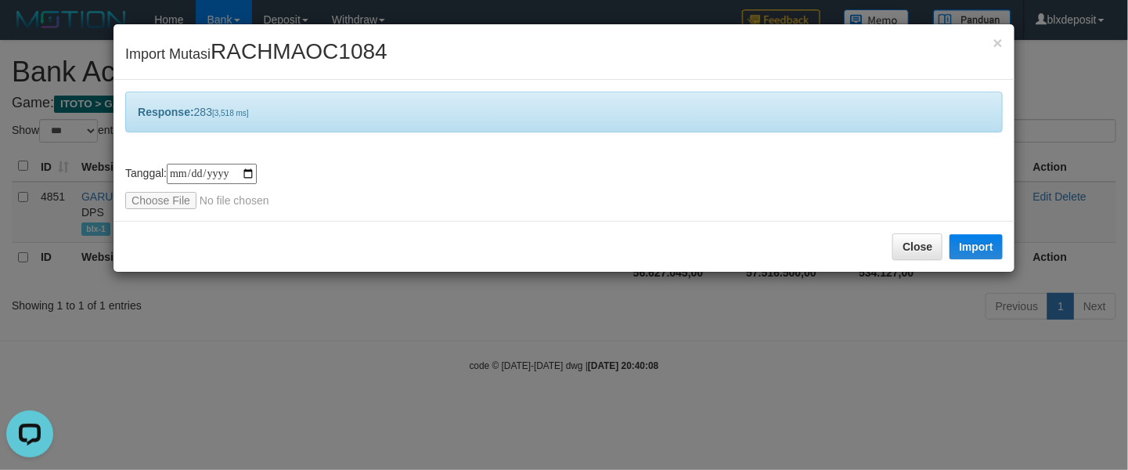
click at [1005, 249] on div "Close Import" at bounding box center [564, 246] width 901 height 51
click at [998, 247] on button "Import" at bounding box center [976, 246] width 53 height 25
click at [182, 204] on input "file" at bounding box center [229, 200] width 208 height 17
click at [964, 252] on button "Import" at bounding box center [976, 246] width 53 height 25
click at [171, 216] on div "**********" at bounding box center [564, 150] width 901 height 141
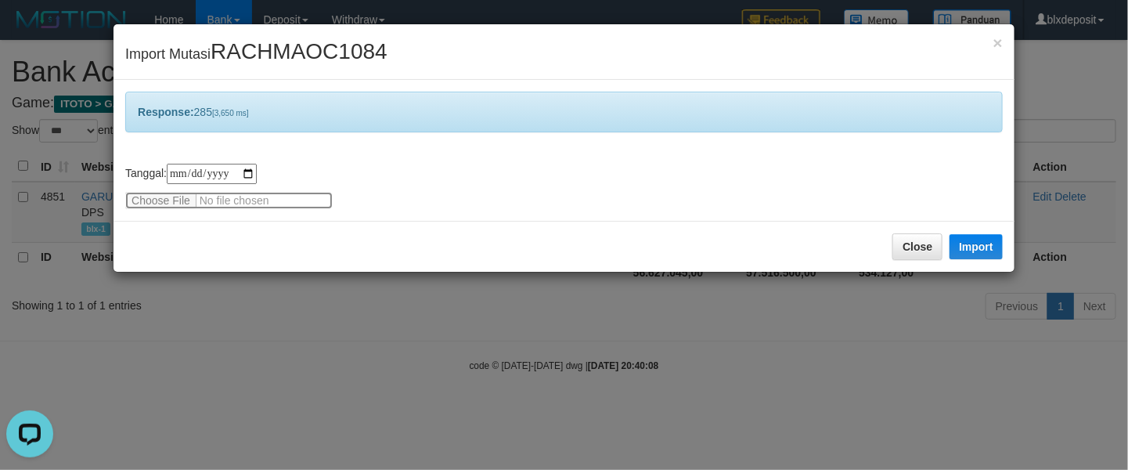
click at [176, 202] on input "file" at bounding box center [229, 200] width 208 height 17
click at [983, 252] on button "Import" at bounding box center [976, 246] width 53 height 25
click at [162, 197] on input "file" at bounding box center [229, 200] width 208 height 17
click at [962, 251] on button "Import" at bounding box center [976, 246] width 53 height 25
click at [163, 202] on input "file" at bounding box center [229, 200] width 208 height 17
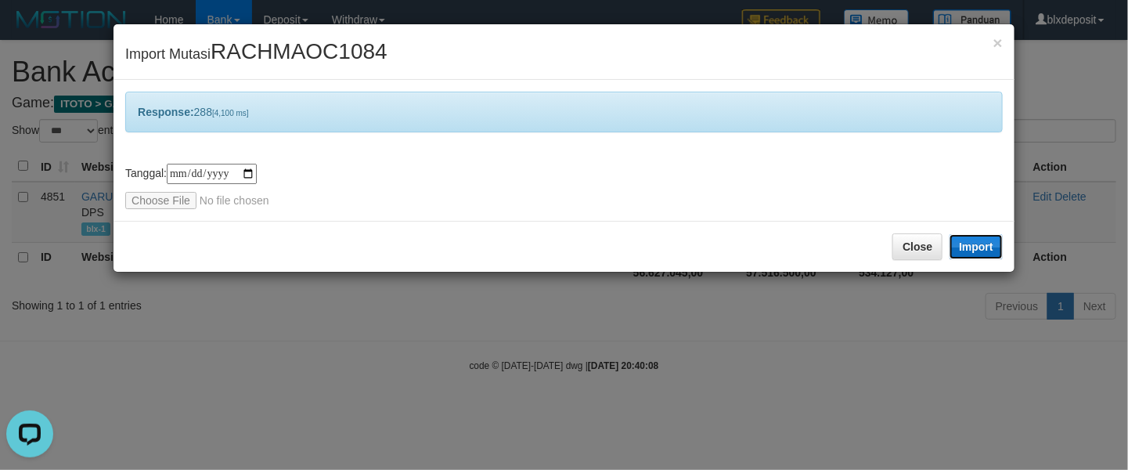
click at [991, 237] on button "Import" at bounding box center [976, 246] width 53 height 25
click at [149, 200] on input "file" at bounding box center [229, 200] width 208 height 17
click at [970, 226] on div "Close Import" at bounding box center [564, 246] width 901 height 51
click at [969, 249] on button "Import" at bounding box center [976, 246] width 53 height 25
click at [163, 203] on input "file" at bounding box center [229, 200] width 208 height 17
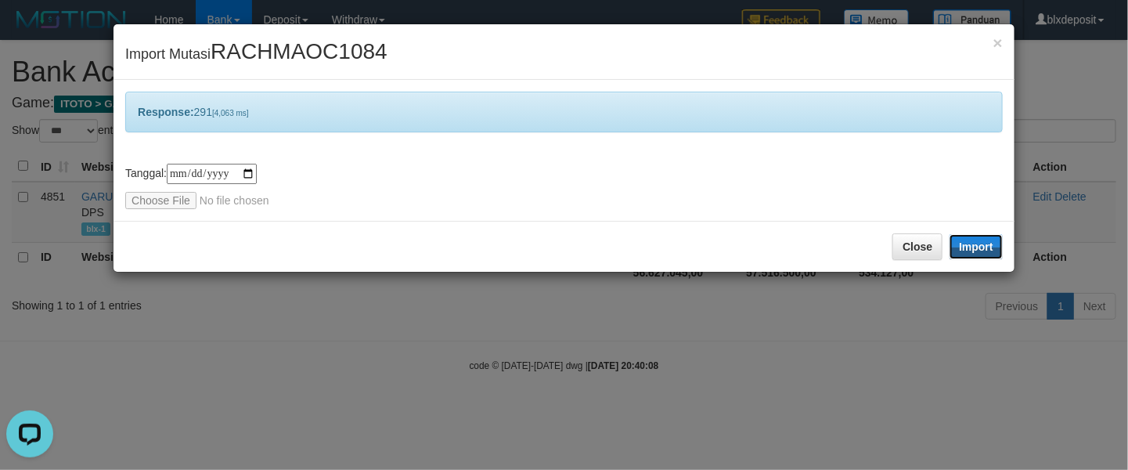
drag, startPoint x: 990, startPoint y: 247, endPoint x: 1114, endPoint y: 301, distance: 135.4
click at [990, 247] on button "Import" at bounding box center [976, 246] width 53 height 25
click at [157, 202] on input "file" at bounding box center [229, 200] width 208 height 17
click at [987, 251] on button "Import" at bounding box center [976, 246] width 53 height 25
click at [183, 196] on input "file" at bounding box center [229, 200] width 208 height 17
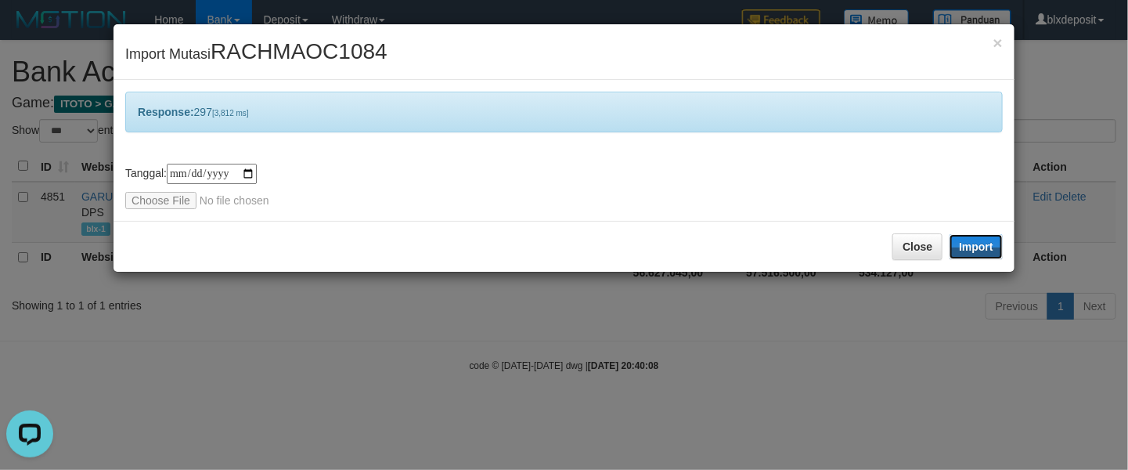
drag, startPoint x: 985, startPoint y: 252, endPoint x: 511, endPoint y: 49, distance: 516.0
click at [985, 252] on button "Import" at bounding box center [976, 246] width 53 height 25
click at [150, 207] on input "file" at bounding box center [229, 200] width 208 height 17
click at [980, 254] on button "Import" at bounding box center [976, 246] width 53 height 25
click at [146, 196] on input "file" at bounding box center [229, 200] width 208 height 17
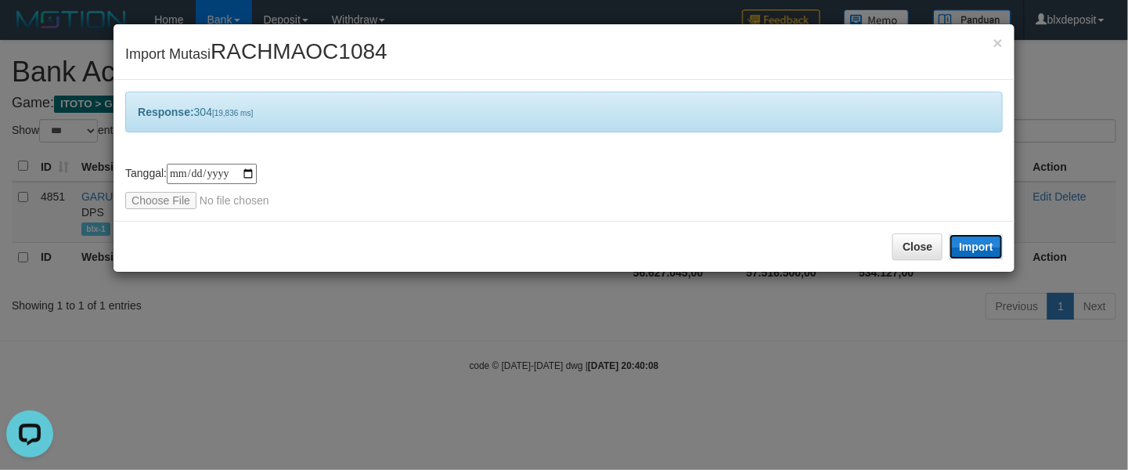
click at [980, 251] on button "Import" at bounding box center [976, 246] width 53 height 25
click at [171, 193] on input "file" at bounding box center [229, 200] width 208 height 17
click at [987, 245] on button "Import" at bounding box center [976, 246] width 53 height 25
click at [150, 192] on input "file" at bounding box center [229, 200] width 208 height 17
click at [959, 249] on button "Import" at bounding box center [976, 246] width 53 height 25
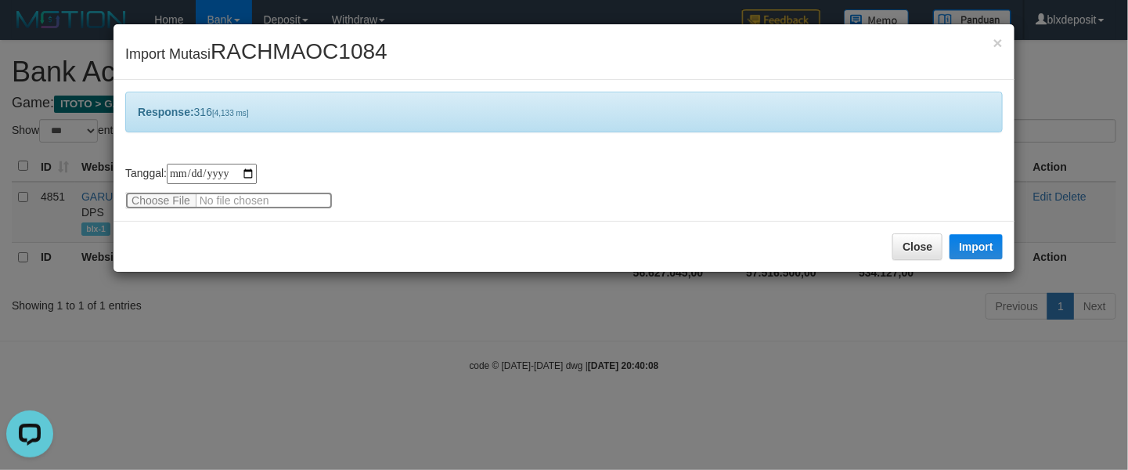
click at [163, 200] on input "file" at bounding box center [229, 200] width 208 height 17
click at [980, 240] on button "Import" at bounding box center [976, 246] width 53 height 25
click at [164, 205] on input "file" at bounding box center [229, 200] width 208 height 17
click at [987, 250] on button "Import" at bounding box center [976, 246] width 53 height 25
click at [164, 208] on input "file" at bounding box center [229, 200] width 208 height 17
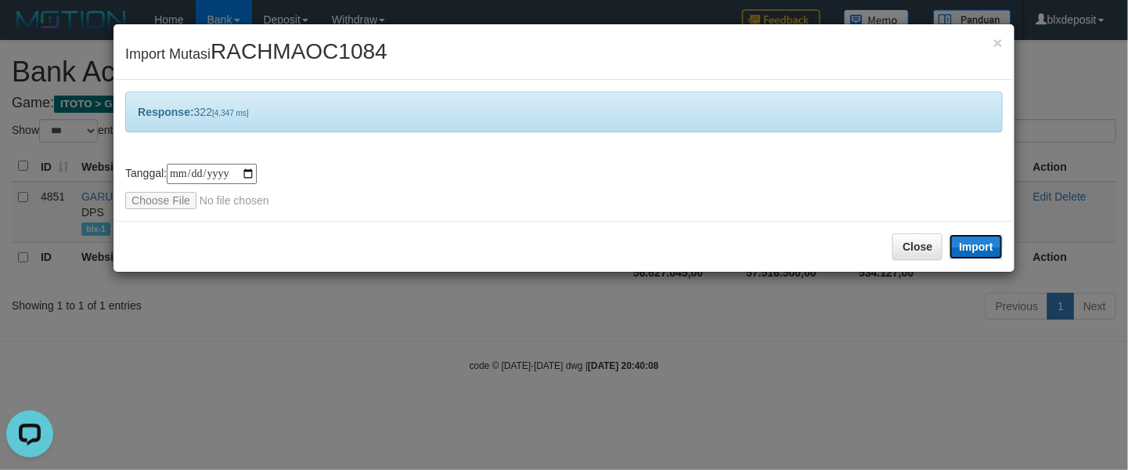
click at [977, 247] on button "Import" at bounding box center [976, 246] width 53 height 25
click at [176, 197] on input "file" at bounding box center [229, 200] width 208 height 17
click at [987, 240] on button "Import" at bounding box center [976, 246] width 53 height 25
click at [160, 208] on input "file" at bounding box center [229, 200] width 208 height 17
click at [984, 240] on button "Import" at bounding box center [976, 246] width 53 height 25
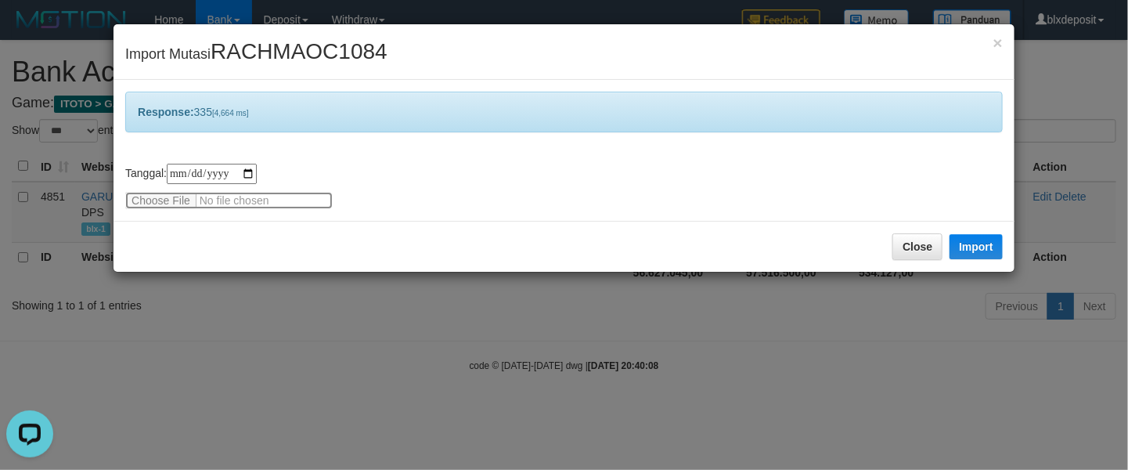
click at [149, 198] on input "file" at bounding box center [229, 200] width 208 height 17
click at [980, 269] on div "Close Import" at bounding box center [564, 246] width 901 height 51
click at [987, 252] on button "Import" at bounding box center [976, 246] width 53 height 25
click at [172, 195] on input "file" at bounding box center [229, 200] width 208 height 17
click at [973, 242] on button "Import" at bounding box center [976, 246] width 53 height 25
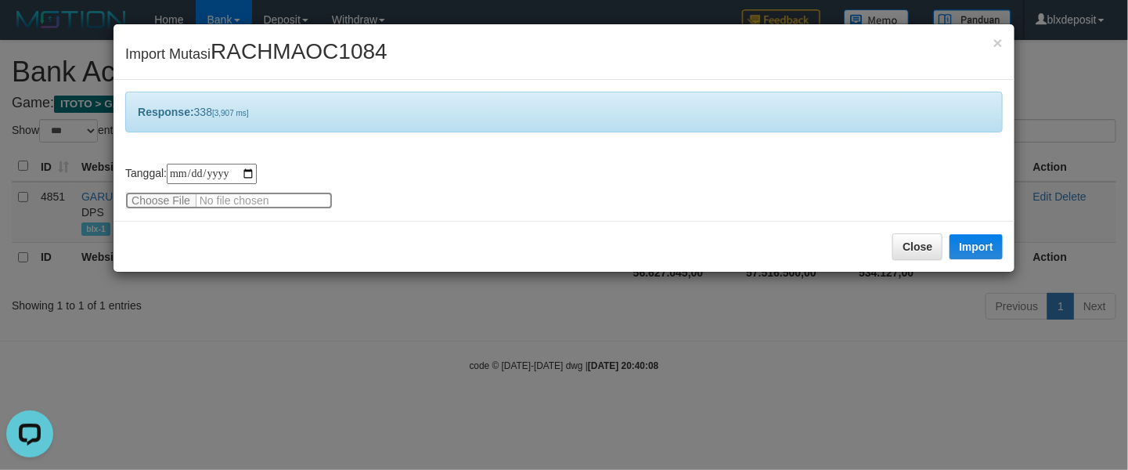
click at [164, 200] on input "file" at bounding box center [229, 200] width 208 height 17
drag, startPoint x: 971, startPoint y: 249, endPoint x: 1005, endPoint y: 240, distance: 35.7
click at [971, 249] on button "Import" at bounding box center [976, 246] width 53 height 25
click at [165, 198] on input "file" at bounding box center [229, 200] width 208 height 17
click at [976, 249] on button "Import" at bounding box center [976, 246] width 53 height 25
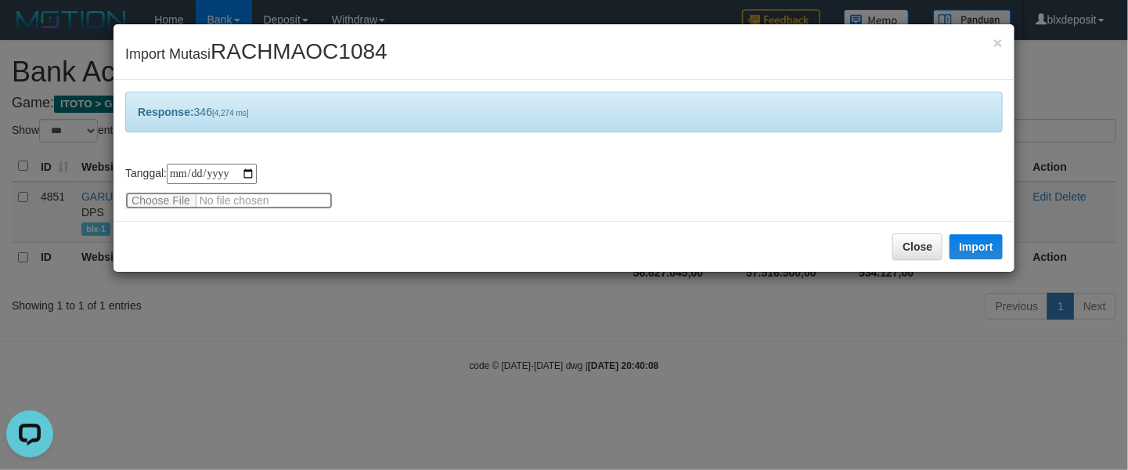
click at [155, 203] on input "file" at bounding box center [229, 200] width 208 height 17
click at [987, 256] on button "Import" at bounding box center [976, 246] width 53 height 25
click at [162, 204] on input "file" at bounding box center [229, 200] width 208 height 17
click at [983, 245] on button "Import" at bounding box center [976, 246] width 53 height 25
click at [142, 193] on input "file" at bounding box center [229, 200] width 208 height 17
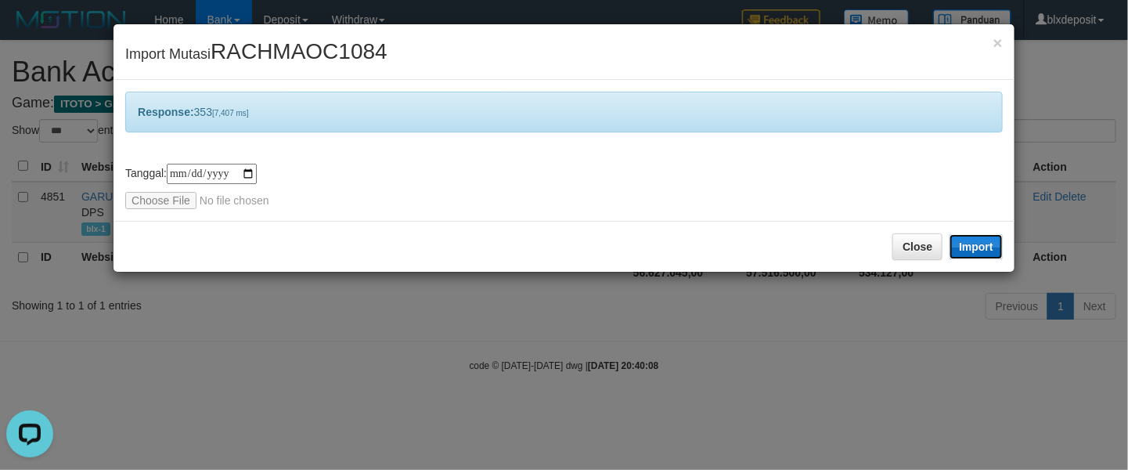
click at [980, 252] on button "Import" at bounding box center [976, 246] width 53 height 25
click at [137, 200] on input "file" at bounding box center [229, 200] width 208 height 17
click at [994, 252] on button "Import" at bounding box center [976, 246] width 53 height 25
click at [132, 202] on input "file" at bounding box center [229, 200] width 208 height 17
click at [994, 256] on button "Import" at bounding box center [976, 246] width 53 height 25
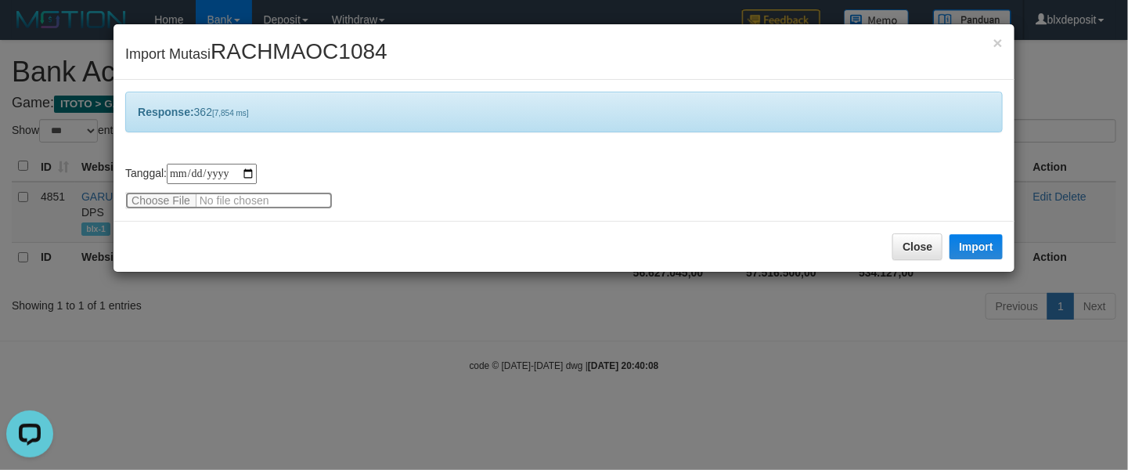
click at [183, 200] on input "file" at bounding box center [229, 200] width 208 height 17
click at [982, 258] on button "Import" at bounding box center [976, 246] width 53 height 25
click at [161, 197] on input "file" at bounding box center [229, 200] width 208 height 17
click at [978, 250] on button "Import" at bounding box center [976, 246] width 53 height 25
click at [161, 196] on input "file" at bounding box center [229, 200] width 208 height 17
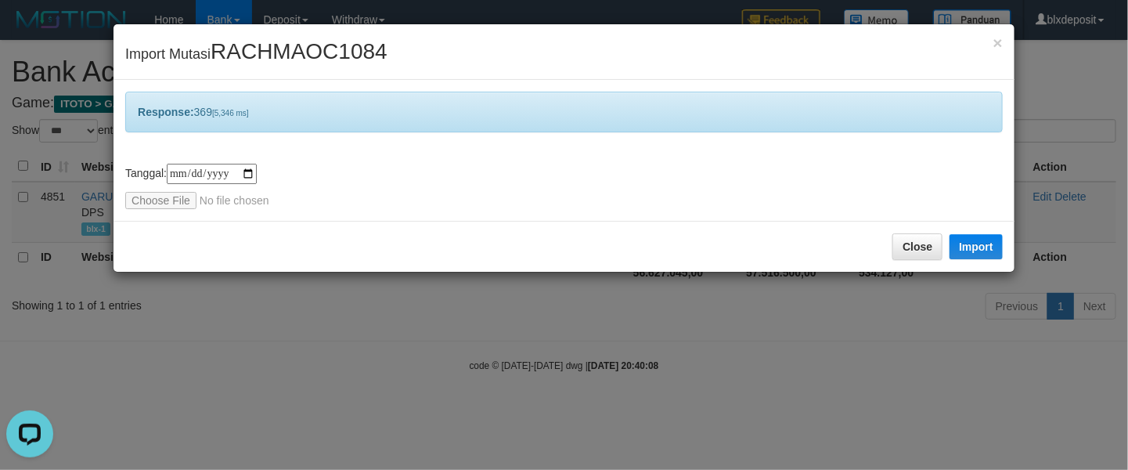
drag, startPoint x: 532, startPoint y: 200, endPoint x: 388, endPoint y: 214, distance: 143.9
click at [529, 200] on div "**********" at bounding box center [564, 186] width 878 height 45
click at [980, 243] on button "Import" at bounding box center [976, 246] width 53 height 25
click at [165, 197] on input "file" at bounding box center [229, 200] width 208 height 17
click at [973, 251] on button "Import" at bounding box center [976, 246] width 53 height 25
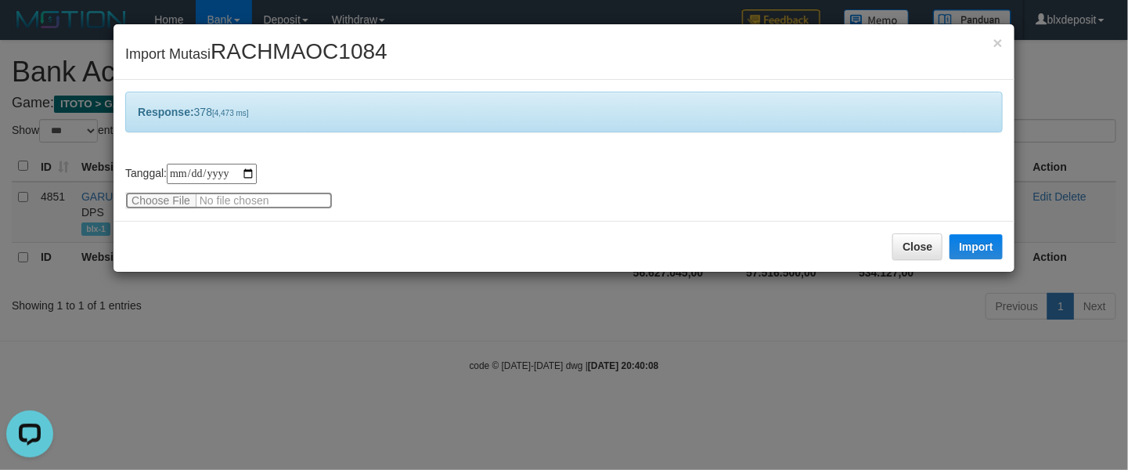
click at [182, 203] on input "file" at bounding box center [229, 200] width 208 height 17
click at [980, 247] on button "Import" at bounding box center [976, 246] width 53 height 25
click at [168, 190] on div "**********" at bounding box center [564, 186] width 878 height 45
click at [175, 200] on input "file" at bounding box center [229, 200] width 208 height 17
click at [985, 252] on button "Import" at bounding box center [976, 246] width 53 height 25
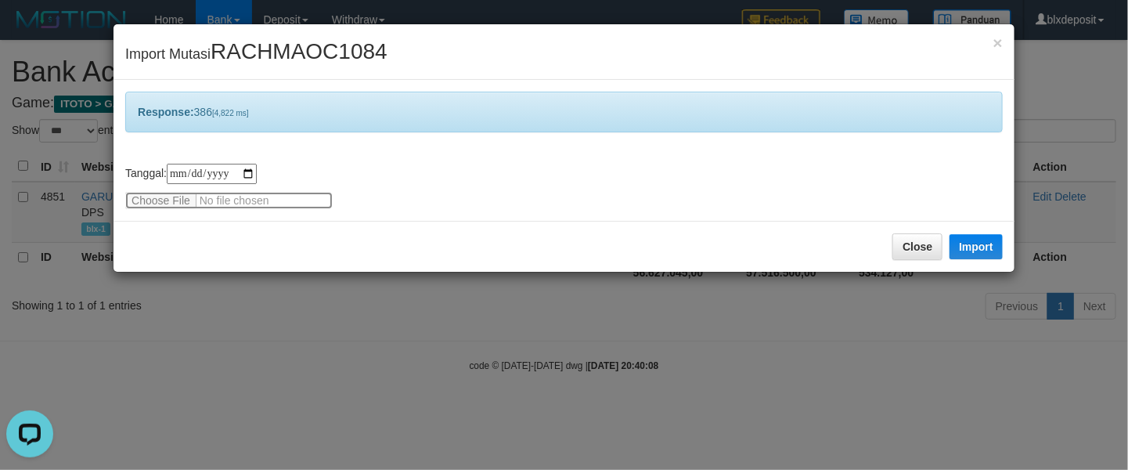
click at [161, 193] on input "file" at bounding box center [229, 200] width 208 height 17
click at [977, 251] on button "Import" at bounding box center [976, 246] width 53 height 25
click at [169, 205] on input "file" at bounding box center [229, 200] width 208 height 17
click at [965, 247] on button "Import" at bounding box center [976, 246] width 53 height 25
click at [153, 203] on input "file" at bounding box center [229, 200] width 208 height 17
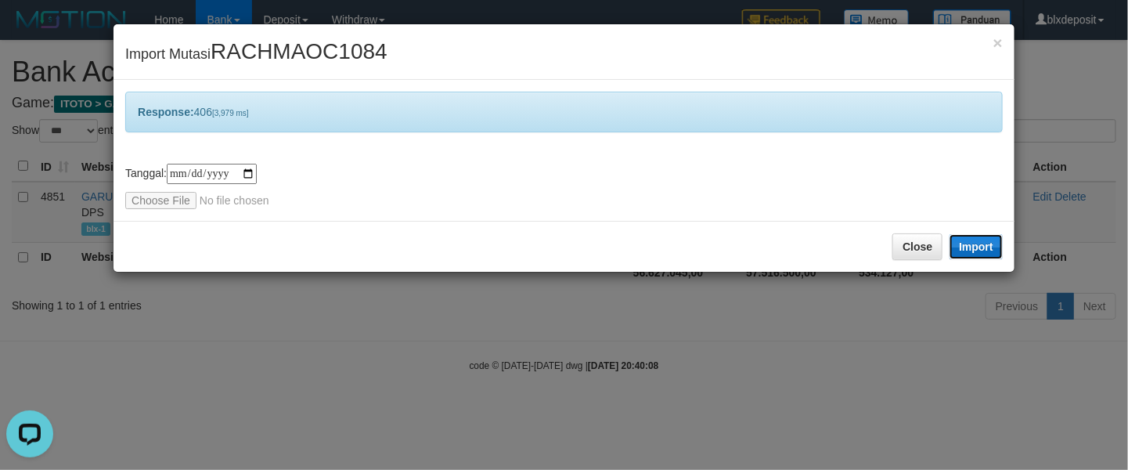
click at [987, 247] on button "Import" at bounding box center [976, 246] width 53 height 25
click at [161, 208] on input "file" at bounding box center [229, 200] width 208 height 17
click at [987, 252] on button "Import" at bounding box center [976, 246] width 53 height 25
click at [144, 204] on input "file" at bounding box center [229, 200] width 208 height 17
click at [980, 261] on div "Close Import" at bounding box center [564, 246] width 901 height 51
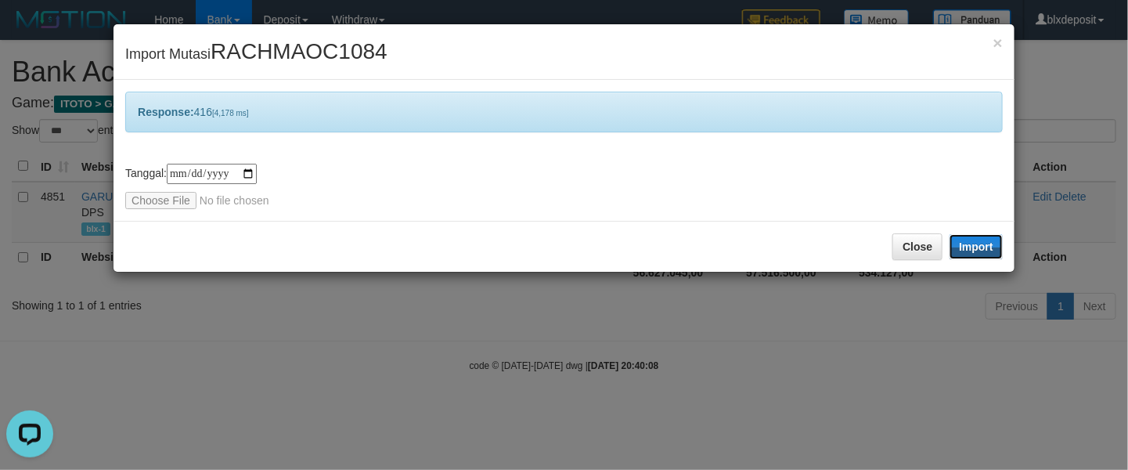
drag, startPoint x: 983, startPoint y: 256, endPoint x: 470, endPoint y: 0, distance: 573.2
click at [983, 256] on button "Import" at bounding box center [976, 246] width 53 height 25
click at [184, 204] on input "file" at bounding box center [229, 200] width 208 height 17
click at [978, 245] on button "Import" at bounding box center [976, 246] width 53 height 25
click at [155, 202] on input "file" at bounding box center [229, 200] width 208 height 17
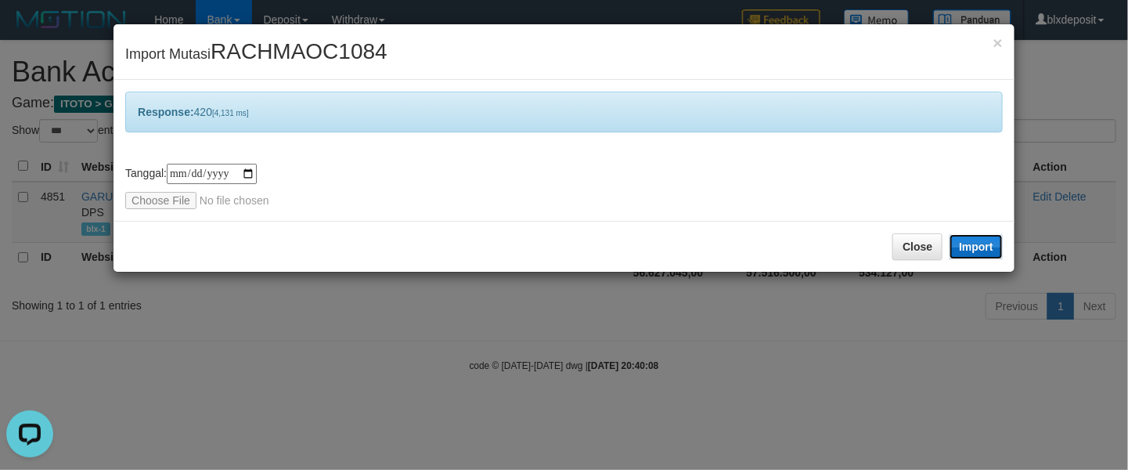
click at [975, 236] on button "Import" at bounding box center [976, 246] width 53 height 25
click at [168, 202] on input "file" at bounding box center [229, 200] width 208 height 17
drag, startPoint x: 969, startPoint y: 252, endPoint x: 1121, endPoint y: 210, distance: 158.4
click at [969, 252] on button "Import" at bounding box center [976, 246] width 53 height 25
click at [163, 198] on input "file" at bounding box center [229, 200] width 208 height 17
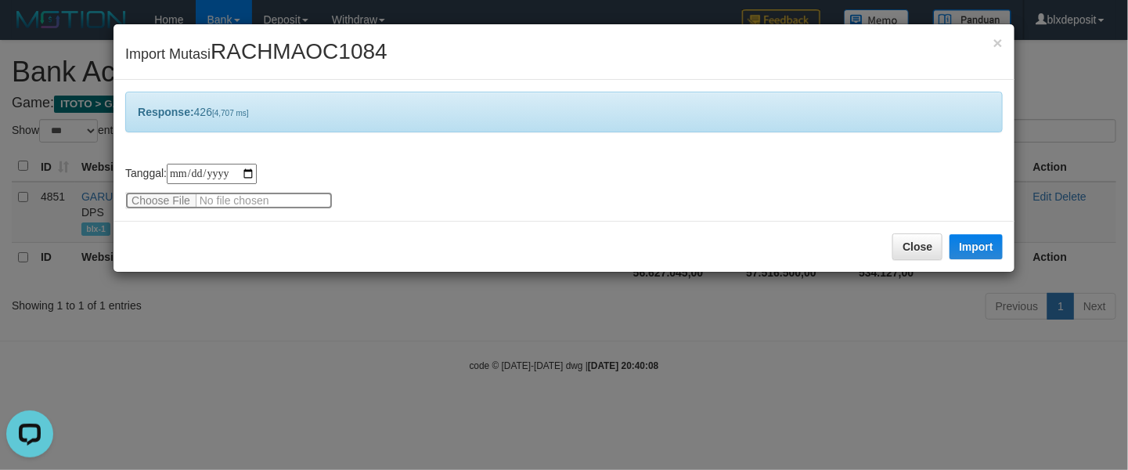
type input "**********"
click at [977, 243] on button "Import" at bounding box center [976, 246] width 53 height 25
drag, startPoint x: 379, startPoint y: 247, endPoint x: 561, endPoint y: 269, distance: 183.8
click at [386, 247] on div "Close Import" at bounding box center [564, 246] width 901 height 51
click at [898, 240] on button "Close" at bounding box center [918, 246] width 50 height 27
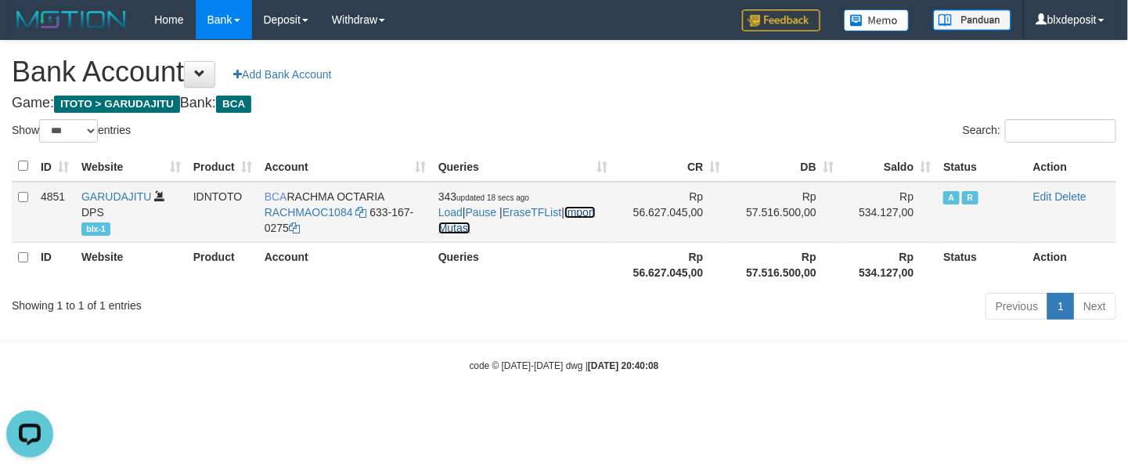
click at [451, 226] on link "Import Mutasi" at bounding box center [516, 220] width 157 height 28
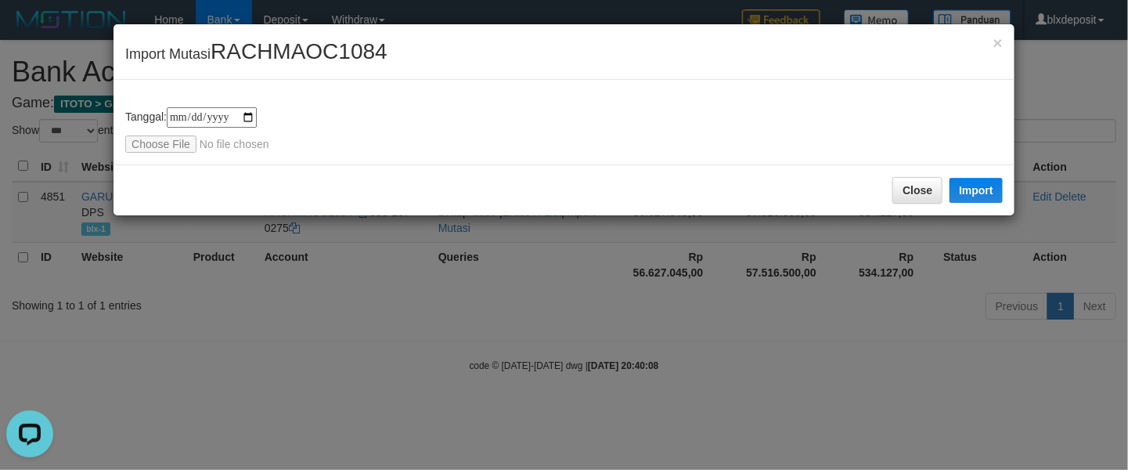
click at [170, 151] on div "**********" at bounding box center [564, 122] width 901 height 85
click at [169, 146] on input "file" at bounding box center [229, 143] width 208 height 17
type input "**********"
click at [963, 168] on div "Close Import" at bounding box center [564, 189] width 901 height 51
click at [962, 184] on button "Import" at bounding box center [976, 190] width 53 height 25
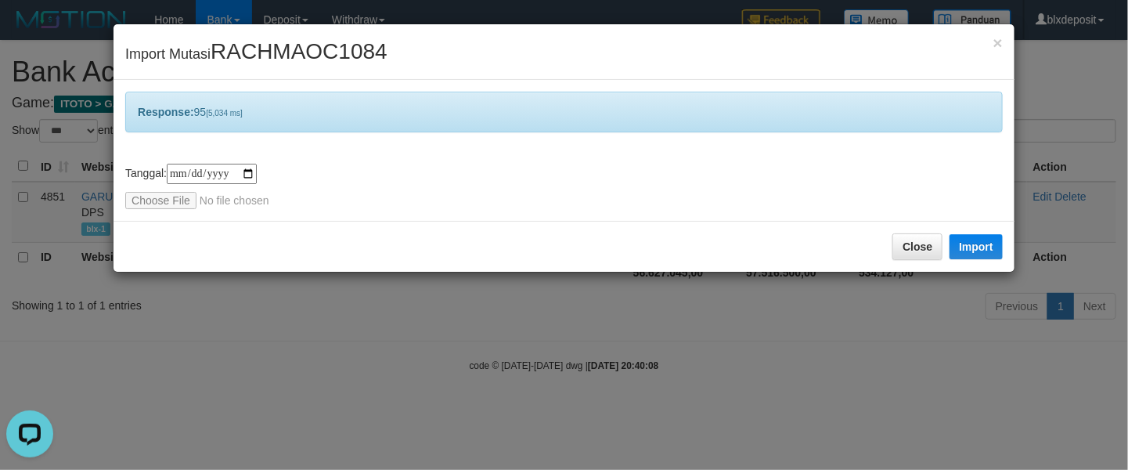
drag, startPoint x: 531, startPoint y: 319, endPoint x: 654, endPoint y: 251, distance: 140.5
click at [534, 312] on div "**********" at bounding box center [564, 235] width 1128 height 470
click at [917, 226] on div "Close Import" at bounding box center [564, 246] width 901 height 51
click at [910, 243] on button "Close" at bounding box center [918, 246] width 50 height 27
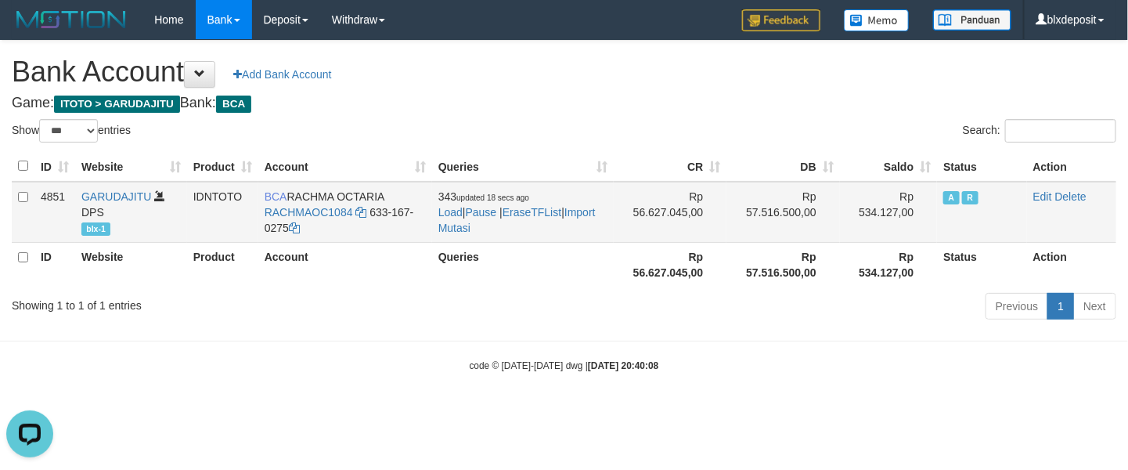
click at [475, 240] on td "343 updated 18 secs ago Load | Pause | EraseTFList | Import Mutasi" at bounding box center [523, 212] width 182 height 61
click at [479, 236] on td "343 updated 18 secs ago Load | Pause | EraseTFList | Import Mutasi" at bounding box center [523, 212] width 182 height 61
click at [479, 231] on link "Import Mutasi" at bounding box center [516, 220] width 157 height 28
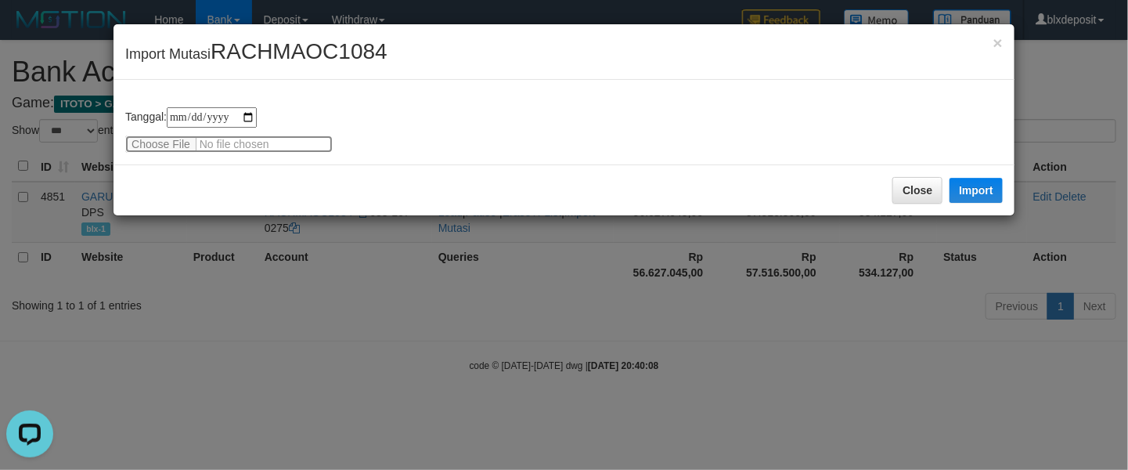
click at [186, 136] on input "file" at bounding box center [229, 143] width 208 height 17
type input "**********"
drag, startPoint x: 983, startPoint y: 216, endPoint x: 980, endPoint y: 204, distance: 12.0
click at [983, 212] on div "**********" at bounding box center [564, 119] width 903 height 193
drag, startPoint x: 980, startPoint y: 196, endPoint x: 691, endPoint y: 9, distance: 343.8
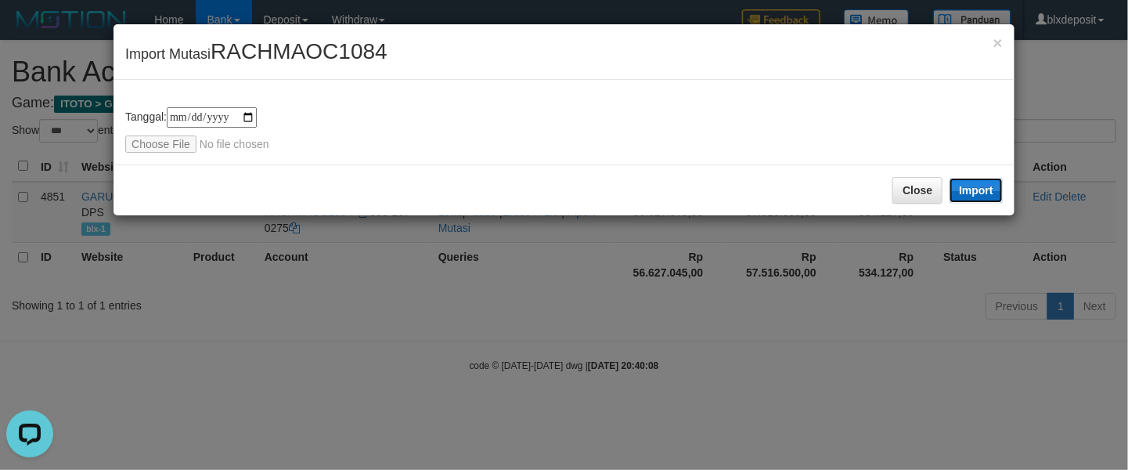
click at [978, 195] on button "Import" at bounding box center [976, 190] width 53 height 25
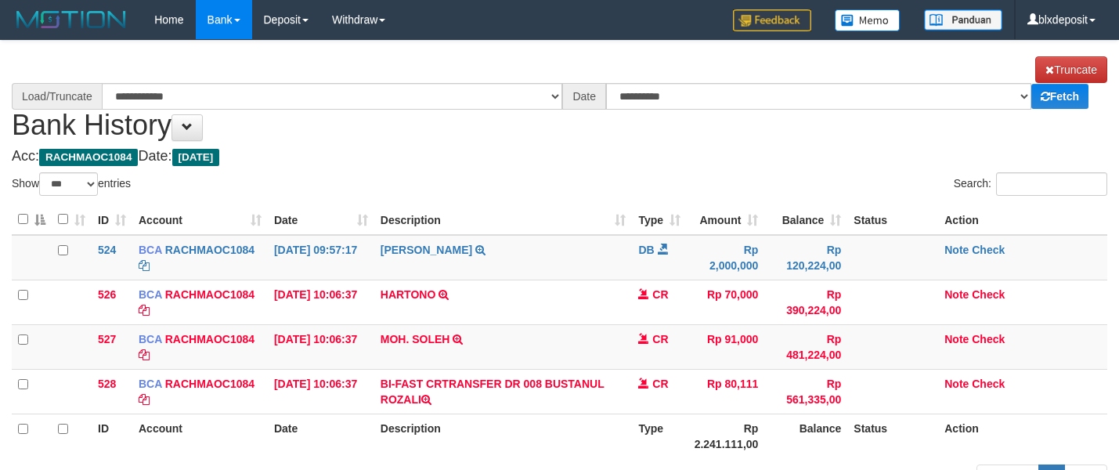
select select "***"
select select "****"
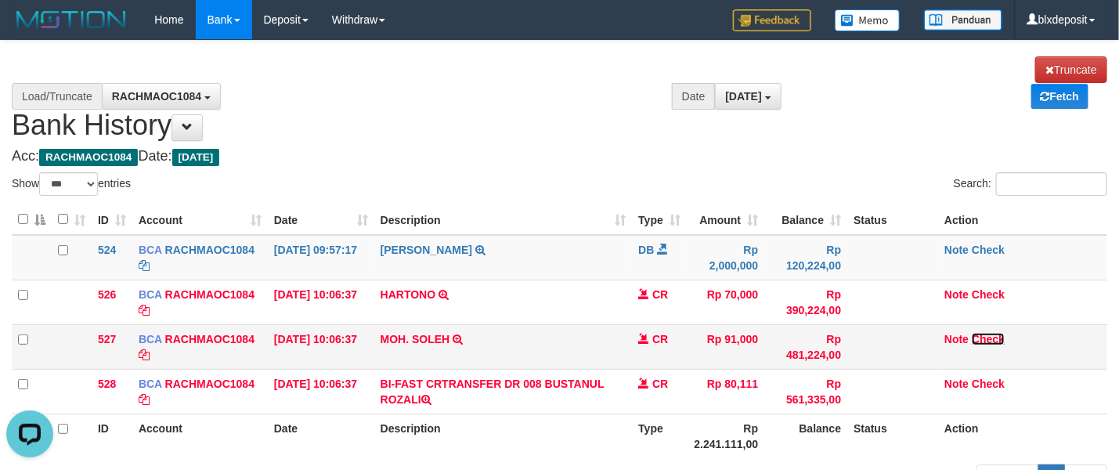
click at [972, 345] on link "Check" at bounding box center [988, 339] width 33 height 13
click at [955, 330] on td "Note Check" at bounding box center [1022, 346] width 169 height 45
click at [955, 331] on td "Note Check" at bounding box center [1022, 346] width 169 height 45
click at [955, 332] on td "Note Check" at bounding box center [1022, 346] width 169 height 45
click at [955, 338] on link "Note" at bounding box center [956, 339] width 24 height 13
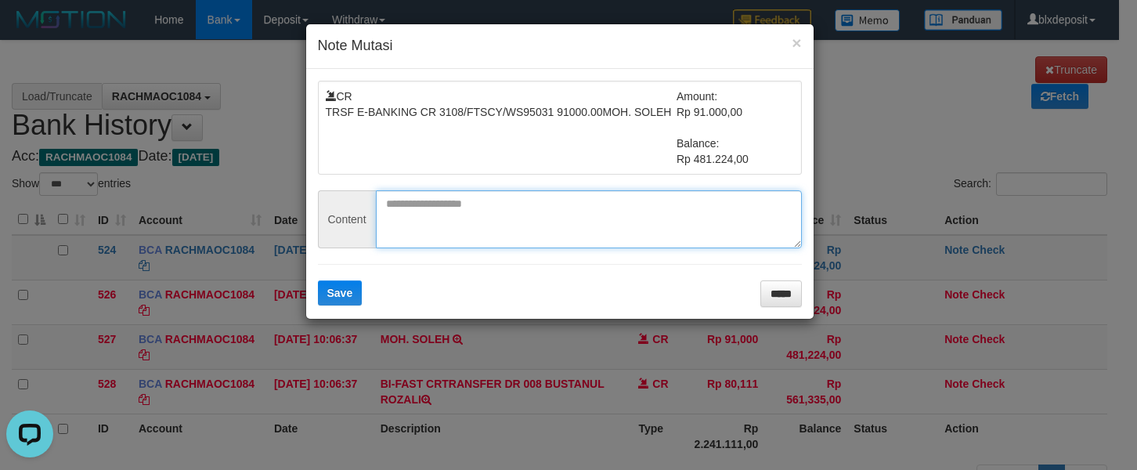
click at [475, 216] on textarea at bounding box center [589, 219] width 426 height 58
paste textarea "**********"
type textarea "**********"
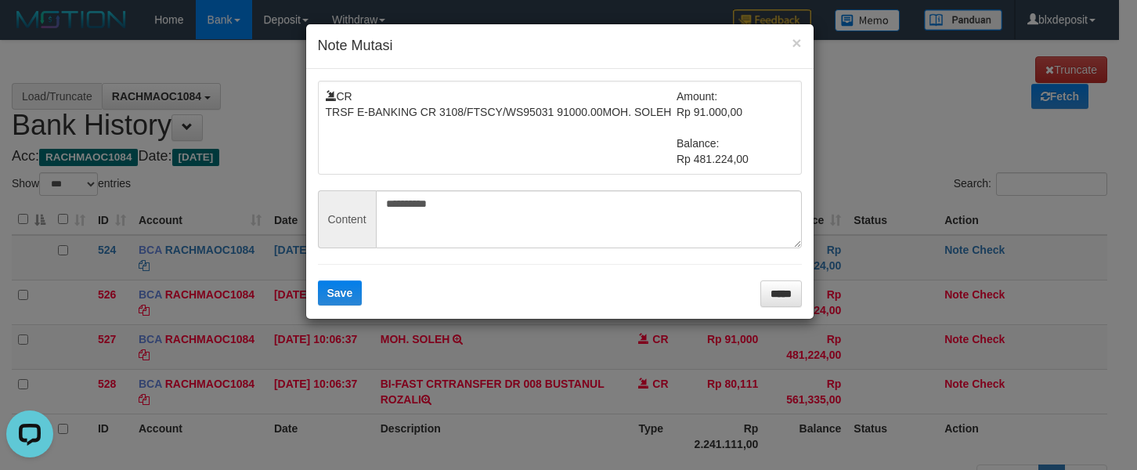
drag, startPoint x: 378, startPoint y: 294, endPoint x: 346, endPoint y: 292, distance: 32.1
click at [378, 292] on form "**********" at bounding box center [560, 194] width 484 height 226
click at [346, 292] on span "Save" at bounding box center [340, 293] width 26 height 13
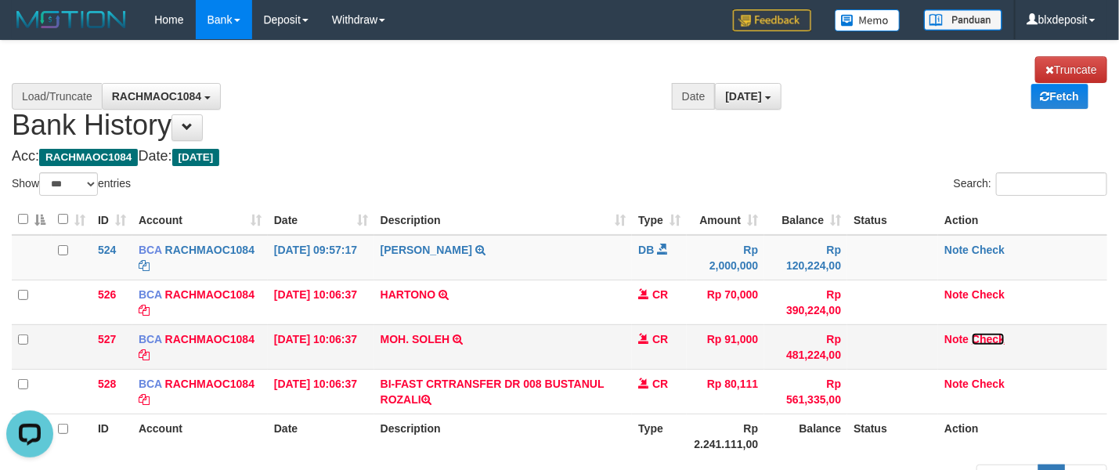
click at [984, 341] on link "Check" at bounding box center [988, 339] width 33 height 13
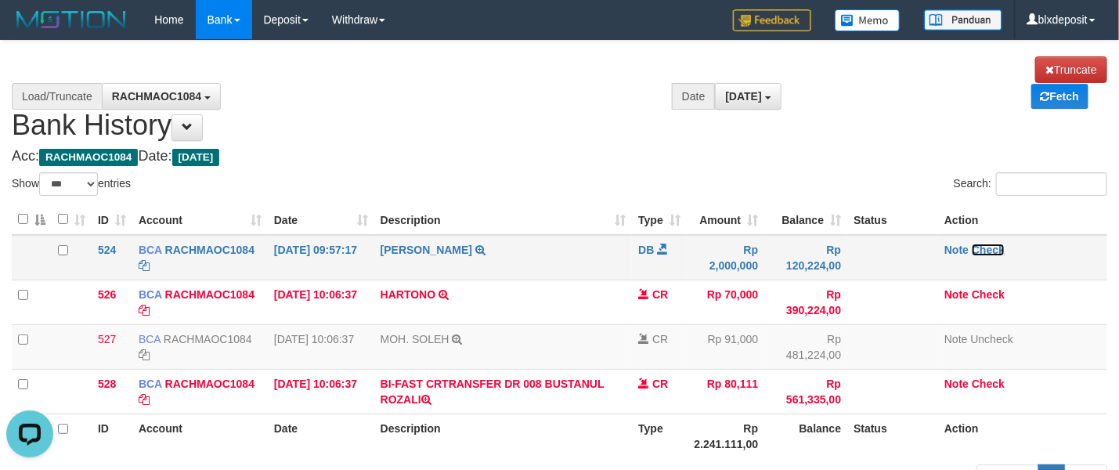
click at [987, 251] on link "Check" at bounding box center [988, 250] width 33 height 13
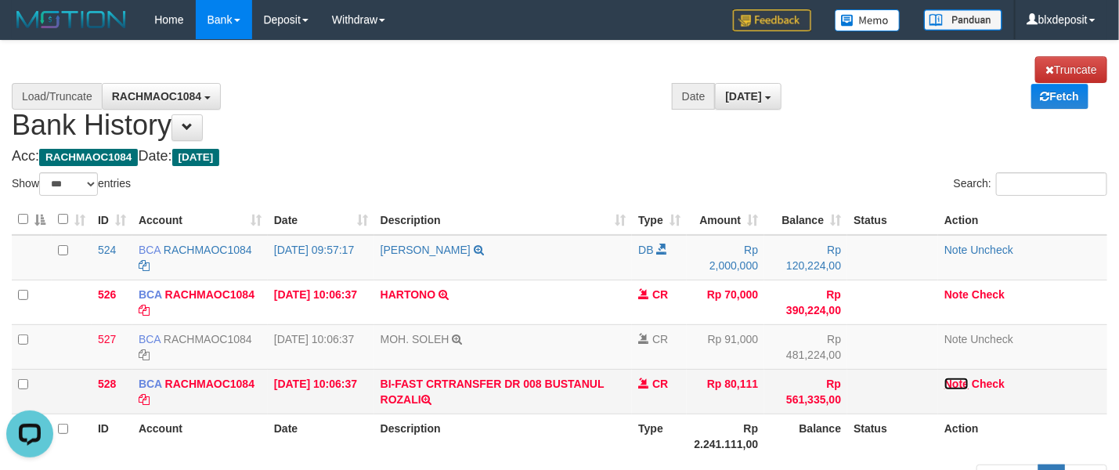
click at [950, 386] on link "Note" at bounding box center [956, 383] width 24 height 13
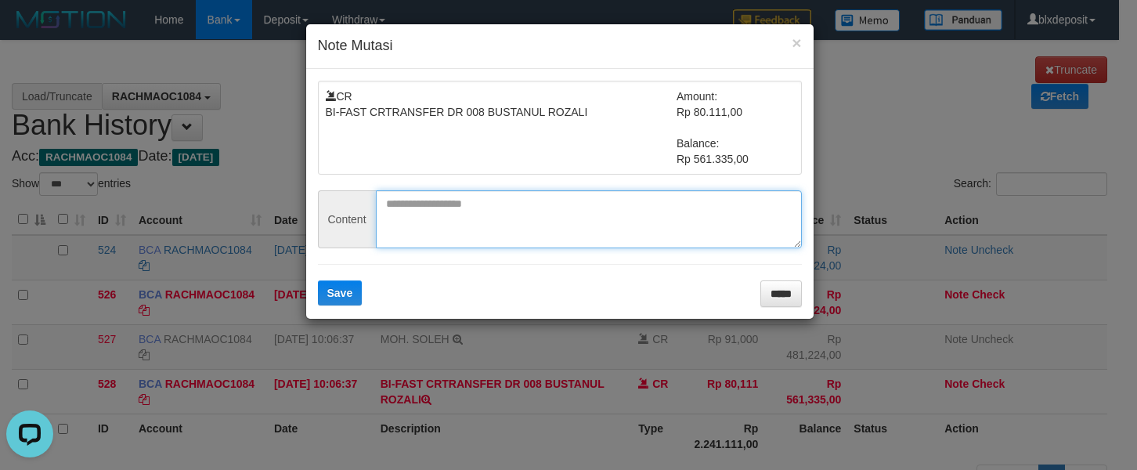
click at [468, 229] on textarea at bounding box center [589, 219] width 426 height 58
paste textarea "******"
type textarea "******"
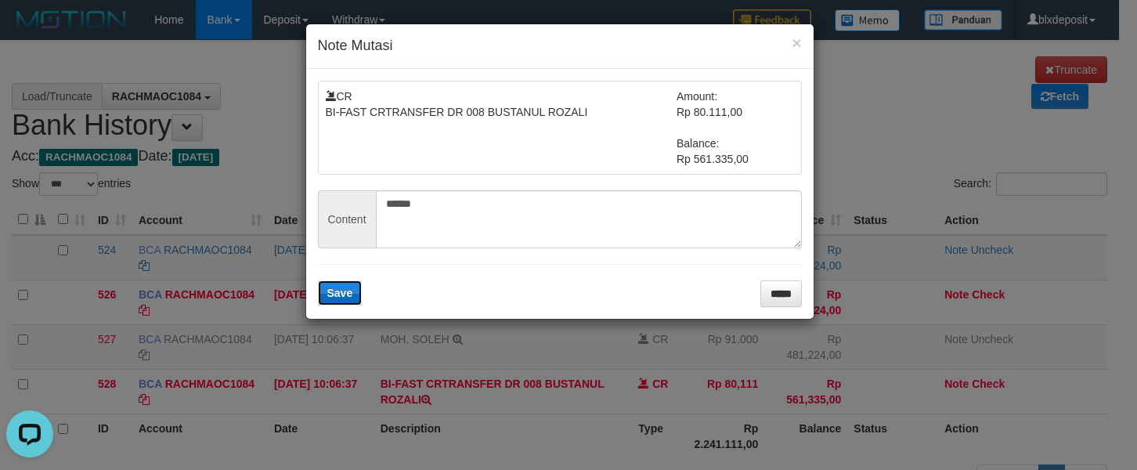
click at [346, 294] on span "Save" at bounding box center [340, 293] width 26 height 13
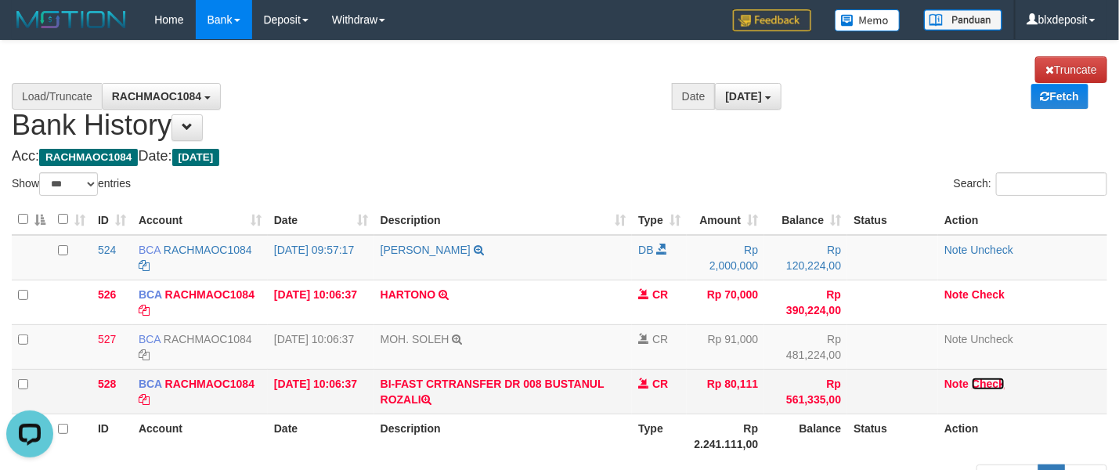
click at [999, 383] on link "Check" at bounding box center [988, 383] width 33 height 13
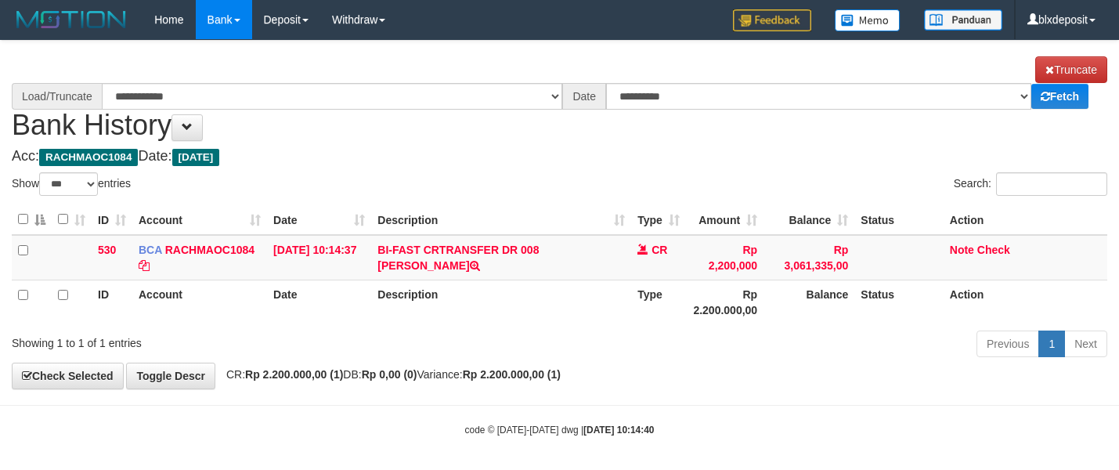
select select "***"
select select "****"
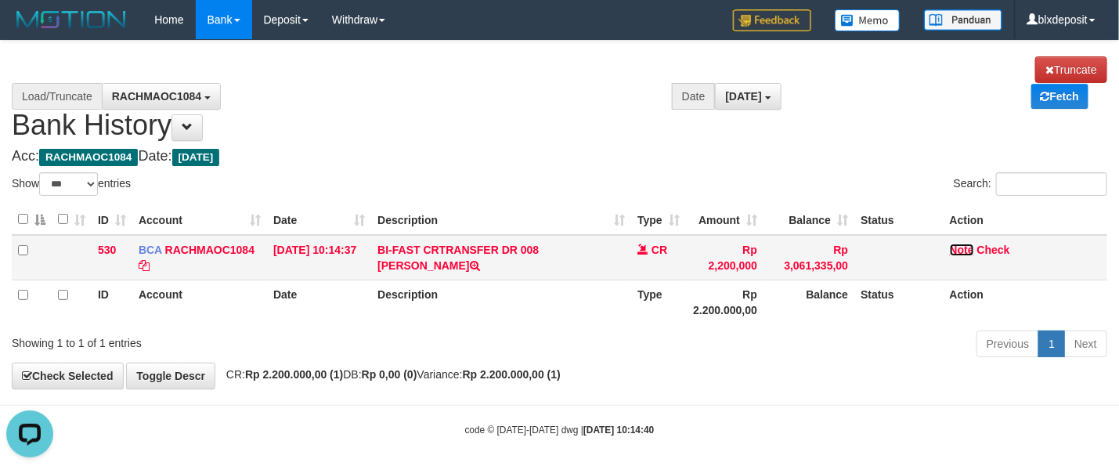
click at [971, 250] on link "Note" at bounding box center [962, 250] width 24 height 13
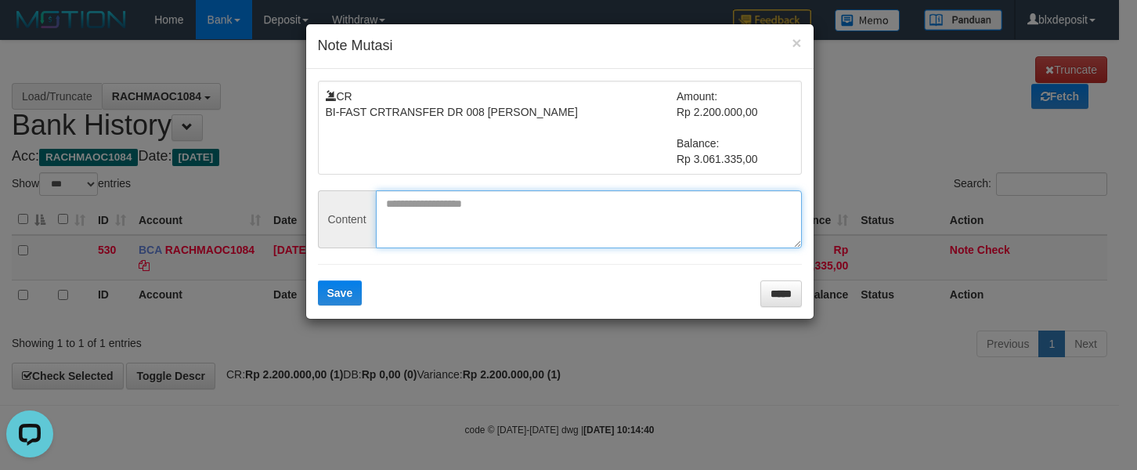
click at [419, 208] on textarea at bounding box center [589, 219] width 426 height 58
paste textarea "******"
type textarea "******"
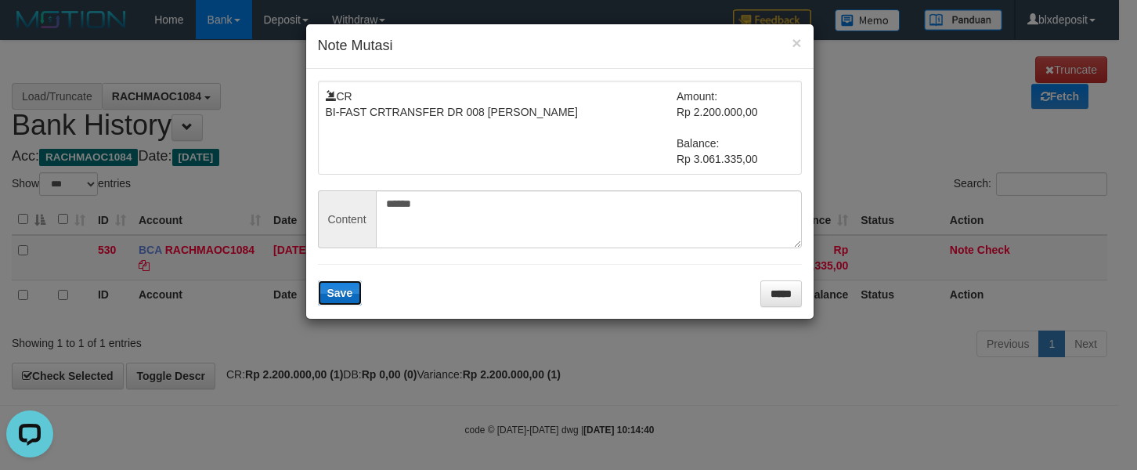
click at [355, 294] on button "Save" at bounding box center [340, 292] width 45 height 25
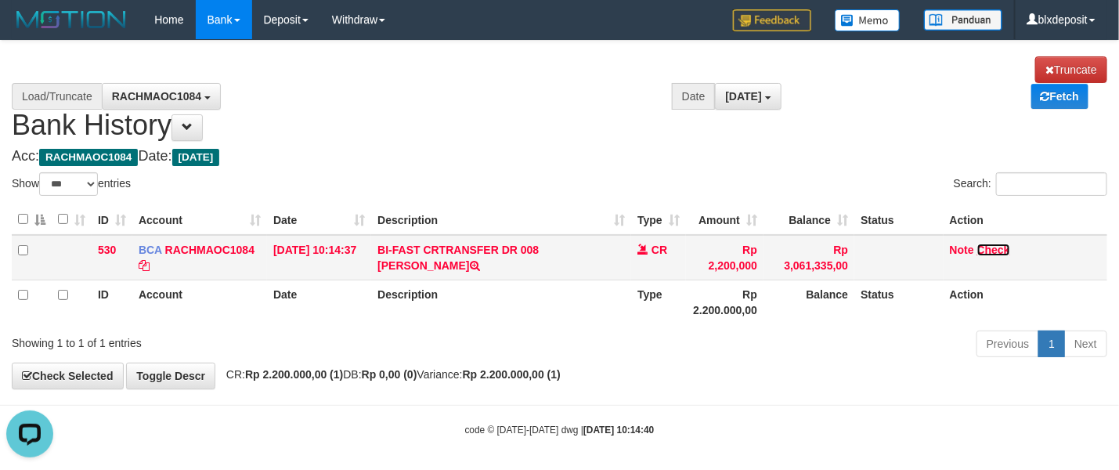
click at [996, 256] on link "Check" at bounding box center [993, 250] width 33 height 13
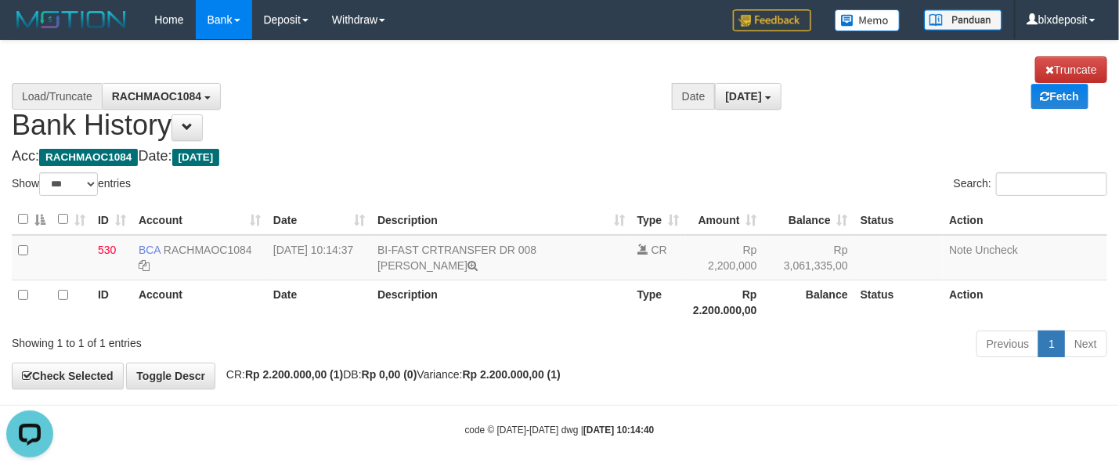
drag, startPoint x: 950, startPoint y: 167, endPoint x: 879, endPoint y: 94, distance: 101.3
click at [950, 167] on div "**********" at bounding box center [559, 215] width 1119 height 348
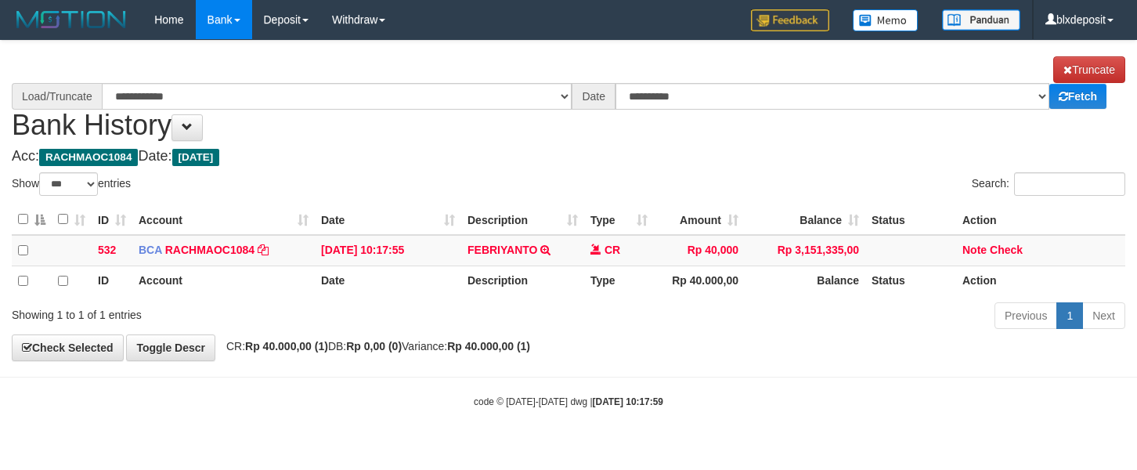
select select "***"
select select "****"
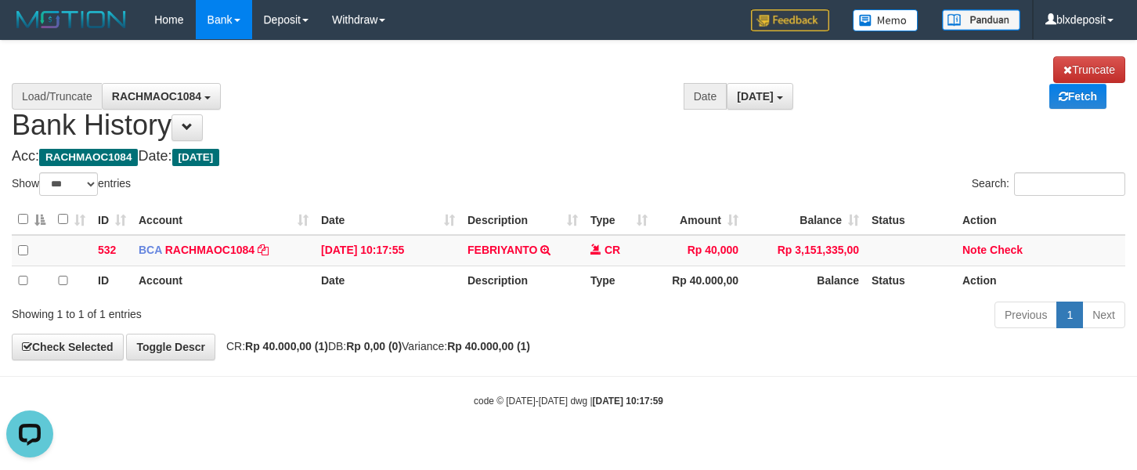
click at [973, 355] on div "**********" at bounding box center [568, 200] width 1137 height 319
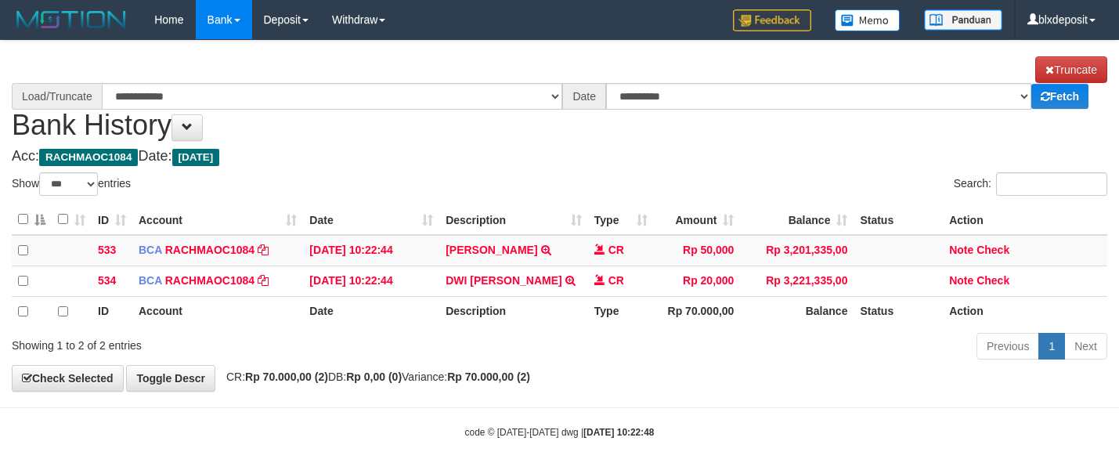
select select "***"
select select "****"
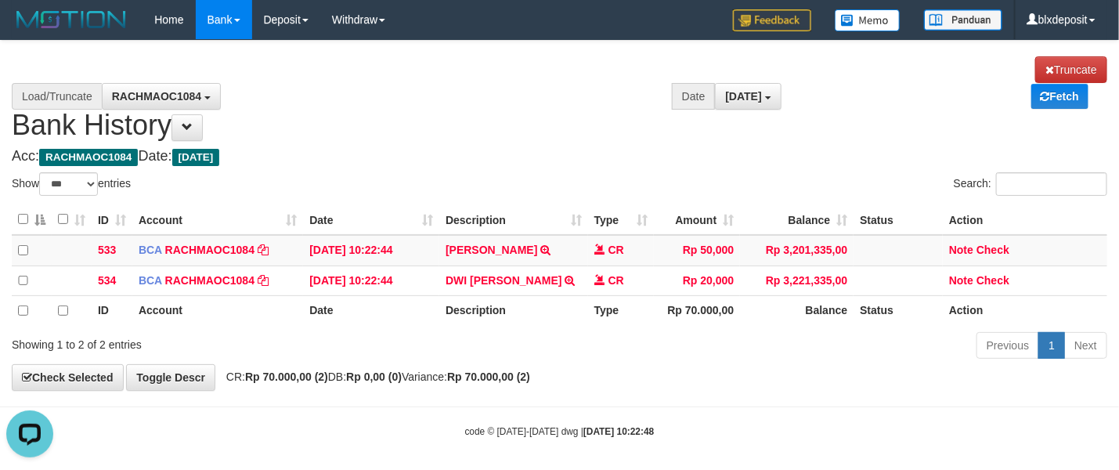
click at [962, 390] on div "**********" at bounding box center [559, 216] width 1119 height 350
